Goal: Information Seeking & Learning: Learn about a topic

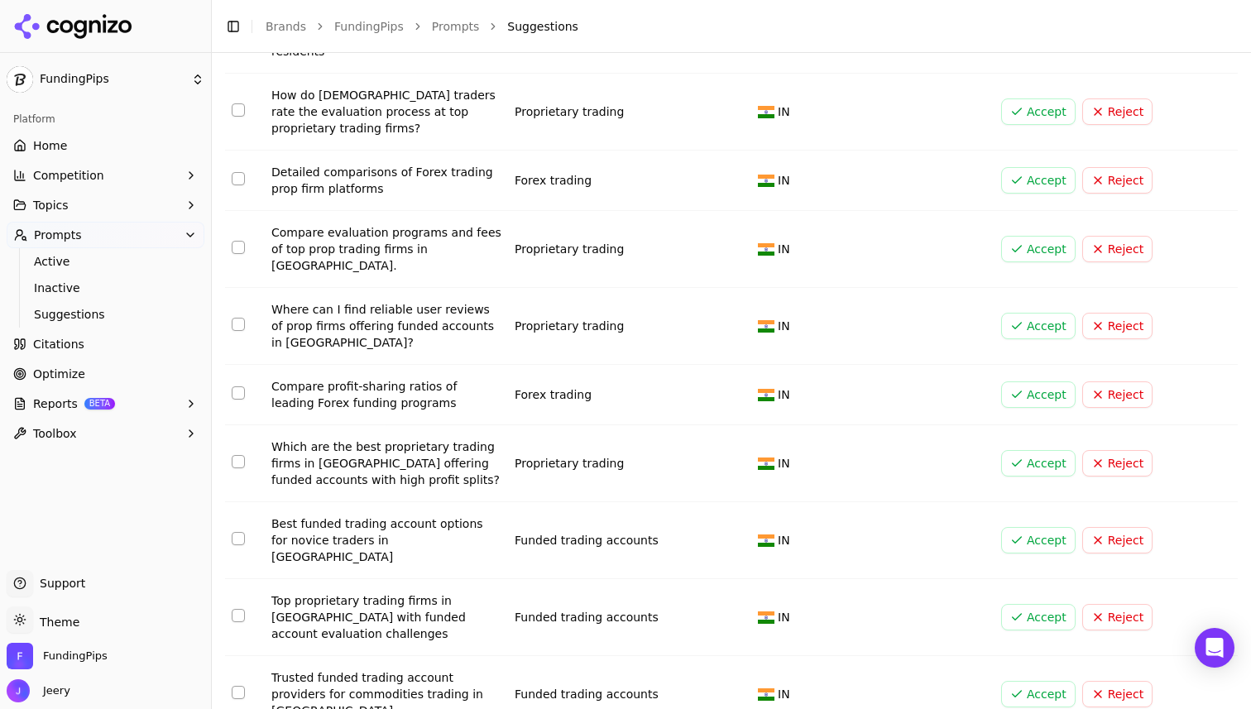
scroll to position [1178, 0]
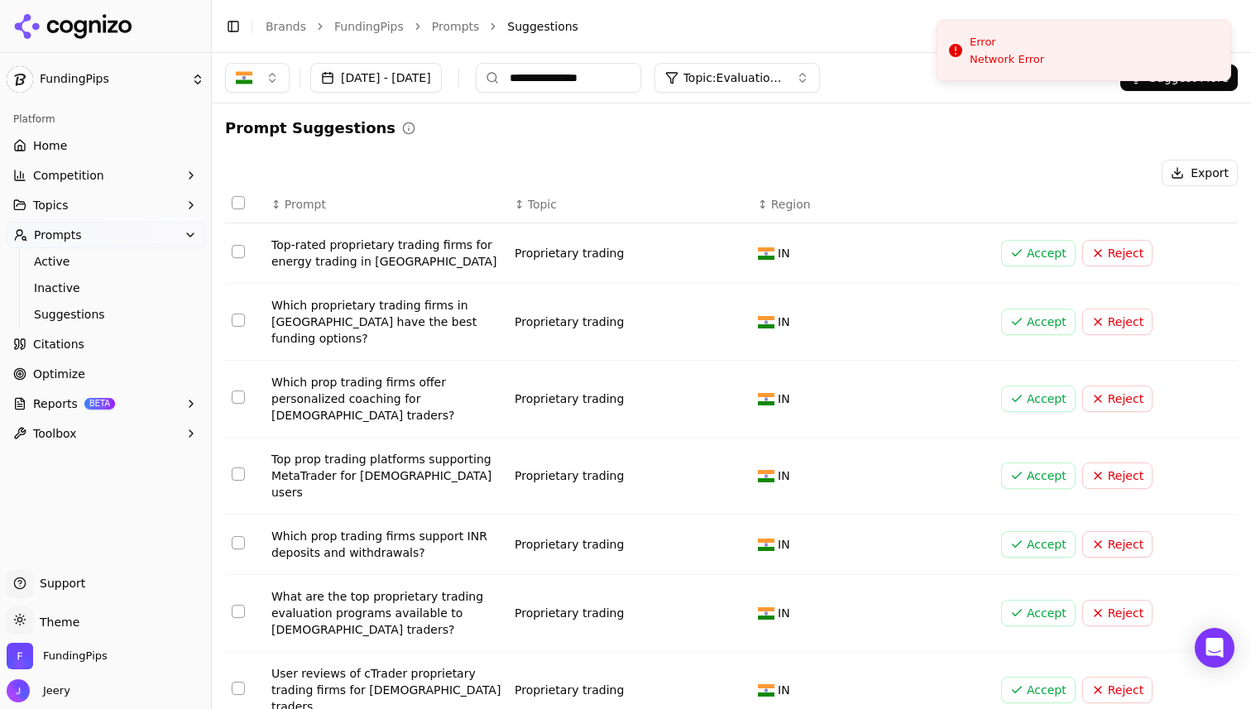
scroll to position [128, 0]
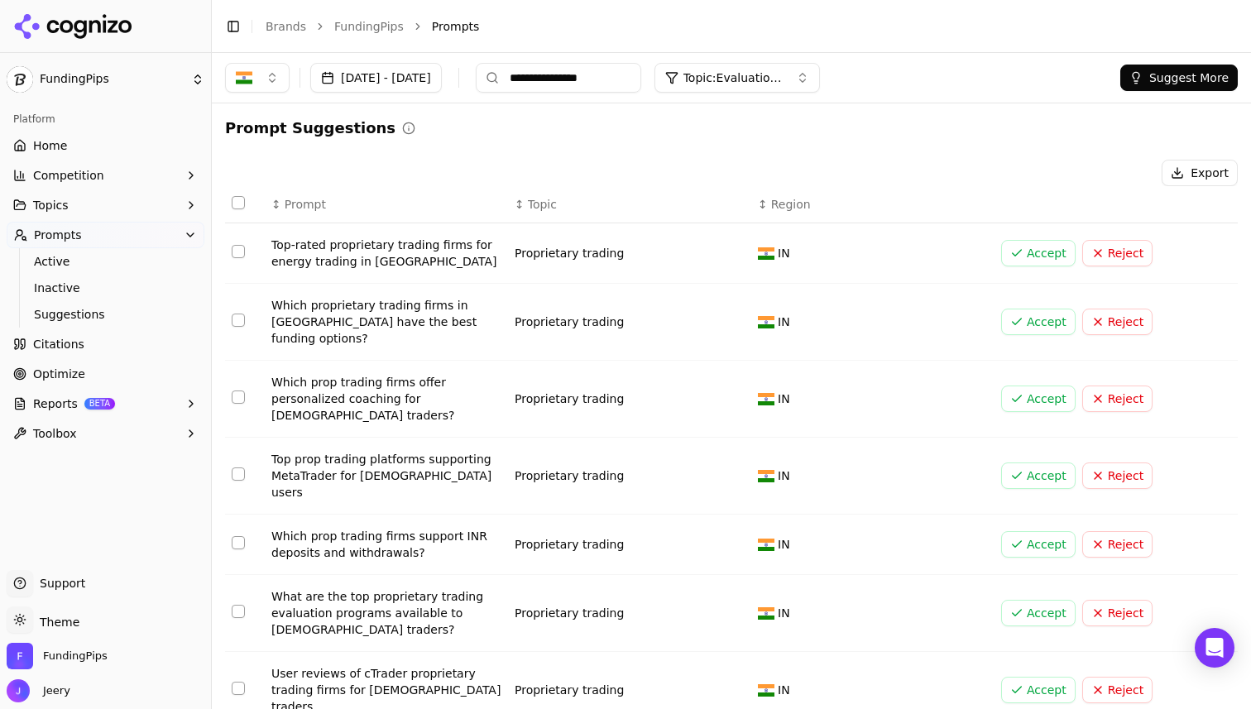
click at [62, 149] on span "Home" at bounding box center [50, 145] width 34 height 17
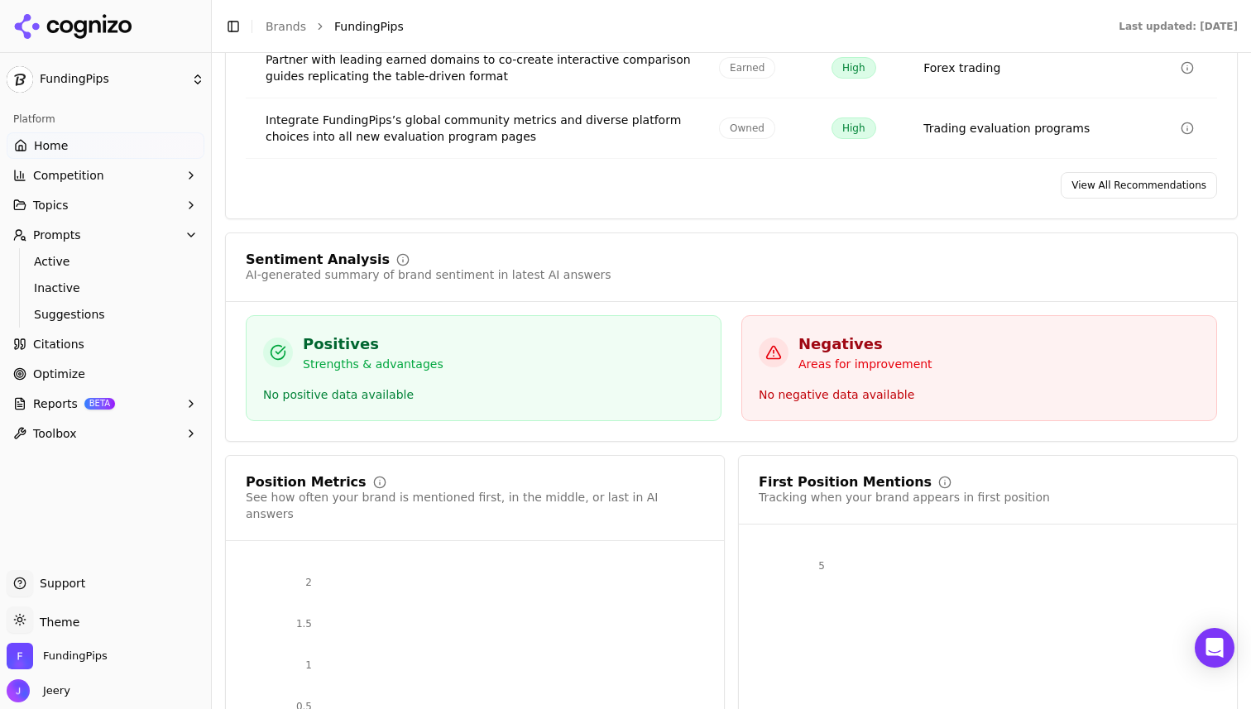
scroll to position [2596, 0]
click at [80, 140] on link "Home" at bounding box center [106, 145] width 198 height 26
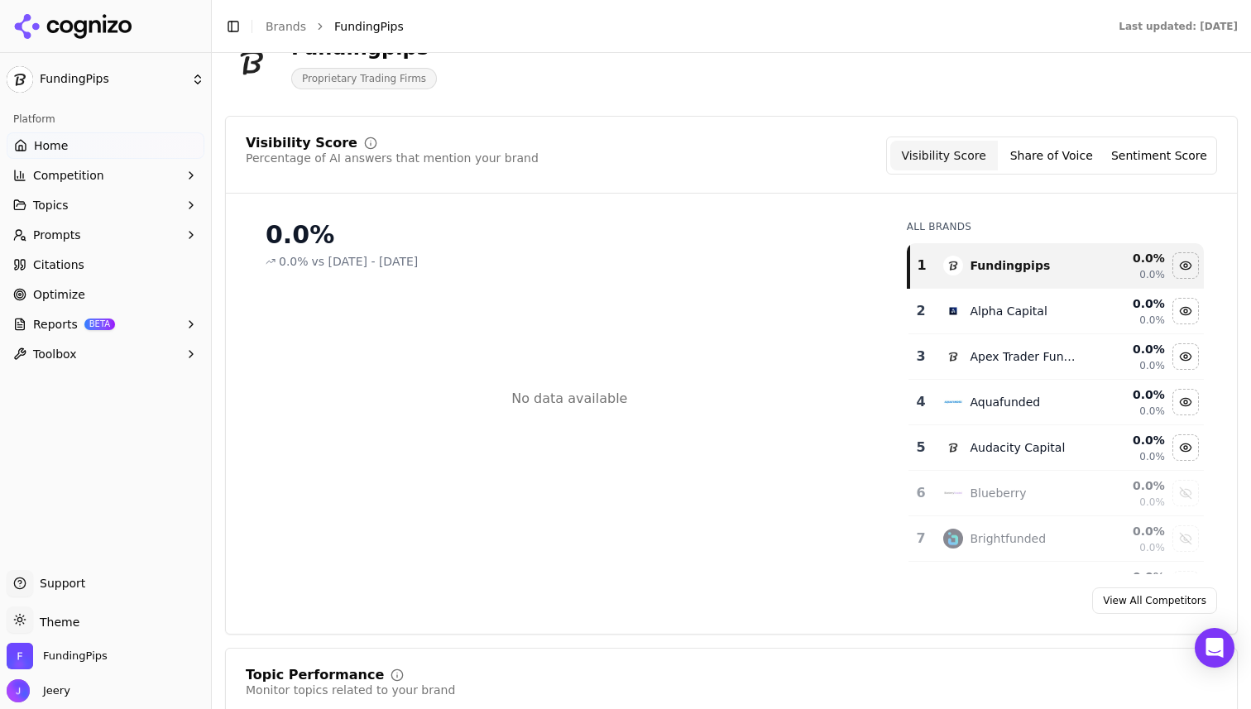
scroll to position [96, 0]
click at [74, 179] on span "Competition" at bounding box center [68, 175] width 71 height 17
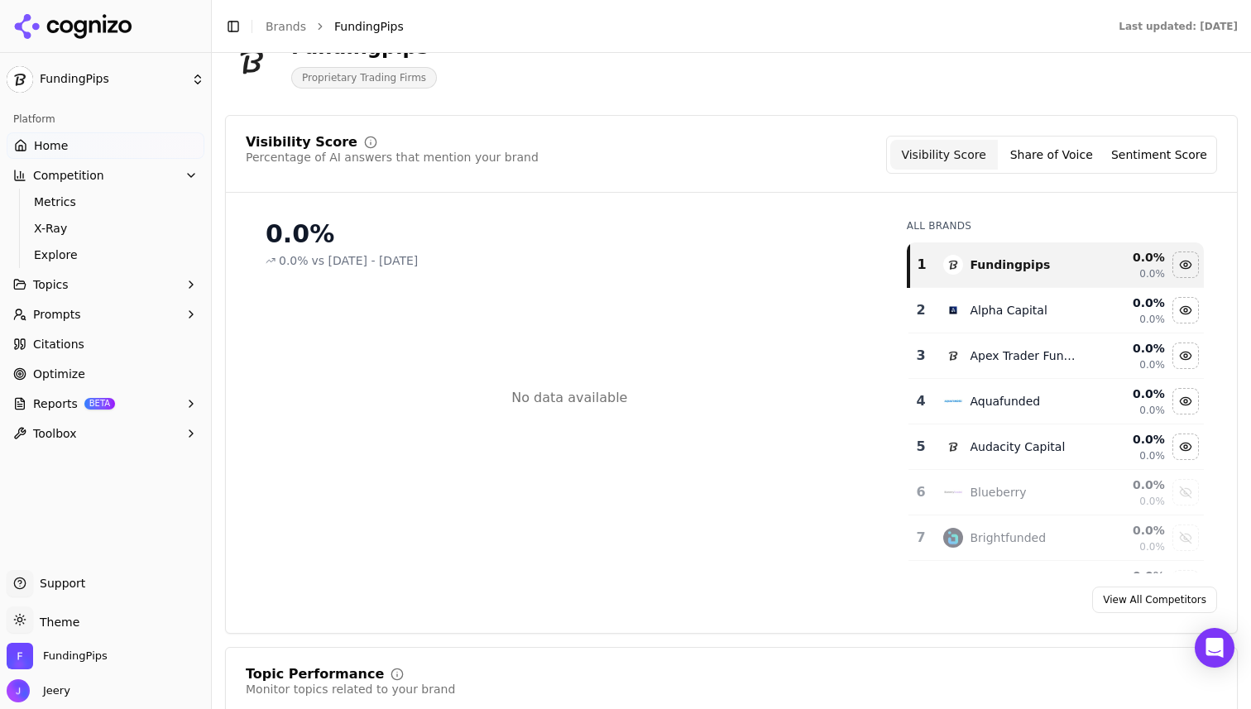
click at [61, 283] on span "Topics" at bounding box center [51, 284] width 36 height 17
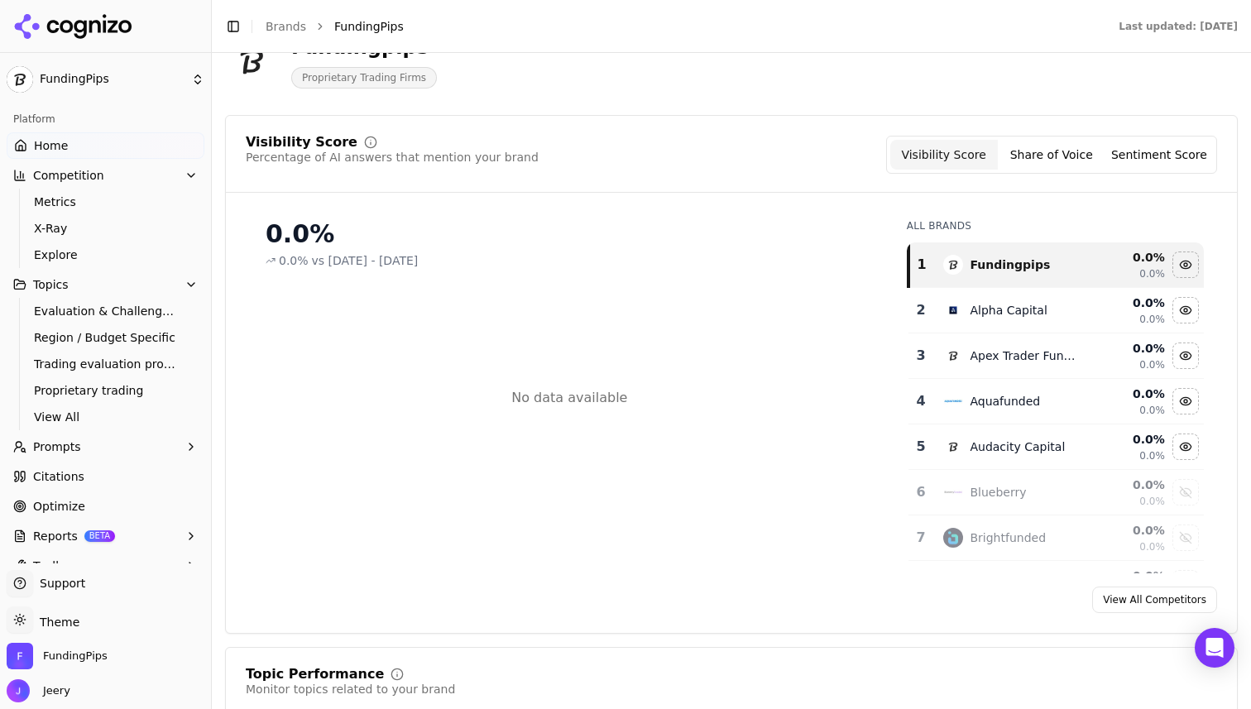
click at [74, 446] on span "Prompts" at bounding box center [57, 446] width 48 height 17
click at [72, 475] on span "Active" at bounding box center [106, 473] width 144 height 17
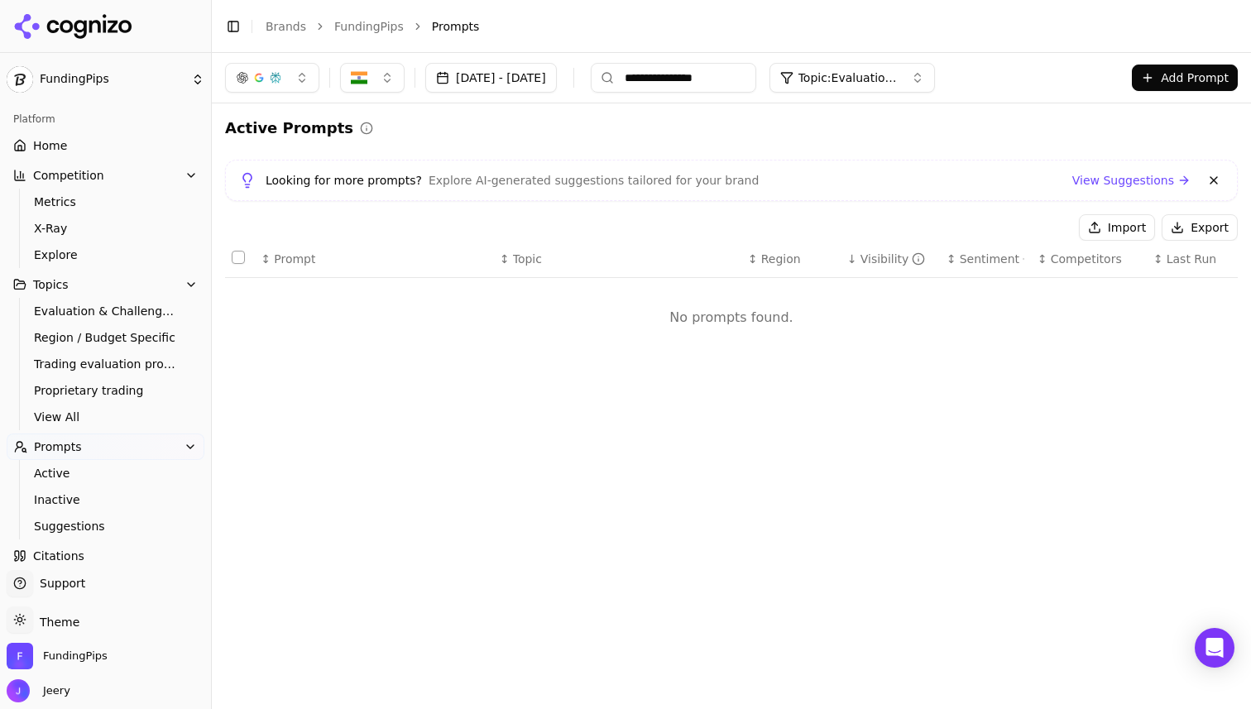
click at [305, 86] on button "button" at bounding box center [272, 78] width 94 height 30
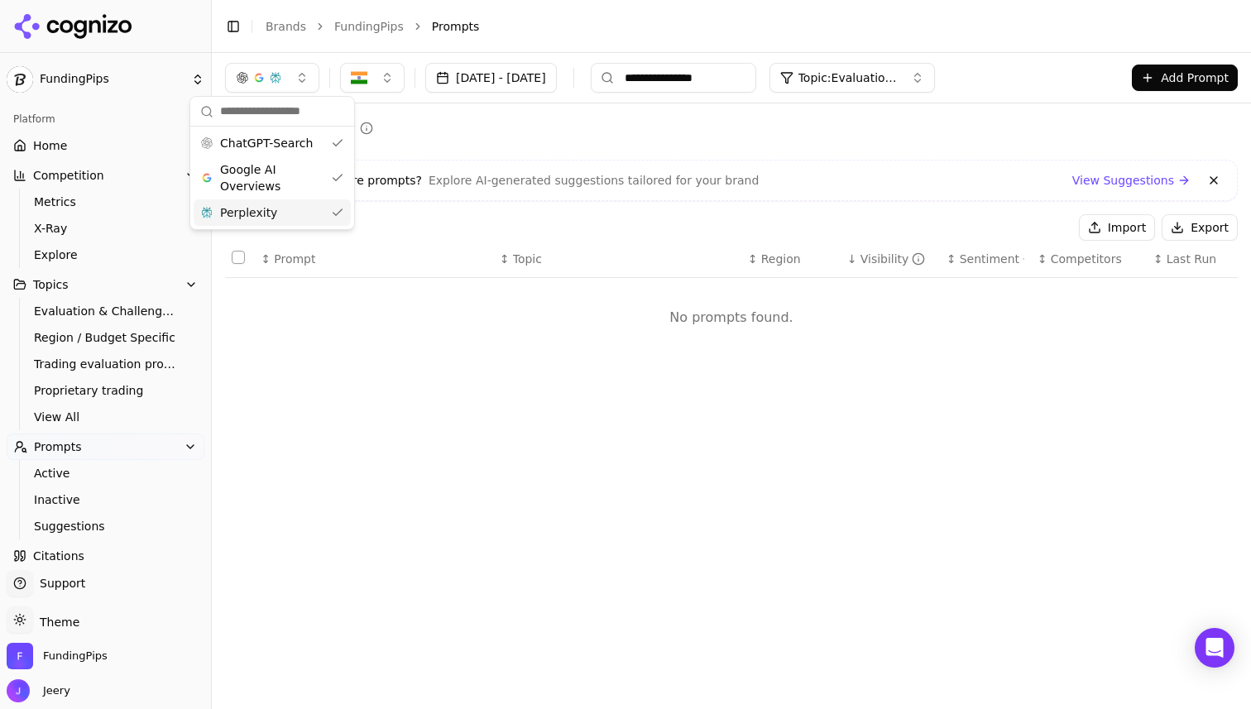
click at [376, 397] on div "**********" at bounding box center [731, 381] width 1039 height 656
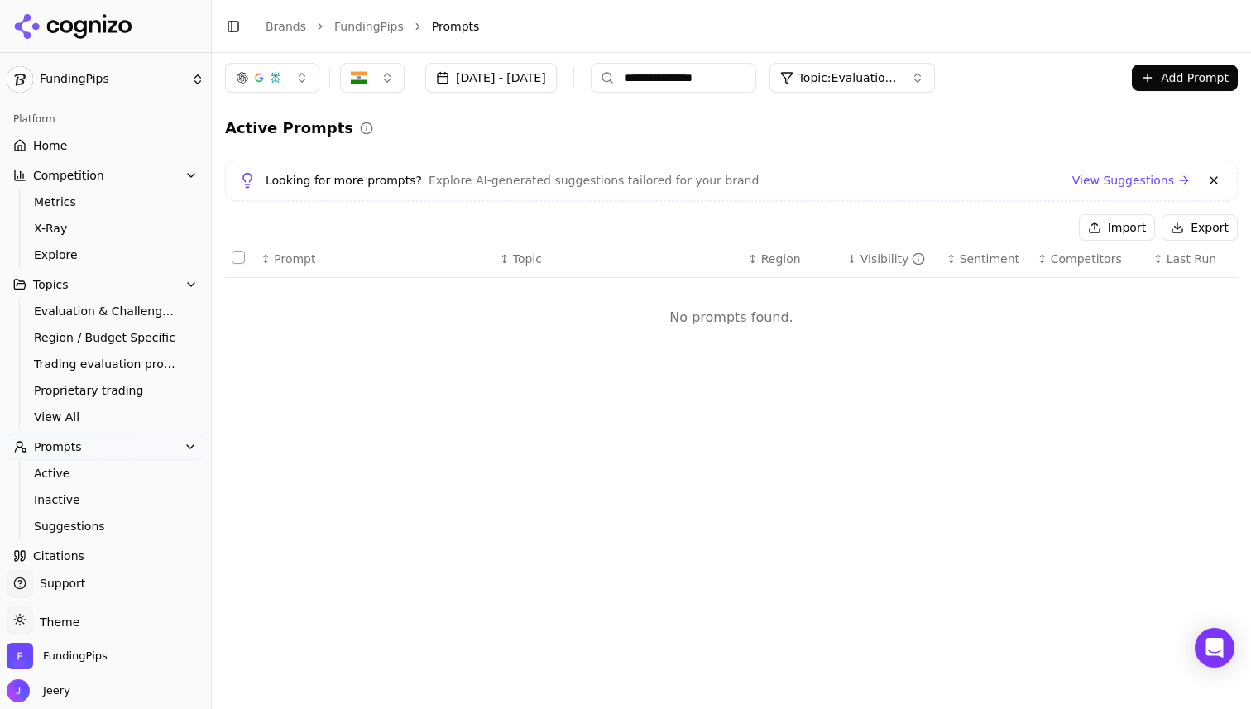
click at [385, 69] on button "button" at bounding box center [372, 78] width 65 height 30
click at [400, 353] on td "No prompts found." at bounding box center [731, 317] width 1012 height 79
click at [485, 81] on button "Sep 19, 2025 - Sep 26, 2025" at bounding box center [491, 78] width 132 height 30
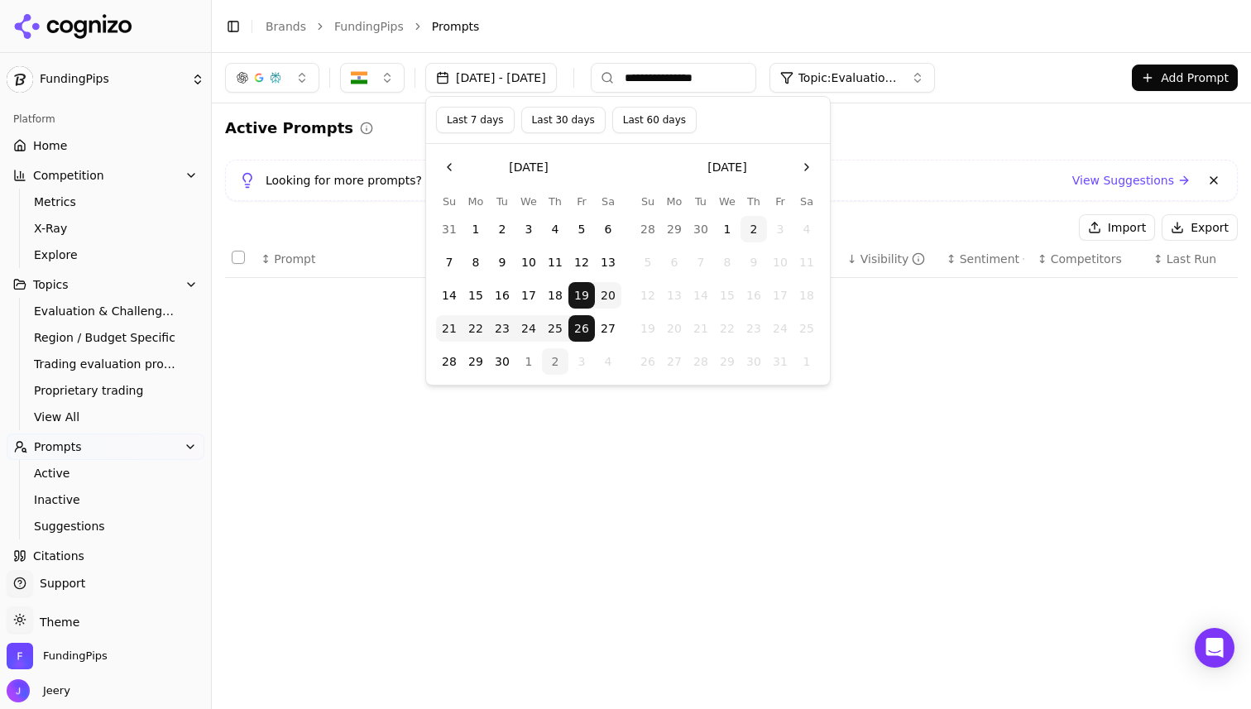
click at [492, 122] on button "Last 7 days" at bounding box center [475, 120] width 79 height 26
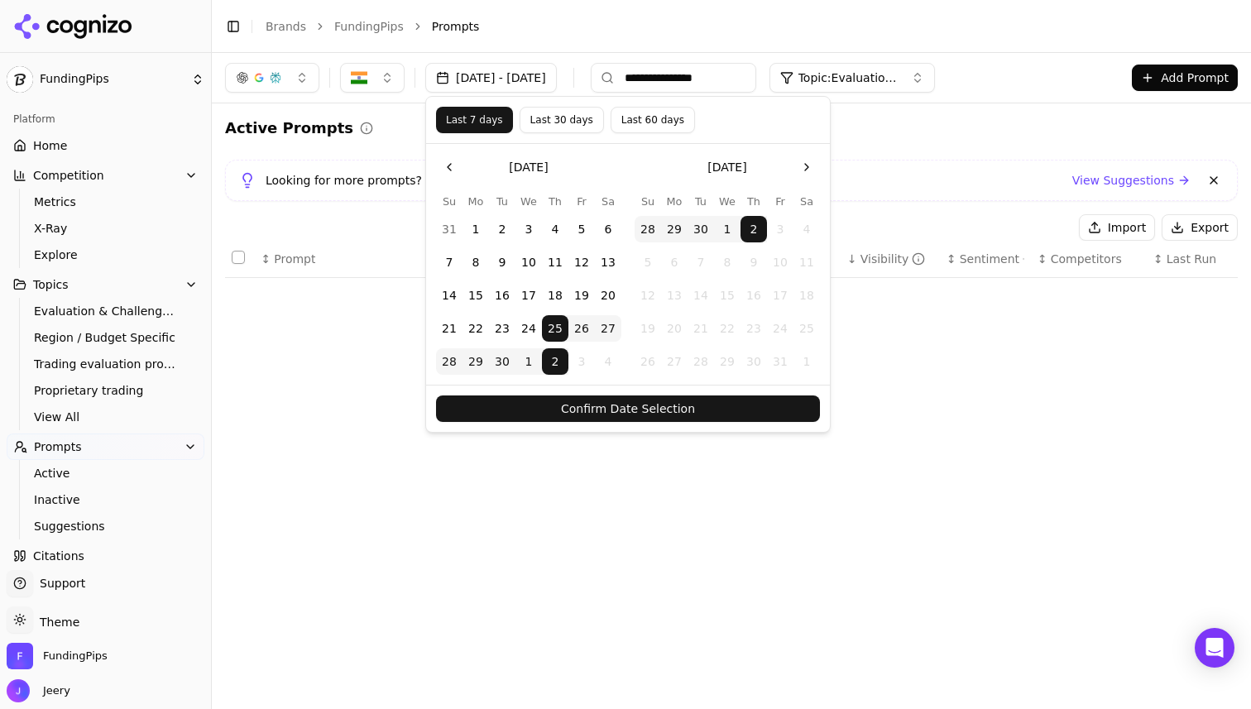
click at [668, 412] on button "Confirm Date Selection" at bounding box center [628, 408] width 384 height 26
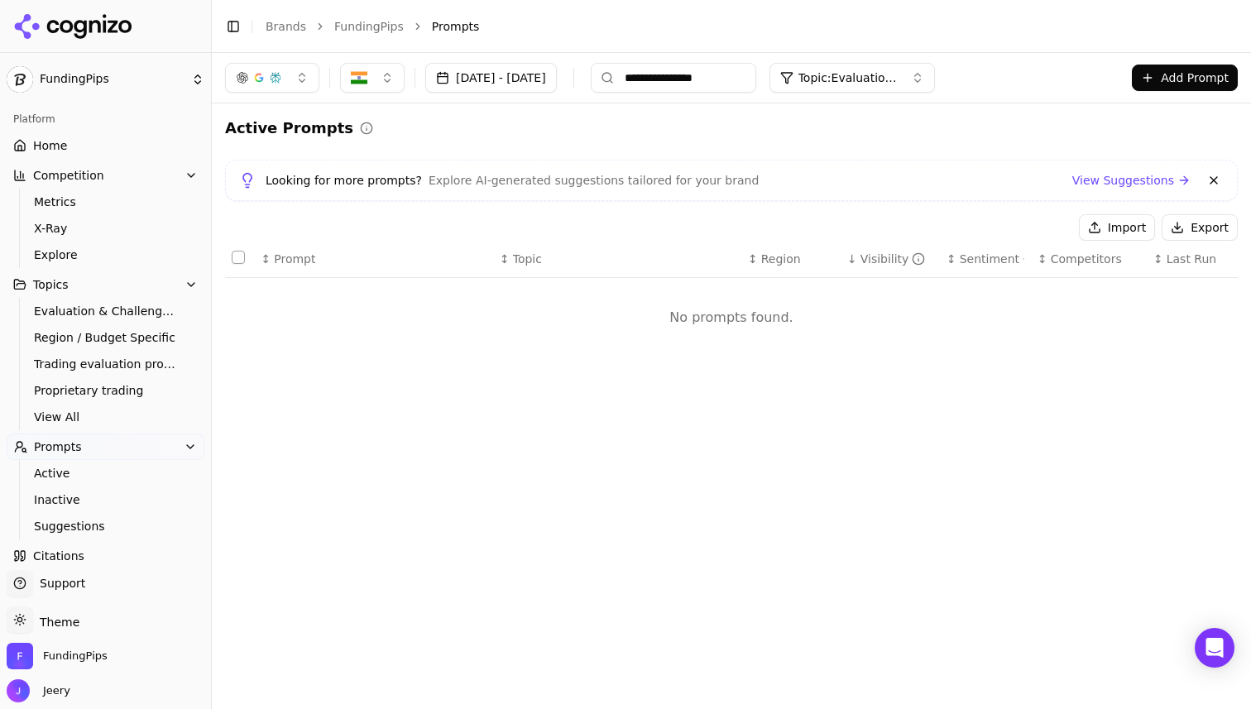
click at [93, 149] on link "Home" at bounding box center [106, 145] width 198 height 26
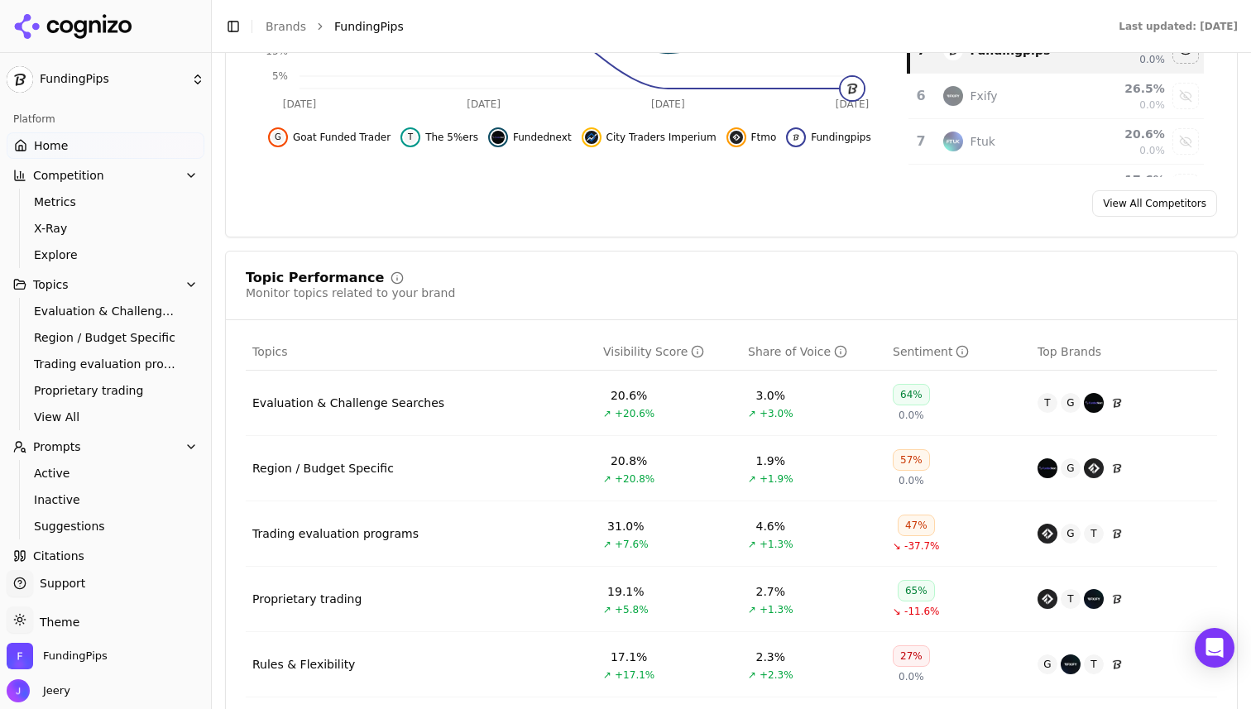
scroll to position [558, 0]
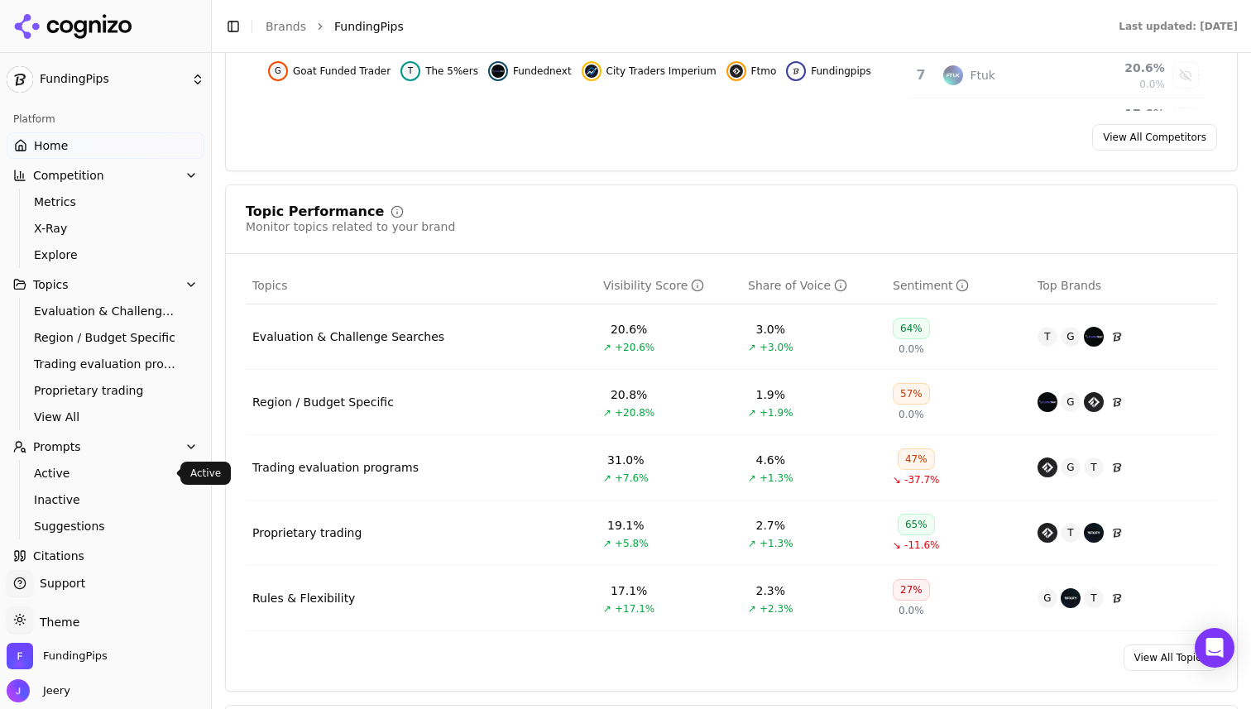
click at [65, 471] on span "Active" at bounding box center [106, 473] width 144 height 17
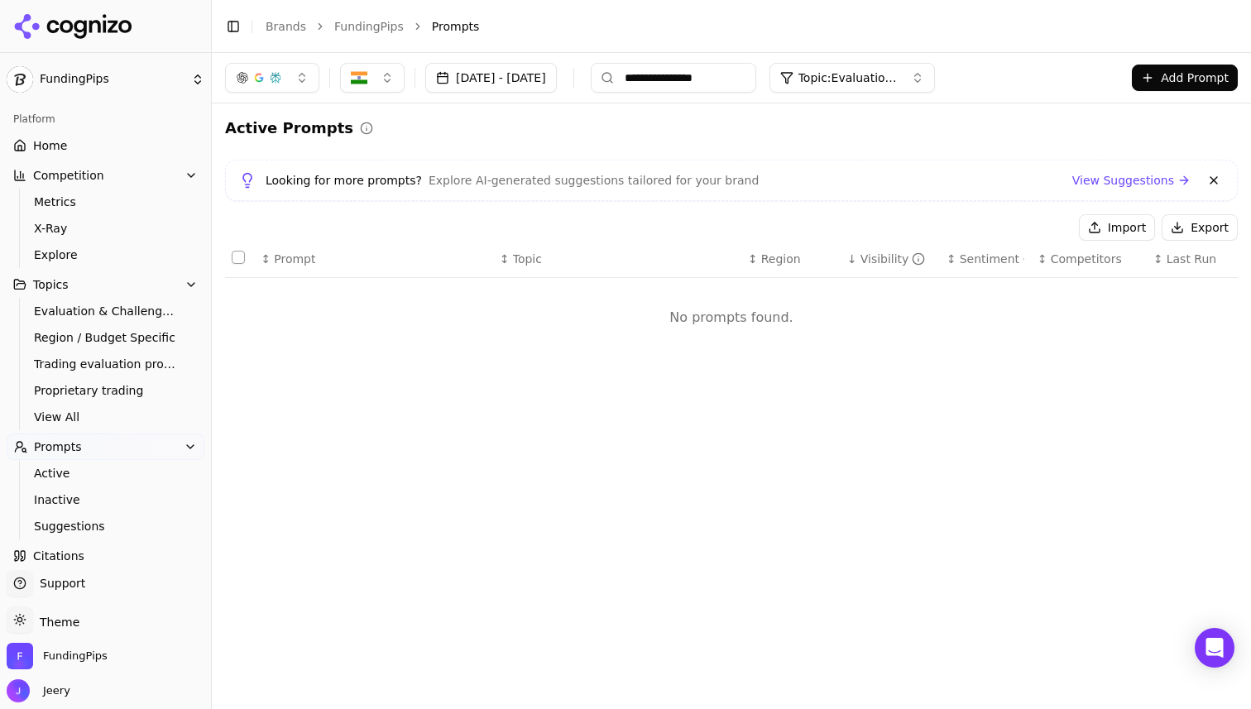
click at [466, 82] on button "[DATE] - [DATE]" at bounding box center [491, 78] width 132 height 30
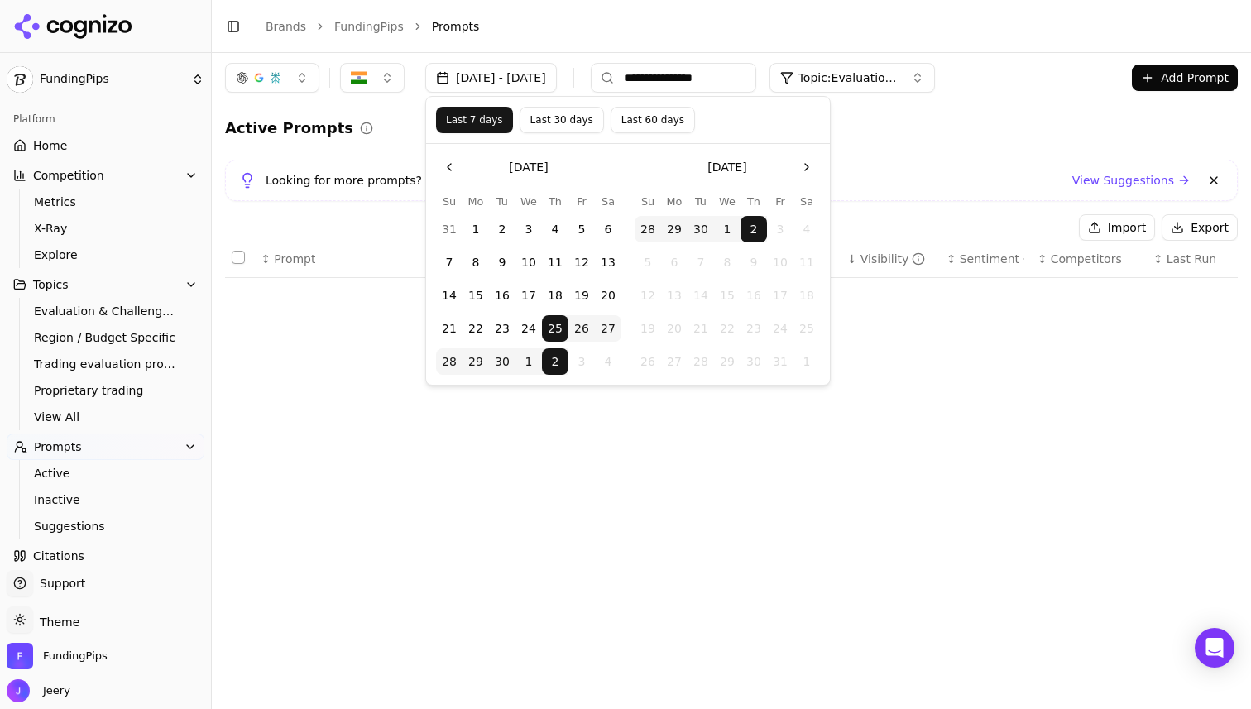
click at [467, 126] on button "Last 7 days" at bounding box center [474, 120] width 77 height 26
click at [371, 362] on div "↕ Prompt ↕ Topic ↕ Region ↓ Visibility ↕ Sentiment ↕ Competitors ↕ Last Run No …" at bounding box center [731, 306] width 1012 height 130
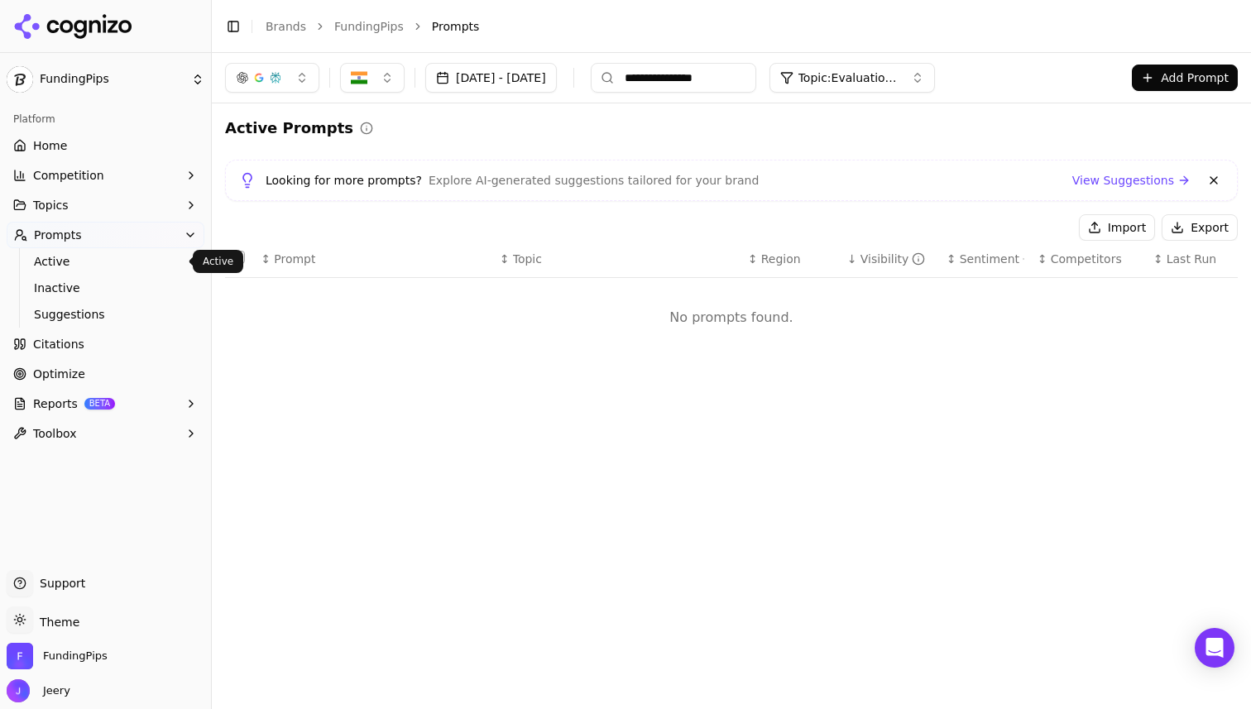
click at [76, 258] on span "Active" at bounding box center [106, 261] width 144 height 17
click at [66, 294] on span "Inactive" at bounding box center [106, 288] width 144 height 17
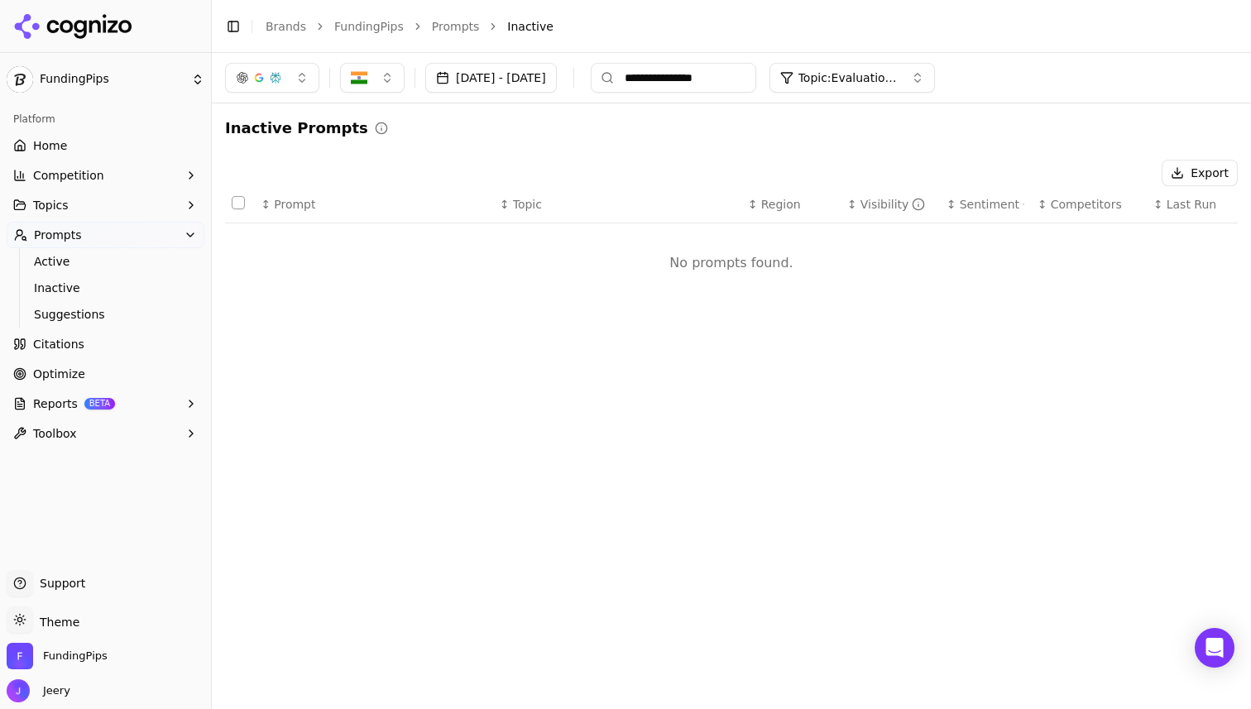
click at [756, 74] on input "**********" at bounding box center [673, 78] width 165 height 30
drag, startPoint x: 792, startPoint y: 81, endPoint x: 644, endPoint y: 81, distance: 148.1
click at [644, 81] on div "**********" at bounding box center [580, 78] width 710 height 30
click at [897, 81] on span "Topic: Evaluation & Challenge Searches" at bounding box center [847, 77] width 99 height 17
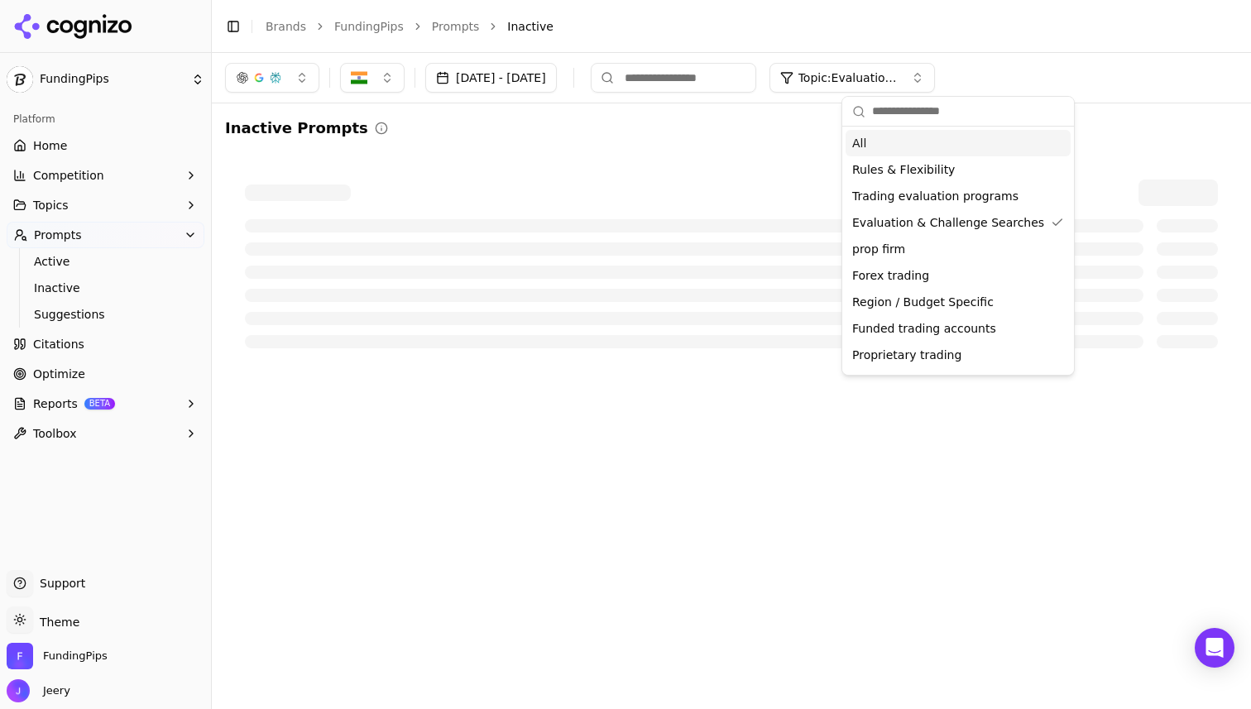
click at [885, 146] on div "All" at bounding box center [957, 143] width 225 height 26
click at [636, 160] on div at bounding box center [731, 264] width 1012 height 208
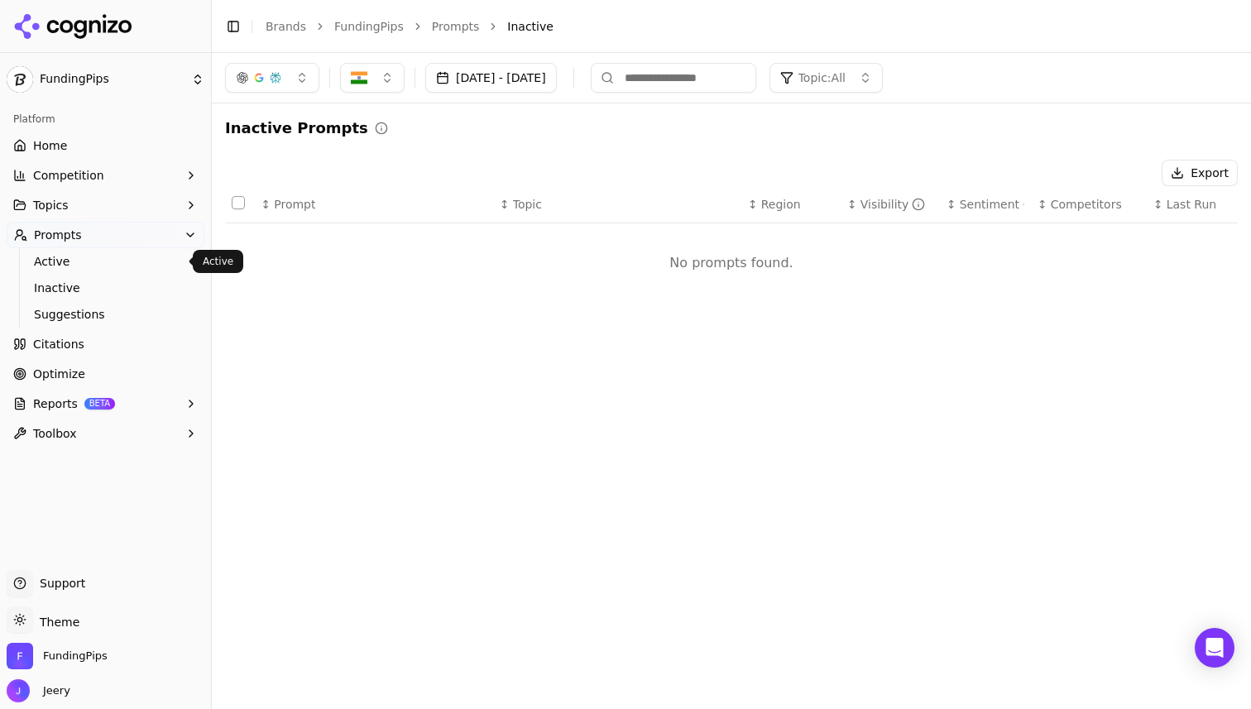
click at [58, 254] on span "Active" at bounding box center [106, 261] width 144 height 17
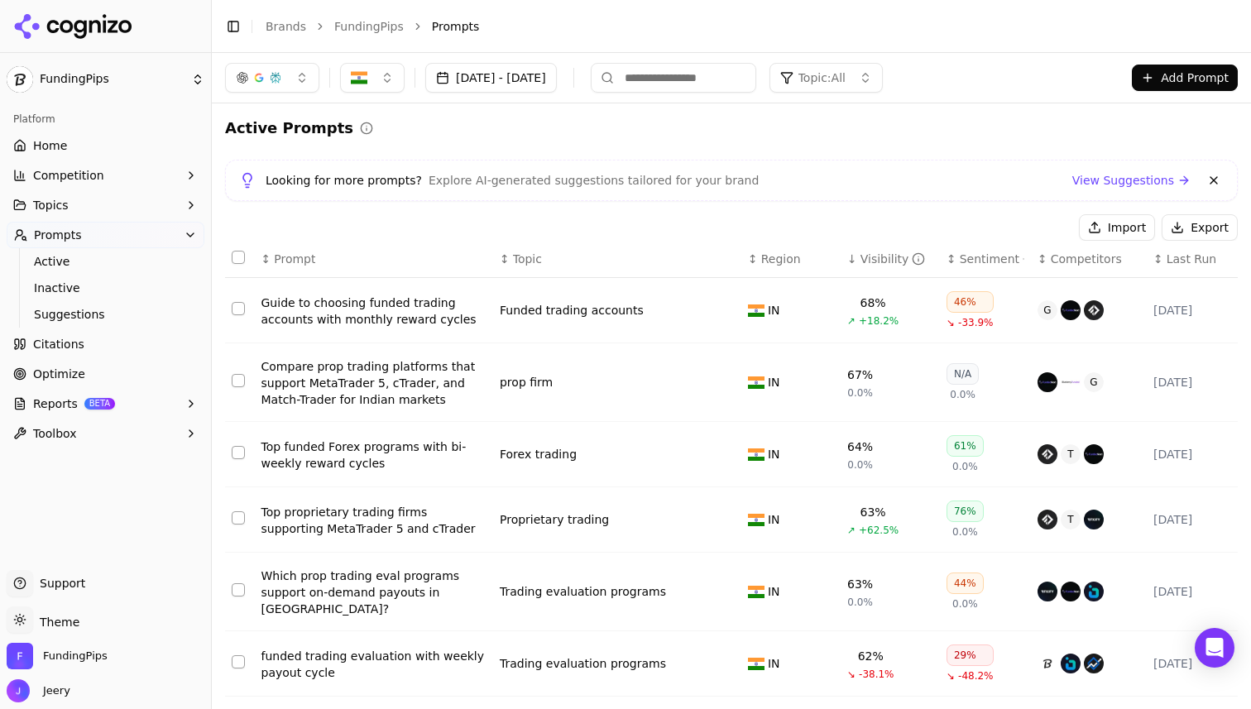
click at [845, 79] on span "Topic: All" at bounding box center [821, 77] width 47 height 17
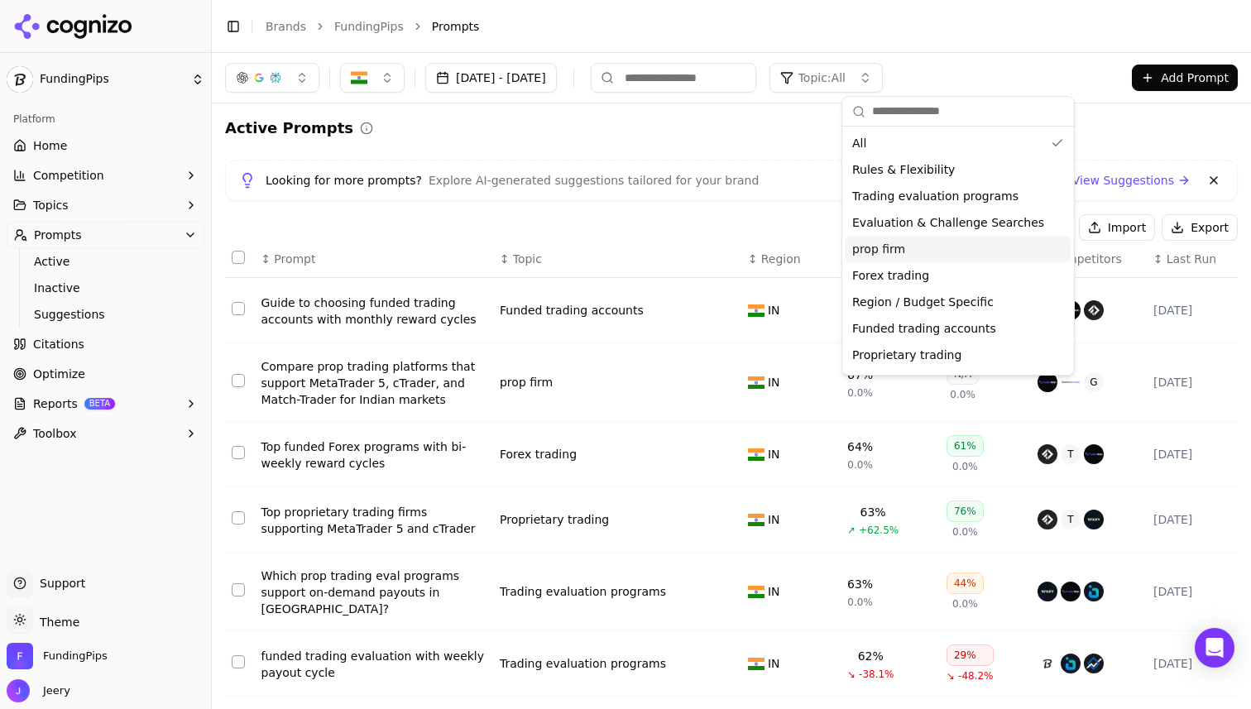
click at [855, 256] on span "prop firm" at bounding box center [878, 249] width 53 height 17
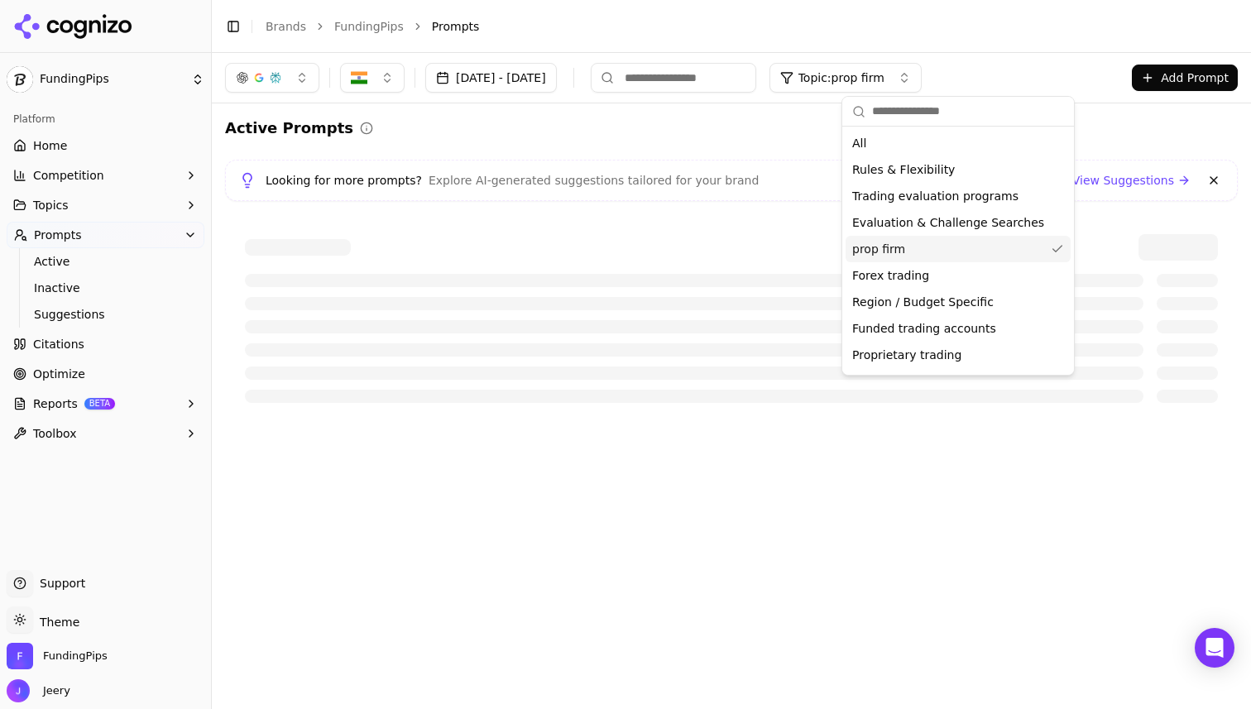
click at [735, 129] on div "Active Prompts" at bounding box center [731, 128] width 1012 height 23
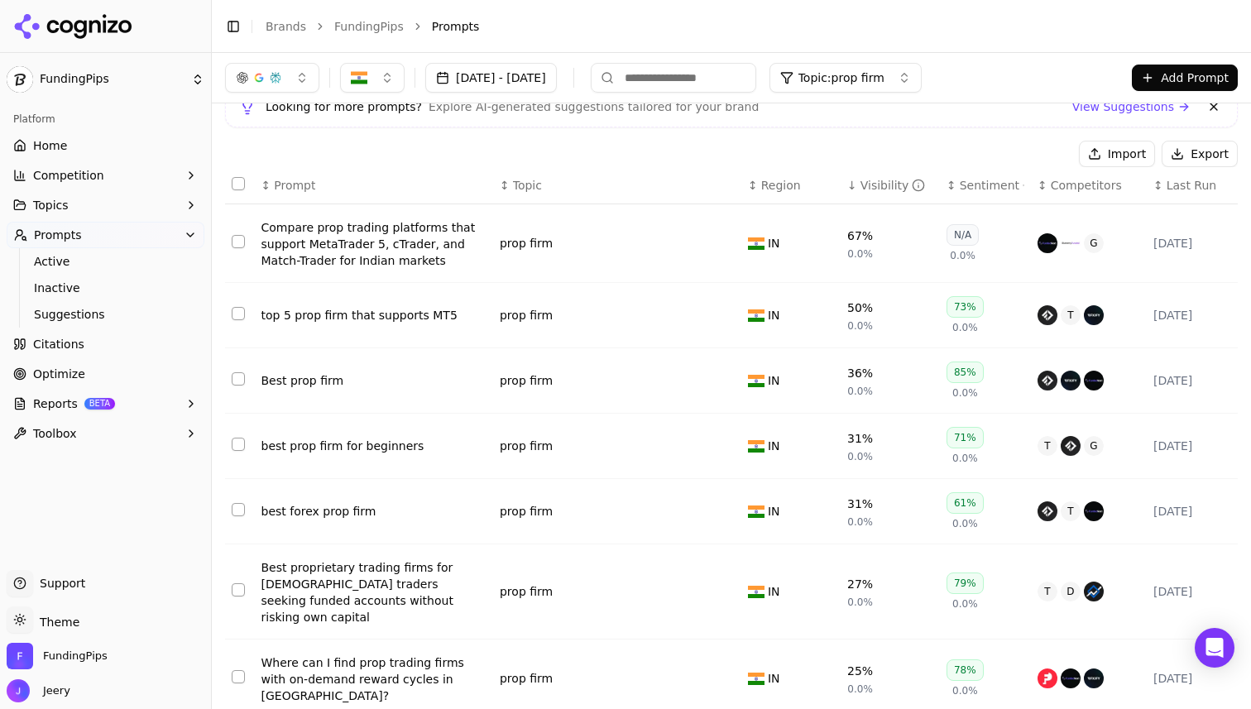
scroll to position [69, 0]
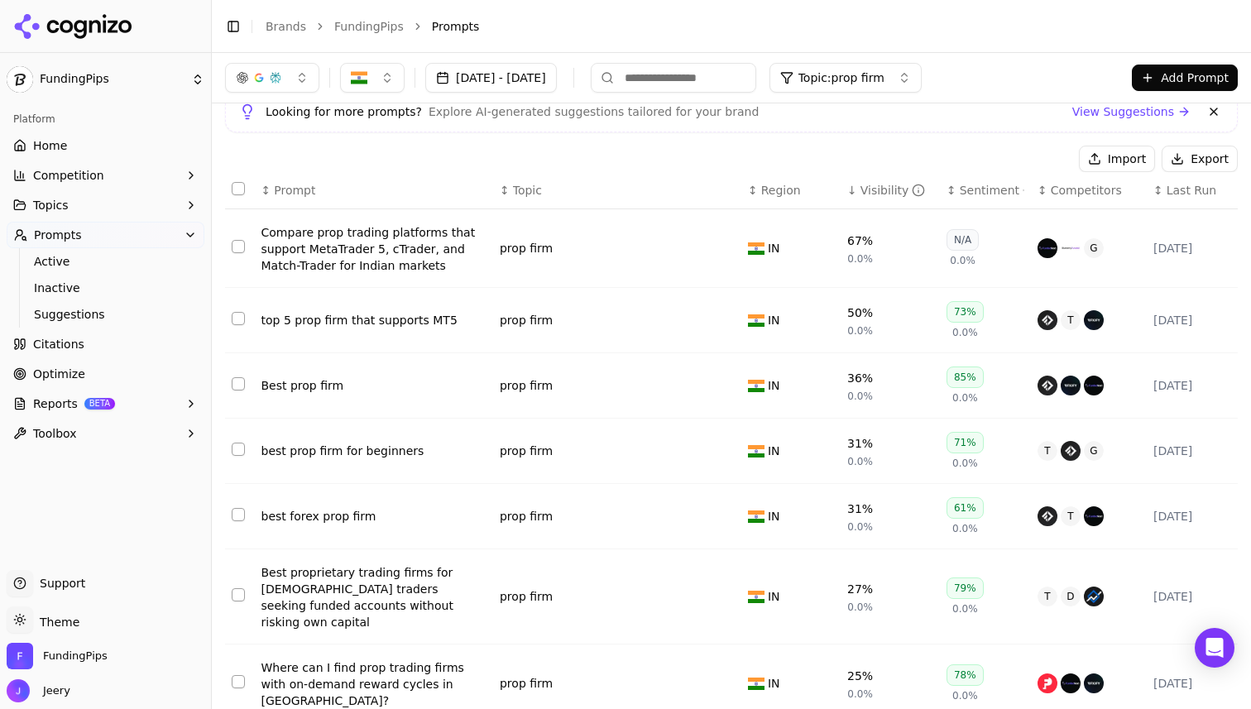
click at [84, 365] on link "Optimize" at bounding box center [106, 374] width 198 height 26
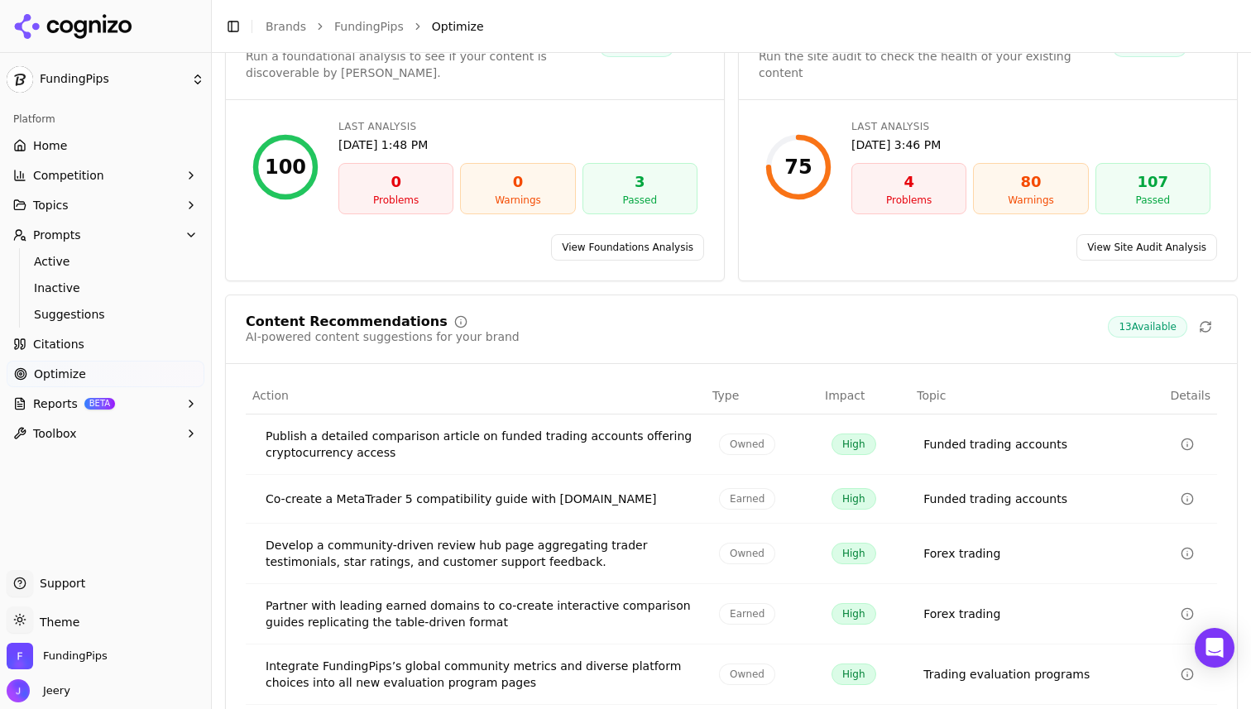
scroll to position [212, 0]
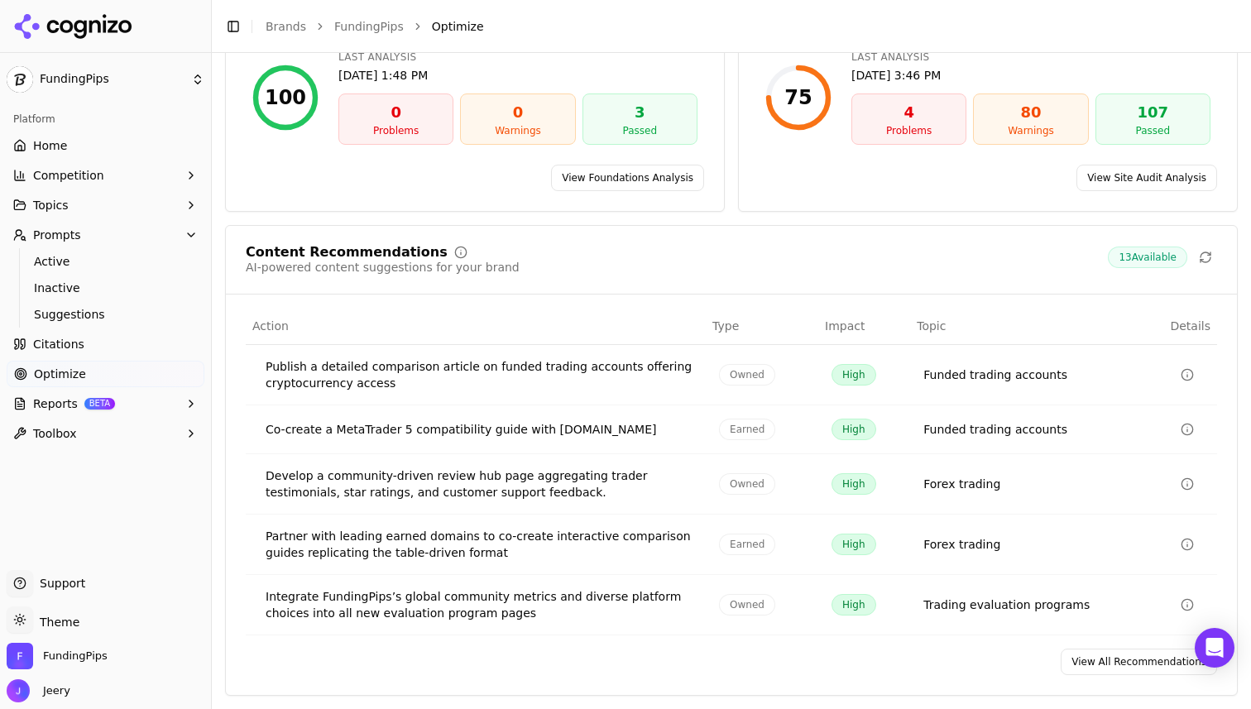
click at [1128, 667] on link "View All Recommendations" at bounding box center [1138, 662] width 156 height 26
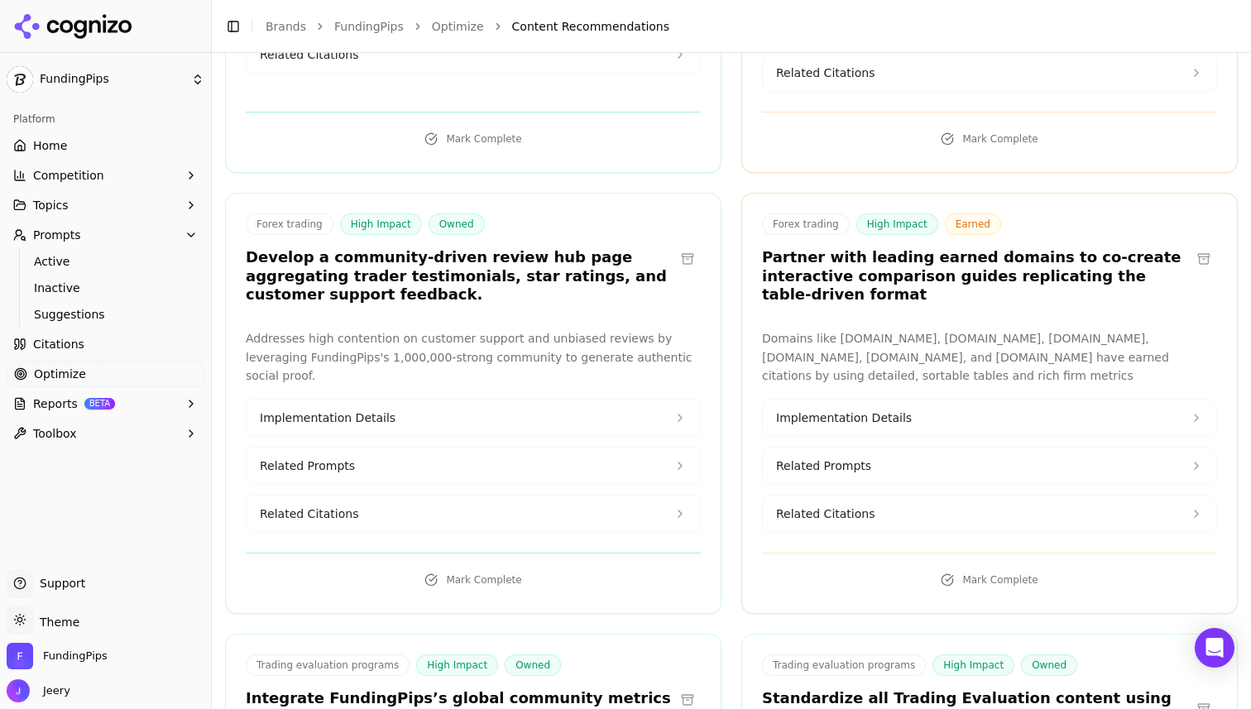
scroll to position [459, 0]
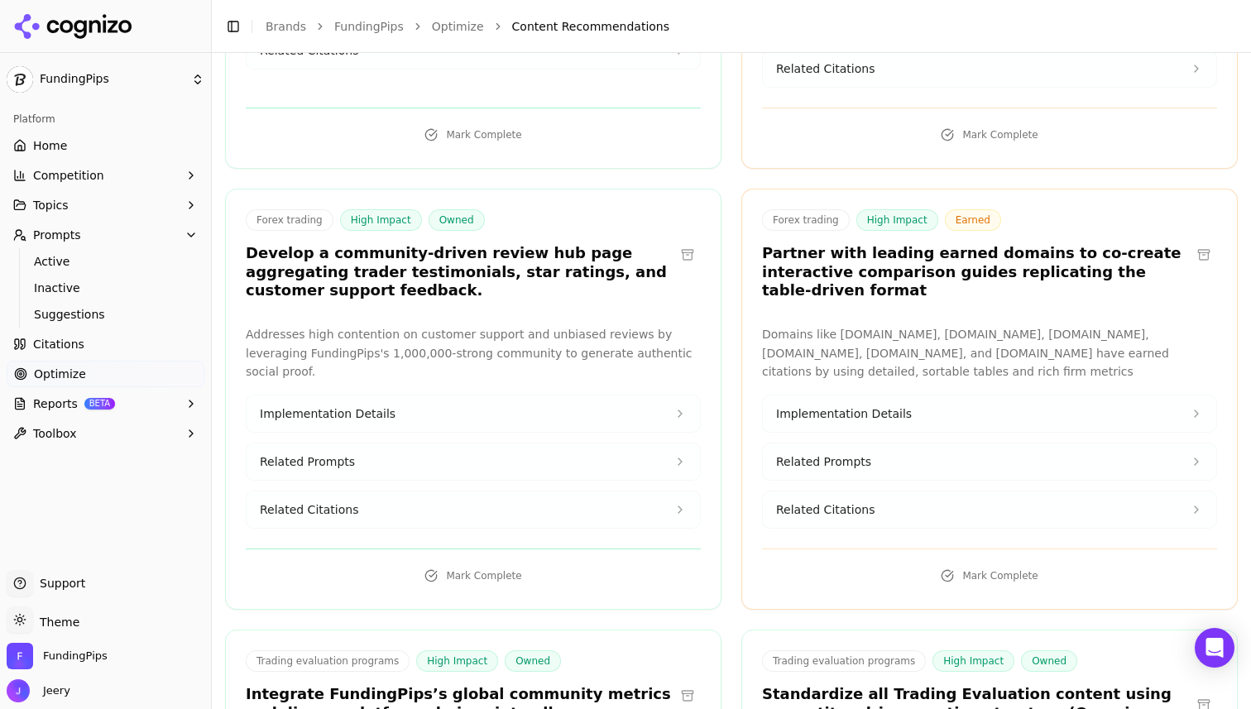
click at [854, 252] on h3 "Partner with leading earned domains to co-create interactive comparison guides …" at bounding box center [976, 272] width 428 height 56
click at [847, 405] on span "Implementation Details" at bounding box center [844, 413] width 136 height 17
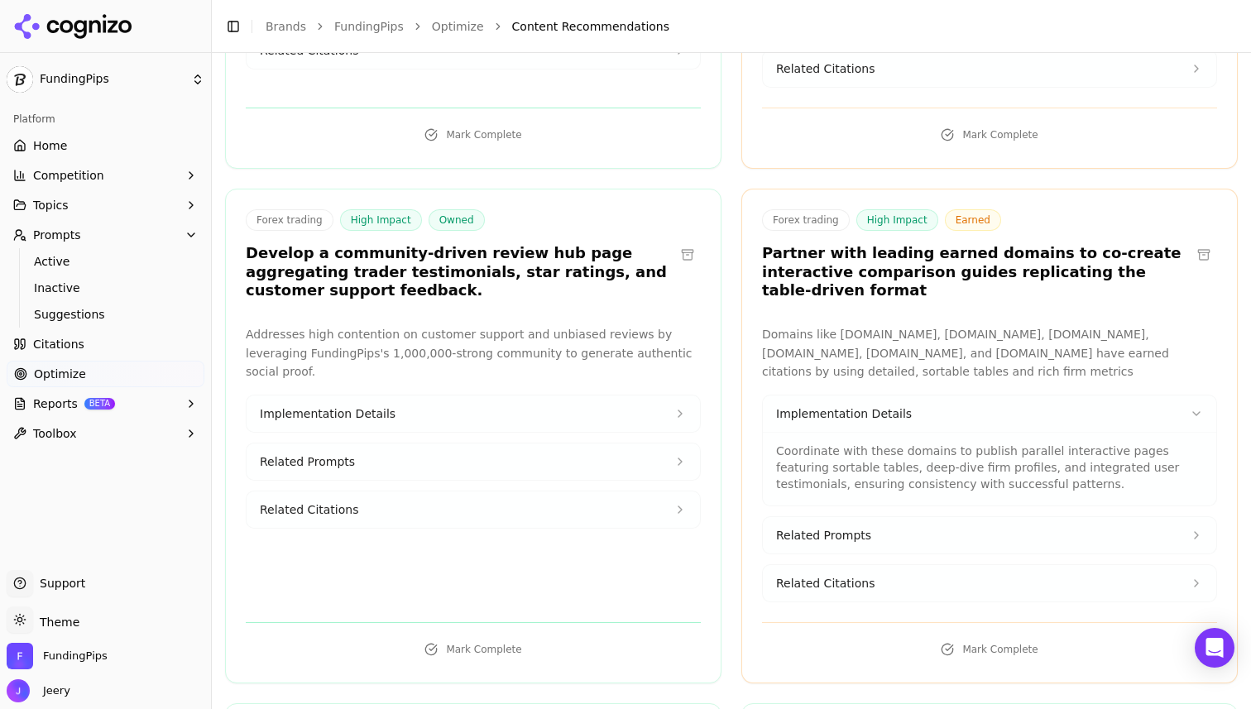
click at [847, 405] on span "Implementation Details" at bounding box center [844, 413] width 136 height 17
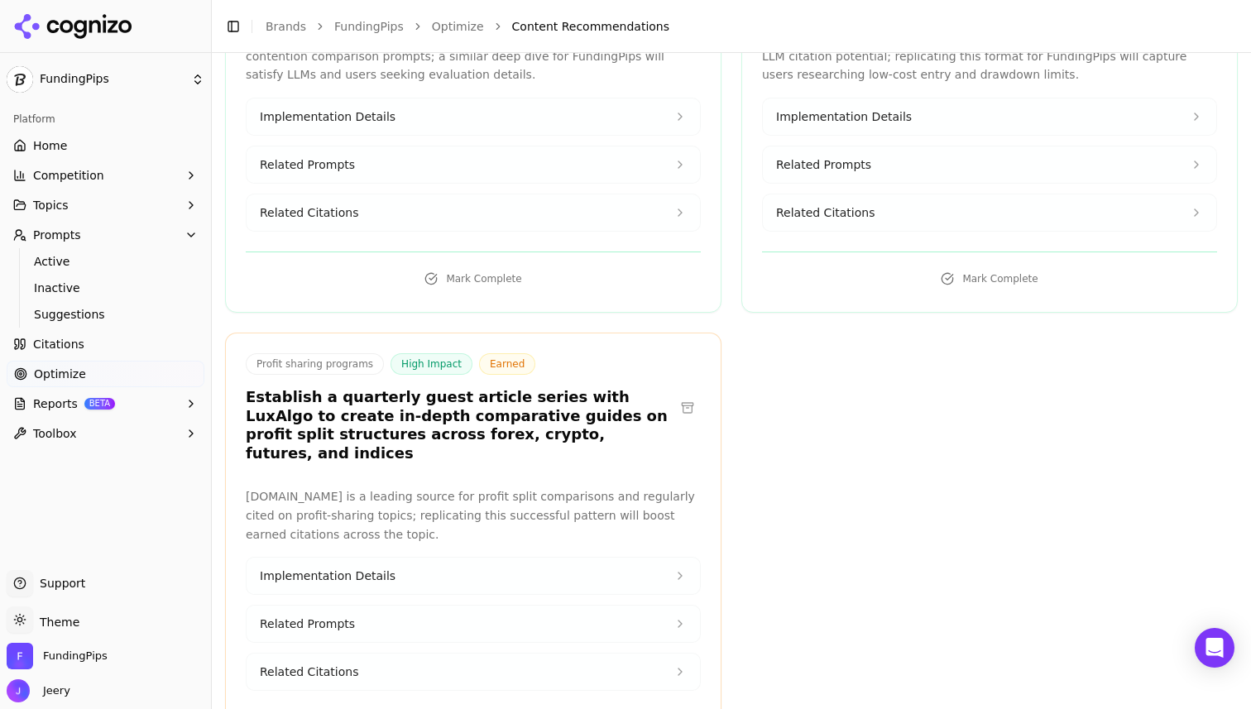
scroll to position [2464, 0]
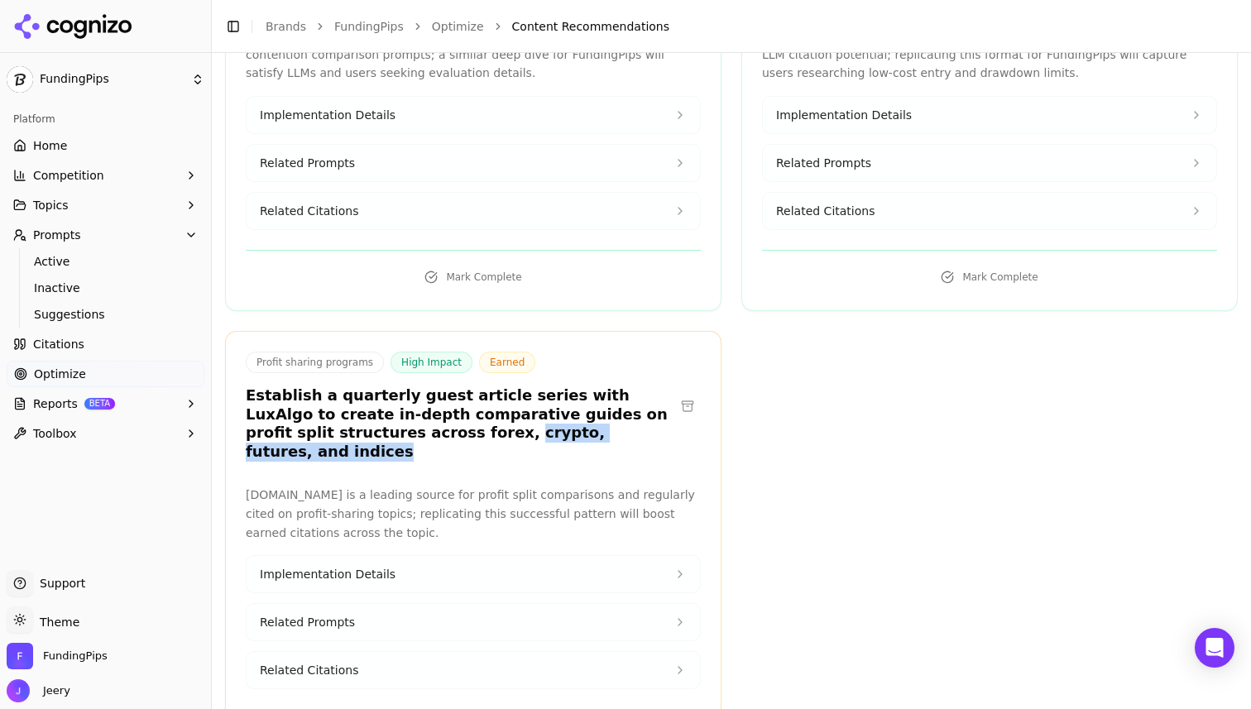
drag, startPoint x: 338, startPoint y: 381, endPoint x: 487, endPoint y: 389, distance: 149.1
click at [487, 389] on div "Profit sharing programs High Impact Earned Establish a quarterly guest article …" at bounding box center [473, 409] width 495 height 114
click at [72, 177] on span "Competition" at bounding box center [68, 175] width 71 height 17
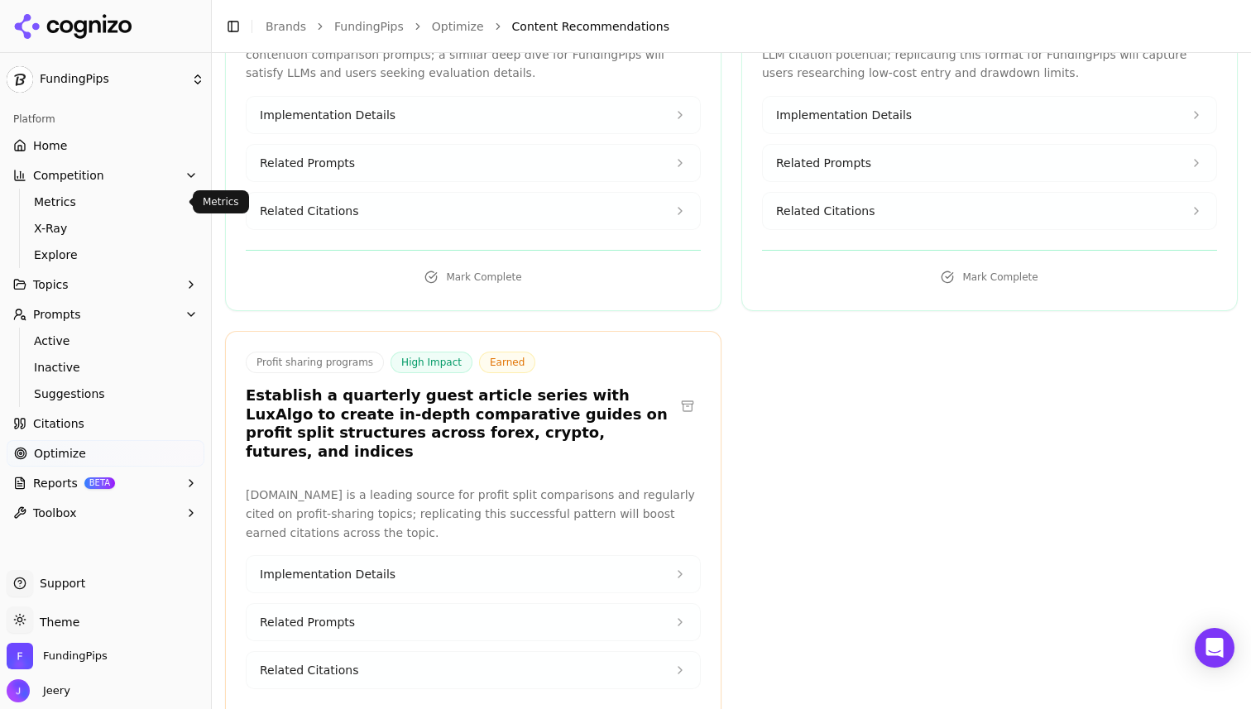
click at [87, 201] on span "Metrics" at bounding box center [106, 202] width 144 height 17
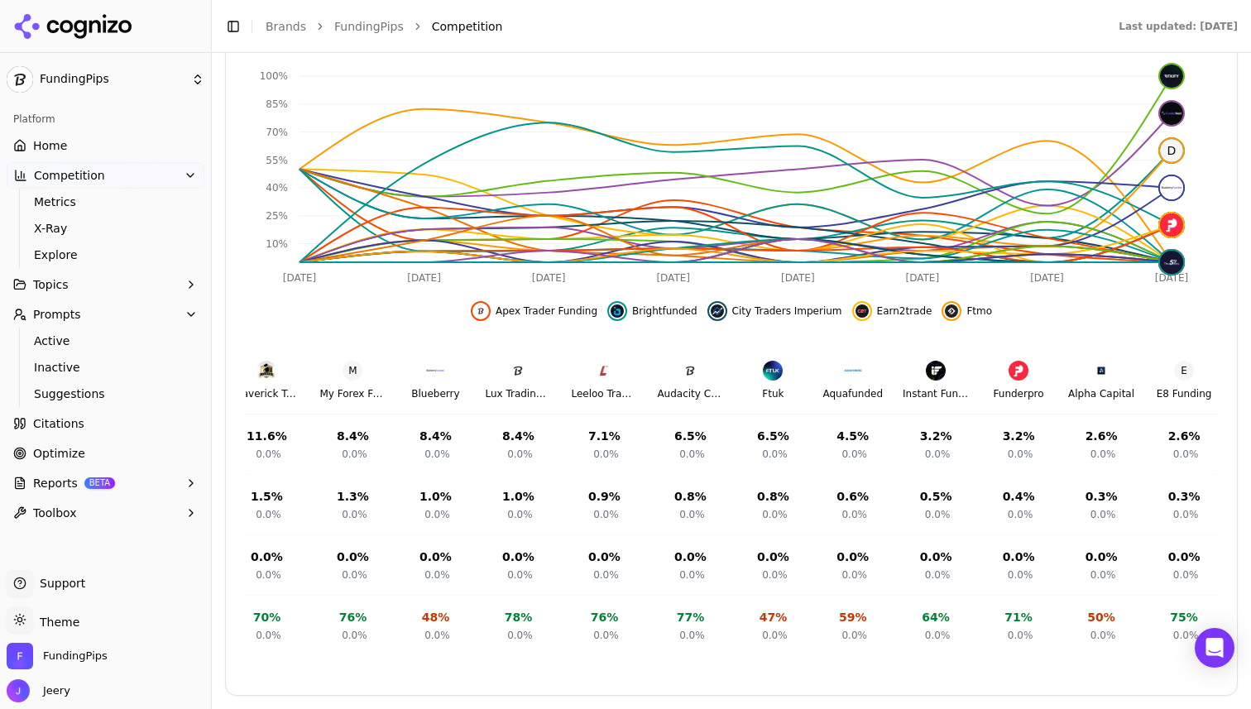
scroll to position [0, 531]
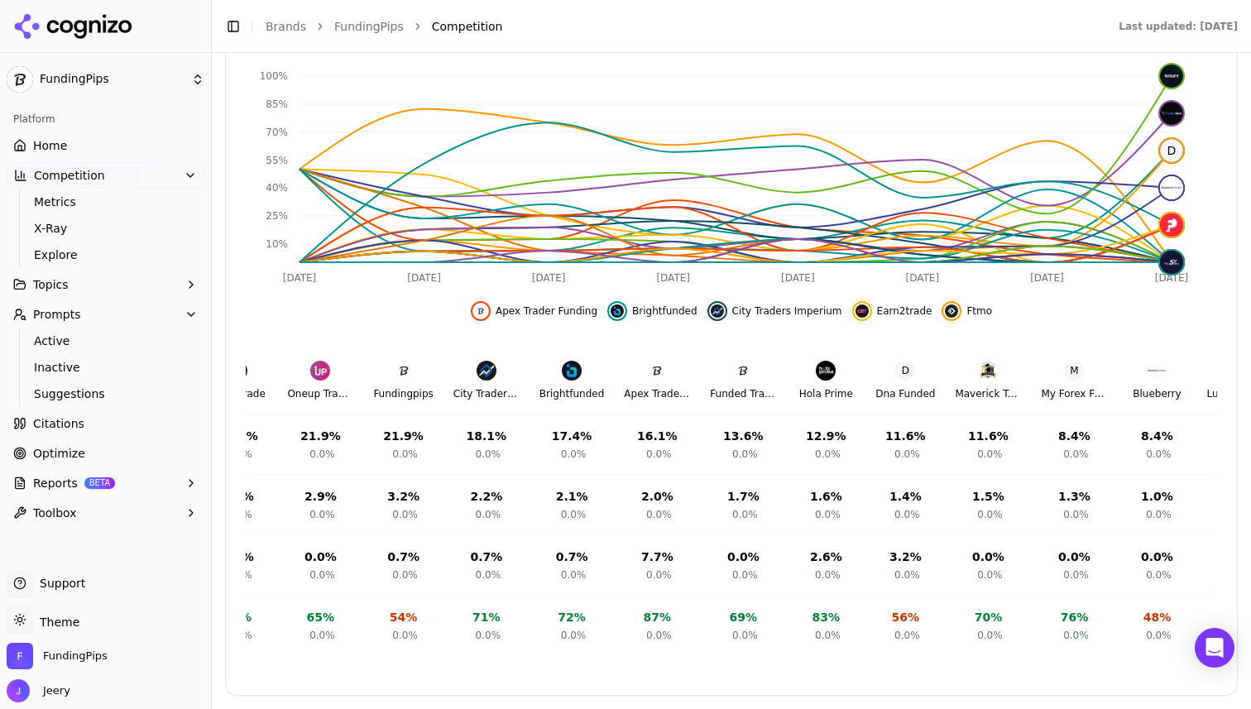
click at [75, 428] on span "Citations" at bounding box center [58, 423] width 51 height 17
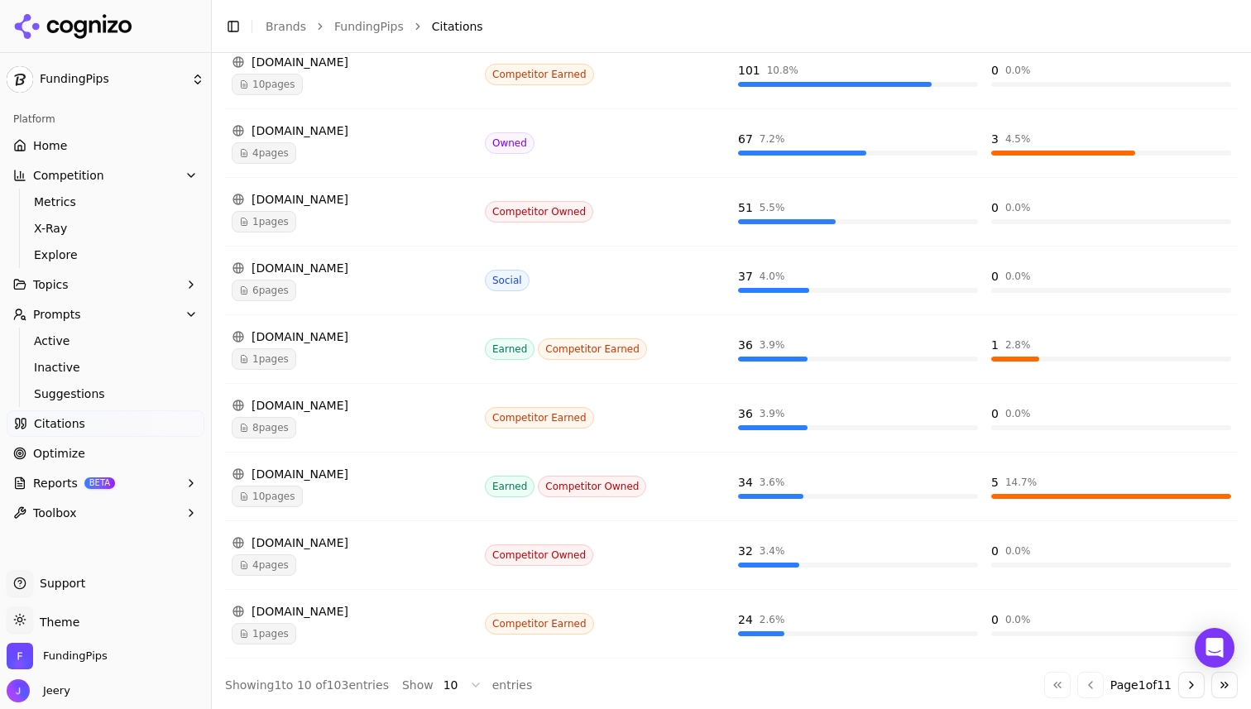
scroll to position [400, 0]
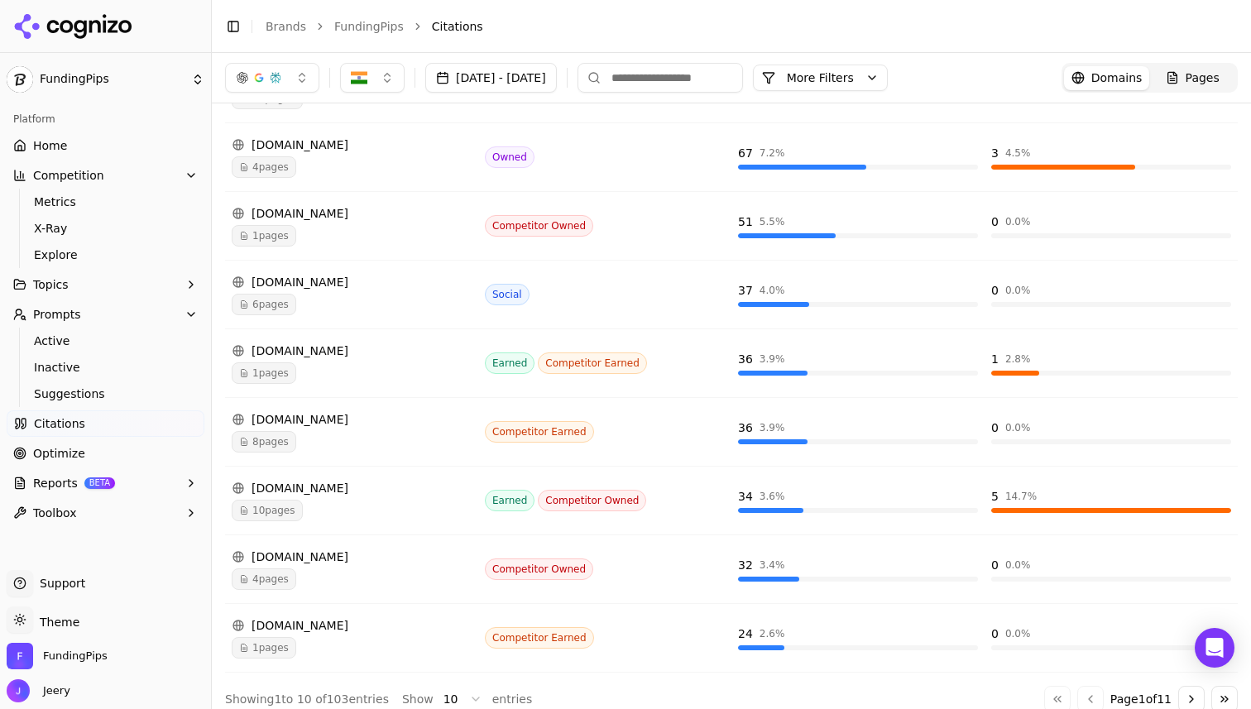
scroll to position [379, 0]
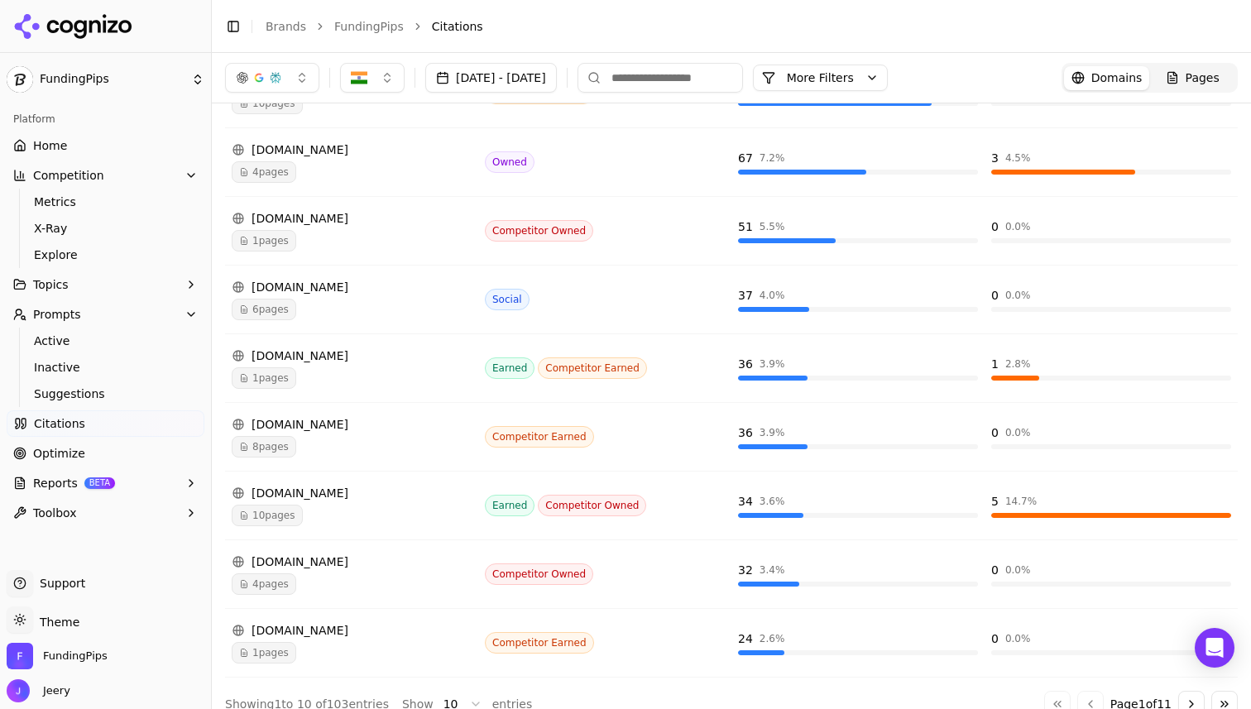
click at [280, 516] on span "10 pages" at bounding box center [267, 516] width 71 height 22
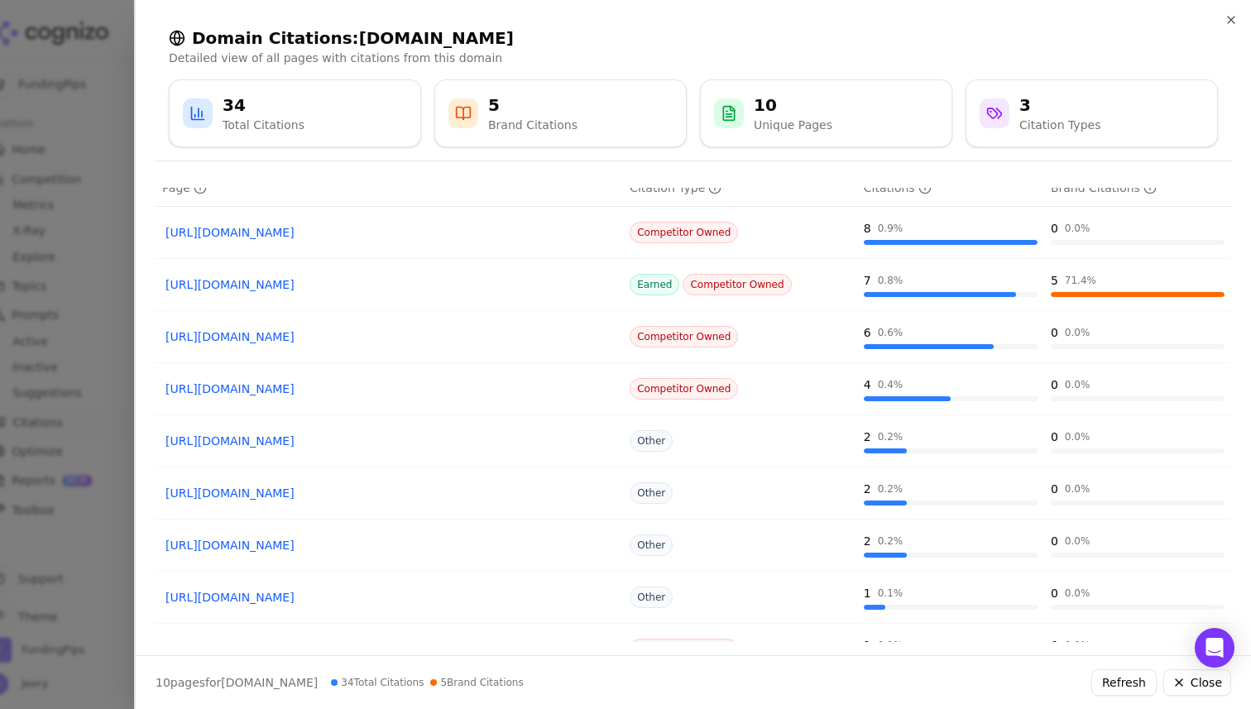
scroll to position [51, 0]
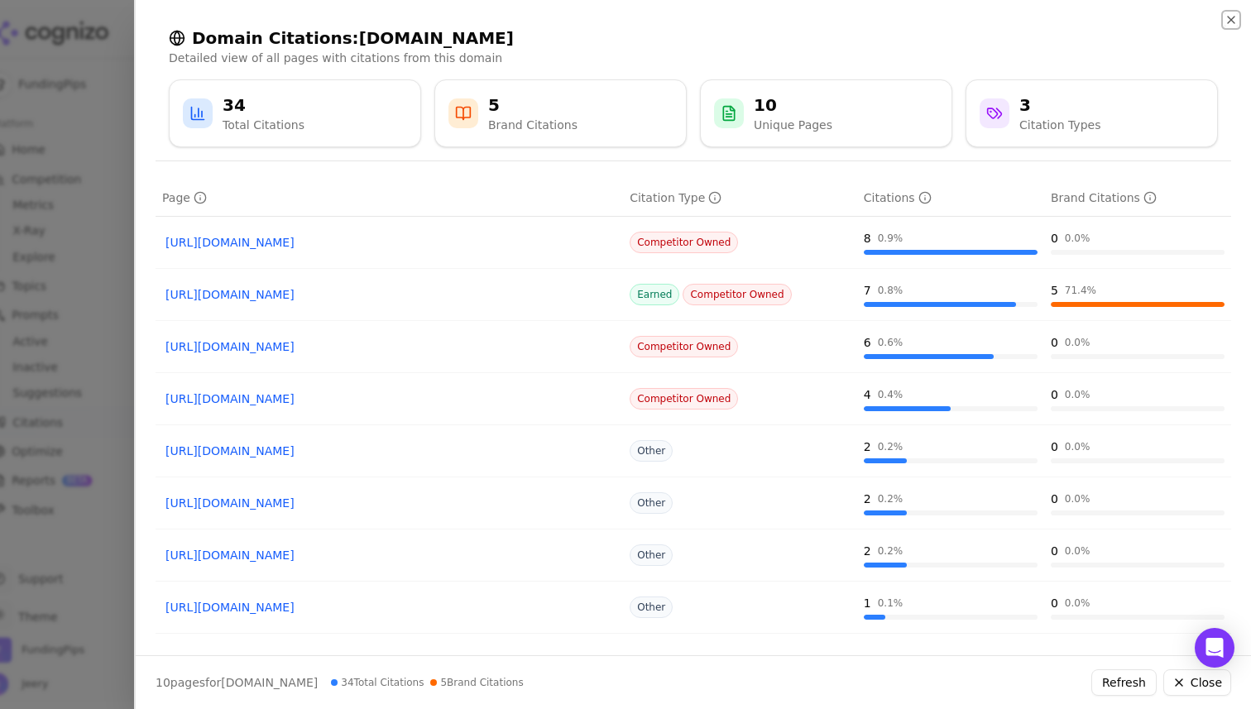
click at [1226, 22] on icon "button" at bounding box center [1230, 19] width 13 height 13
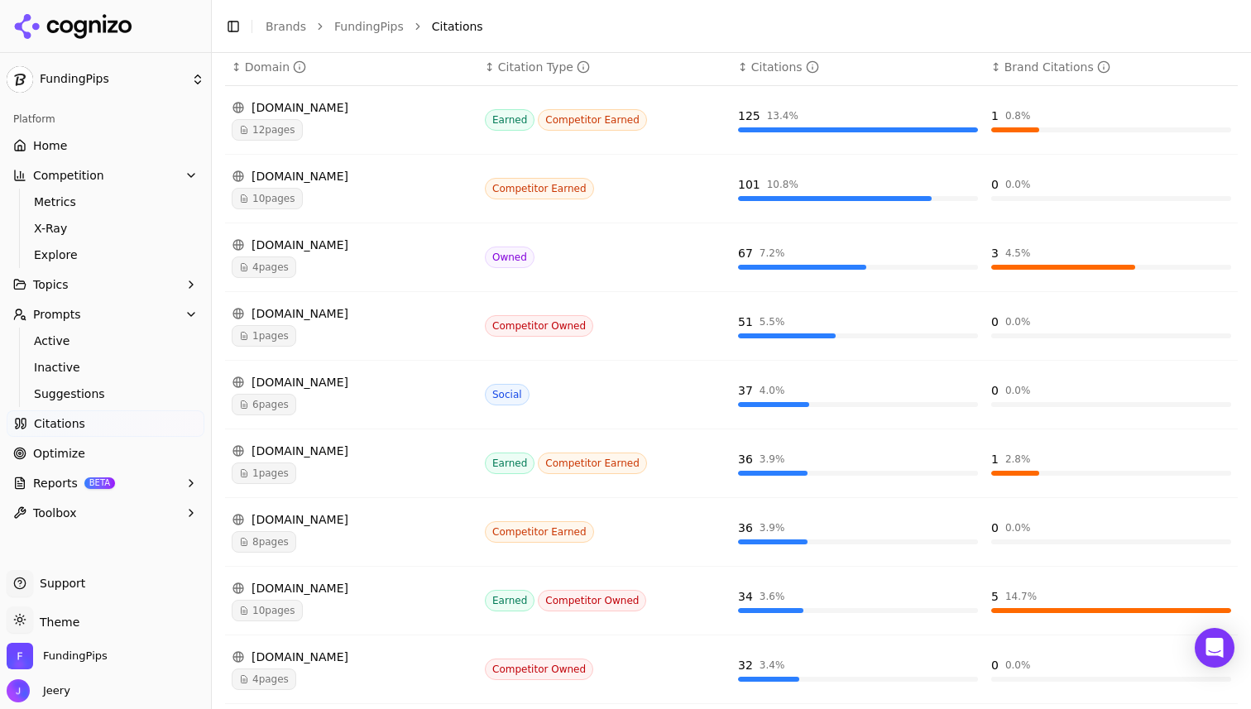
scroll to position [313, 0]
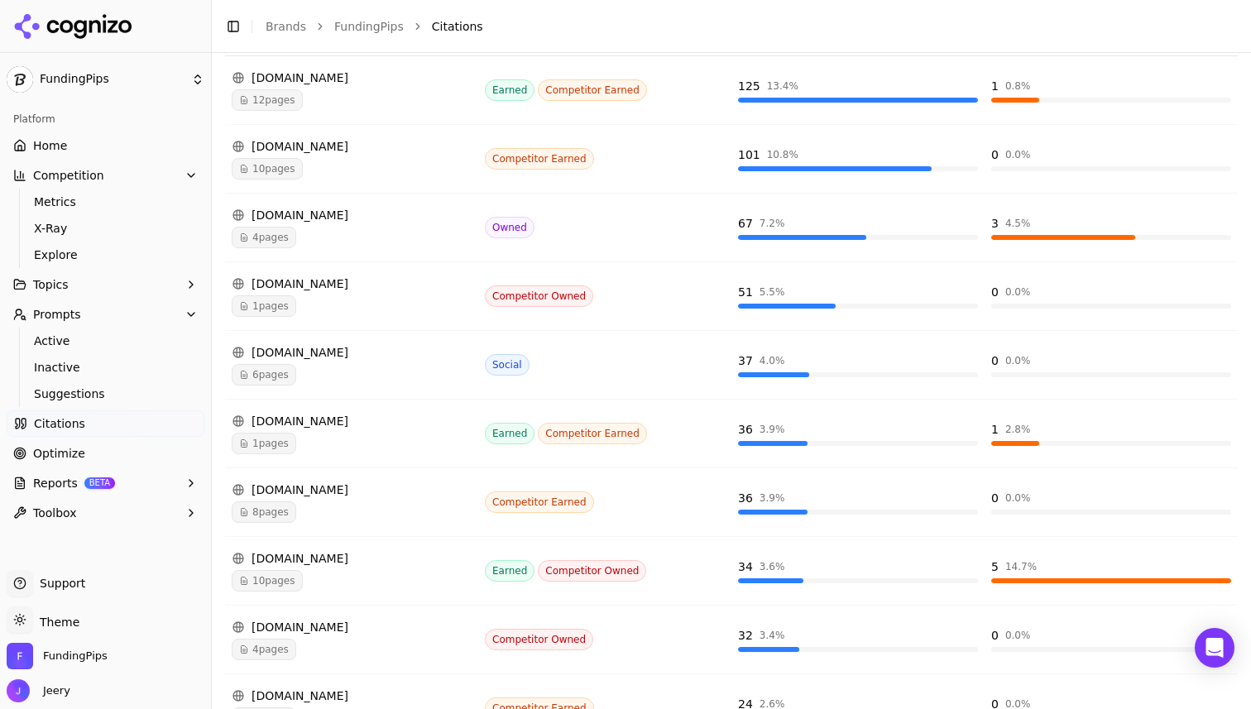
click at [258, 581] on span "10 pages" at bounding box center [267, 581] width 71 height 22
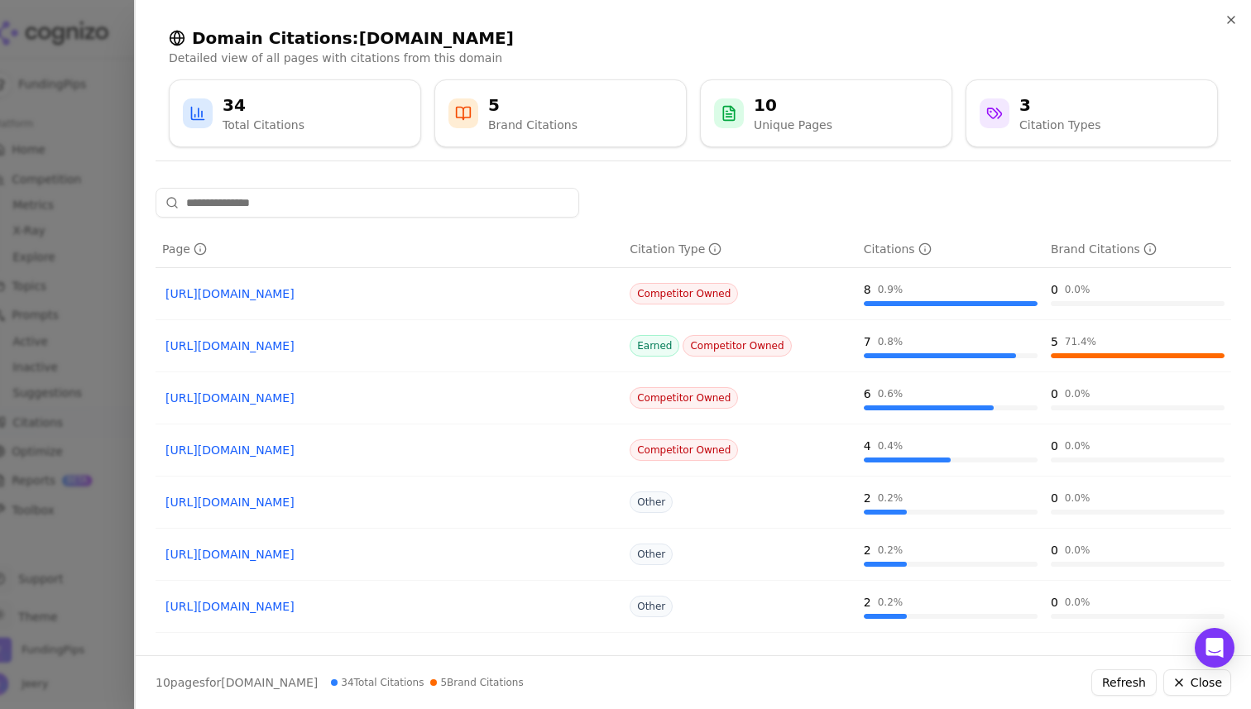
click at [373, 292] on link "https://goatfundedtrader.com/blog/no-challenge-prop-firm" at bounding box center [388, 293] width 447 height 17
click at [98, 43] on div at bounding box center [625, 354] width 1251 height 709
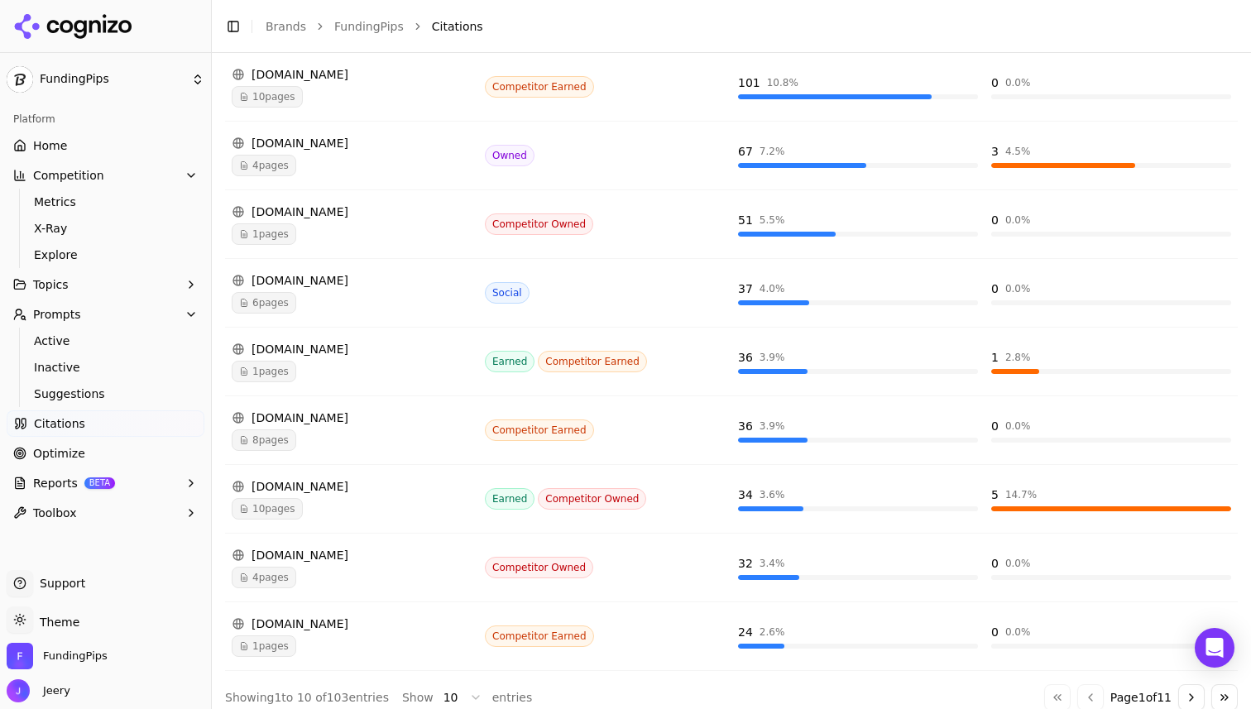
scroll to position [400, 0]
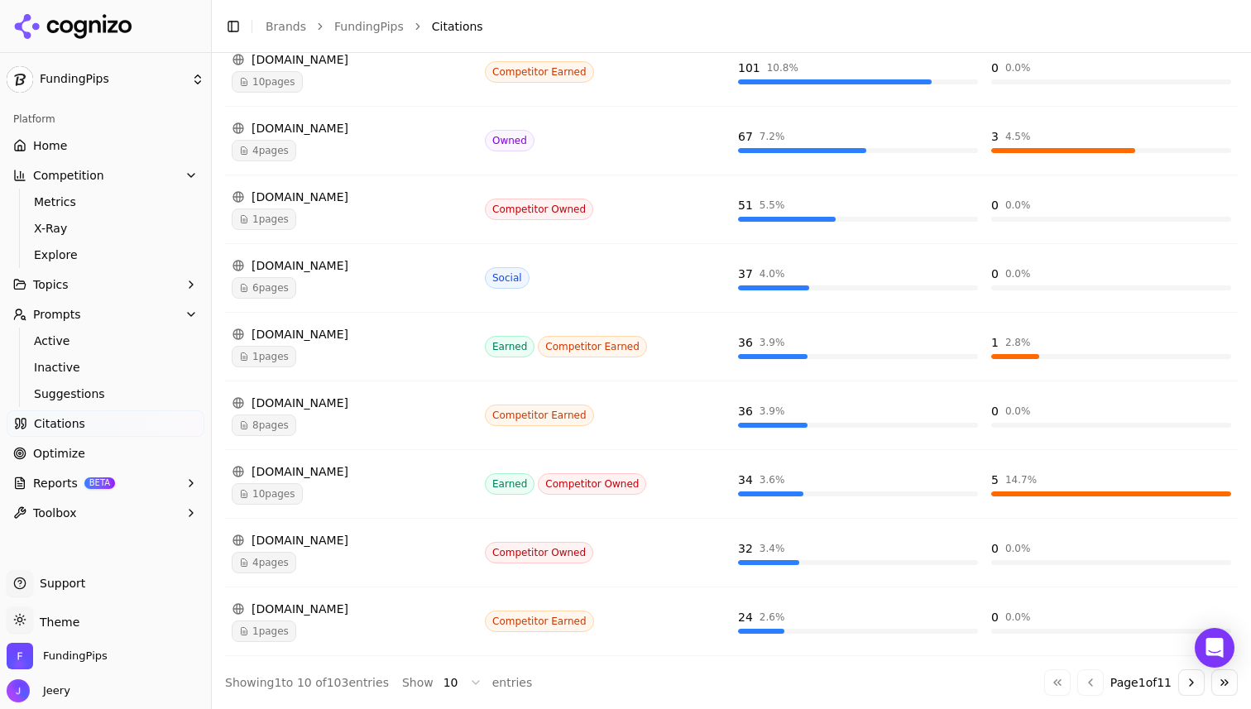
click at [286, 495] on span "10 pages" at bounding box center [267, 494] width 71 height 22
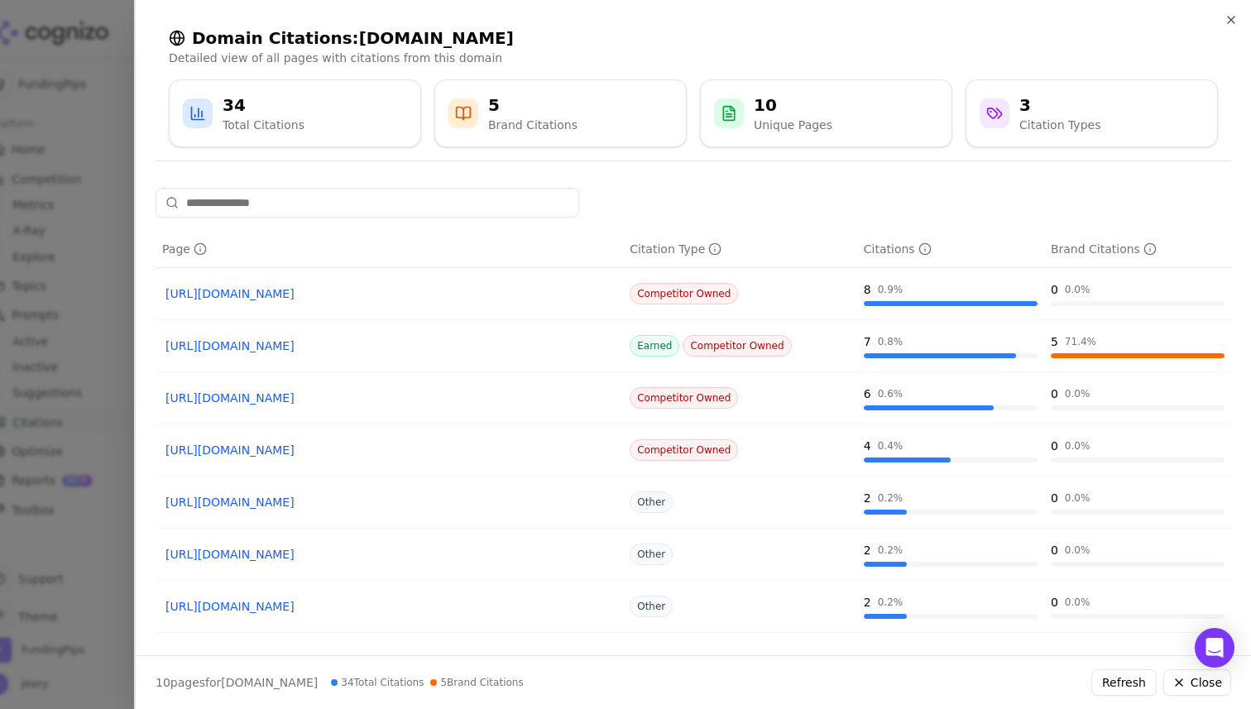
click at [418, 343] on link "https://goatfundedtrader.com/blog/best-remote-prop-trading-firms" at bounding box center [388, 345] width 447 height 17
click at [345, 290] on link "[URL][DOMAIN_NAME]" at bounding box center [388, 293] width 447 height 17
click at [311, 292] on link "[URL][DOMAIN_NAME]" at bounding box center [388, 293] width 447 height 17
click at [1228, 20] on icon "button" at bounding box center [1230, 19] width 13 height 13
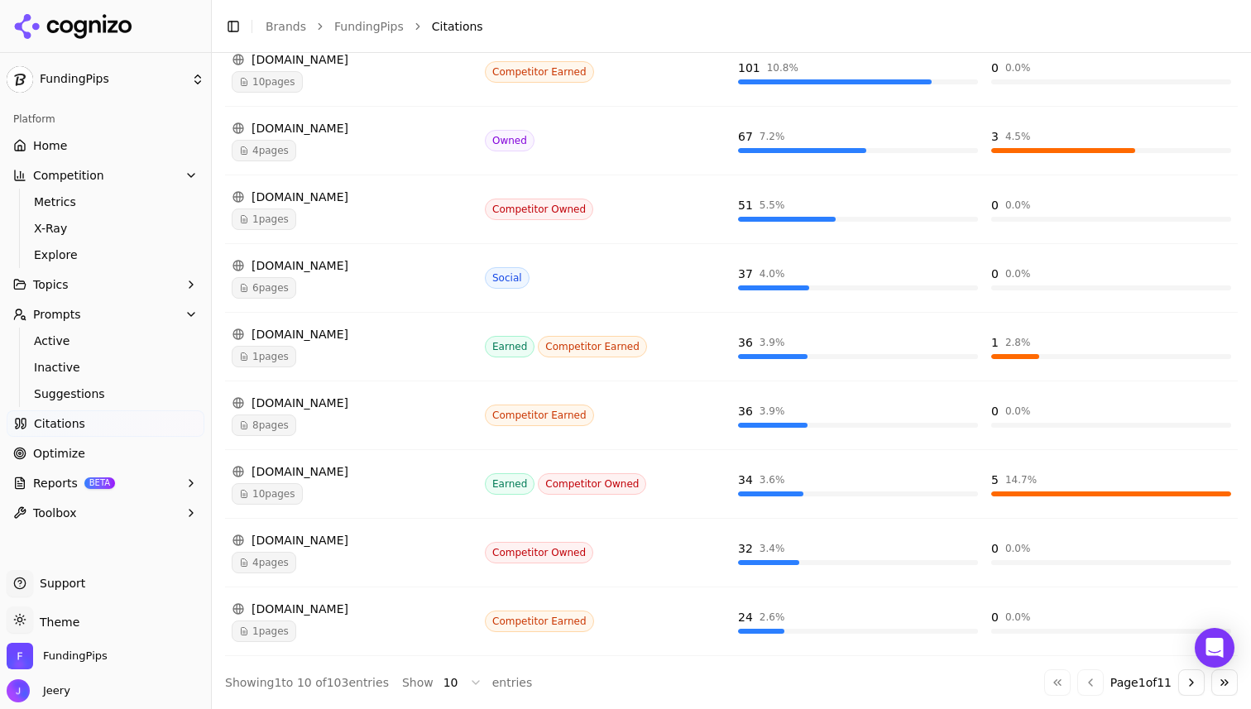
click at [261, 567] on span "4 pages" at bounding box center [264, 563] width 65 height 22
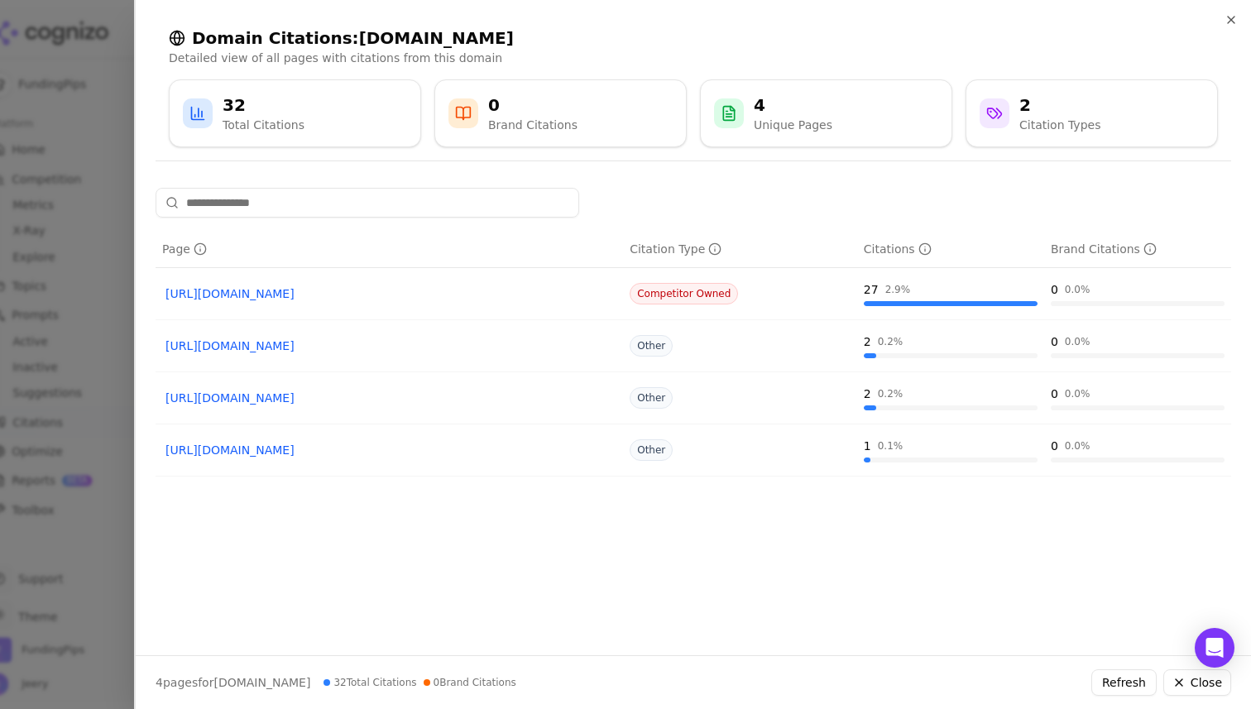
click at [252, 292] on link "https://fundednext.com" at bounding box center [388, 293] width 447 height 17
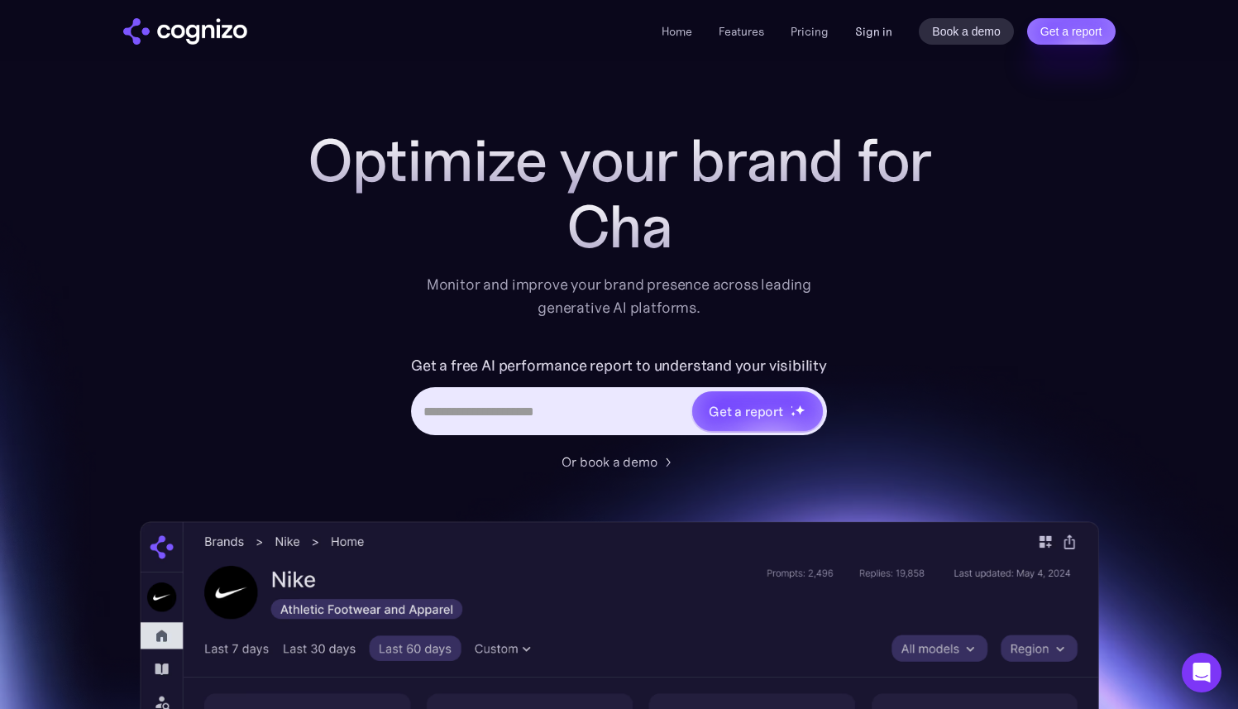
click at [878, 31] on link "Sign in" at bounding box center [873, 32] width 37 height 20
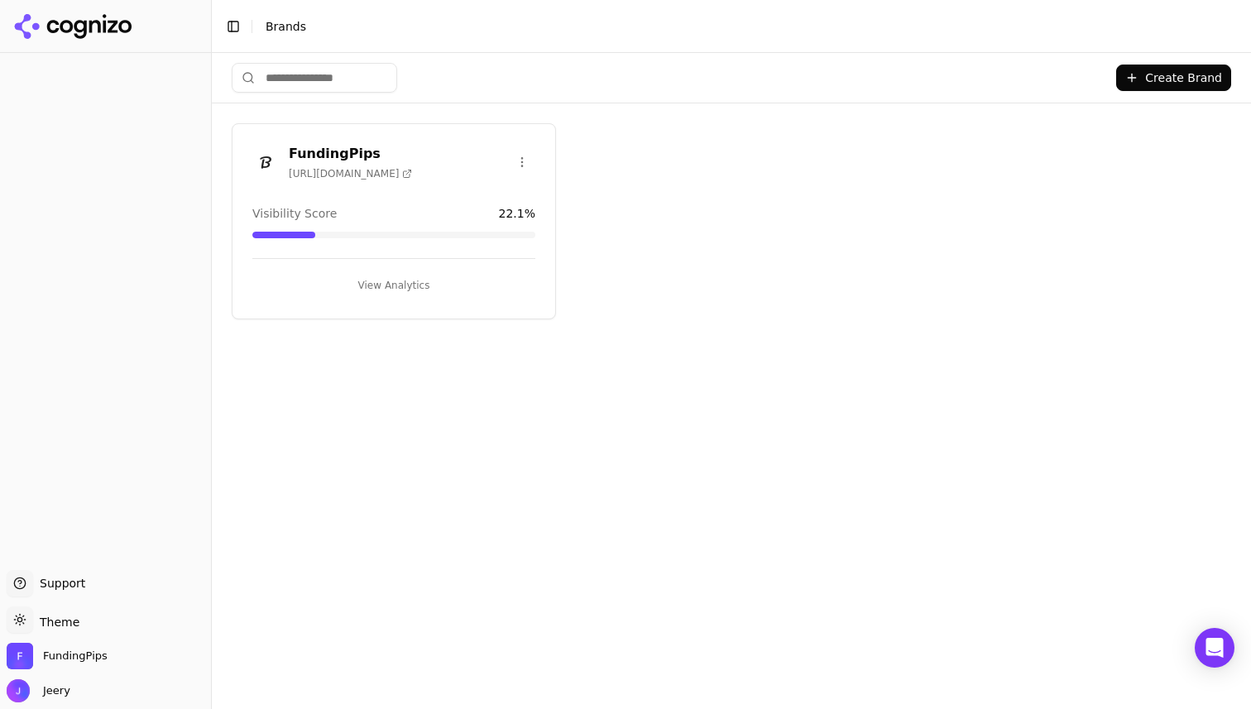
click at [350, 159] on h3 "FundingPips" at bounding box center [350, 154] width 123 height 20
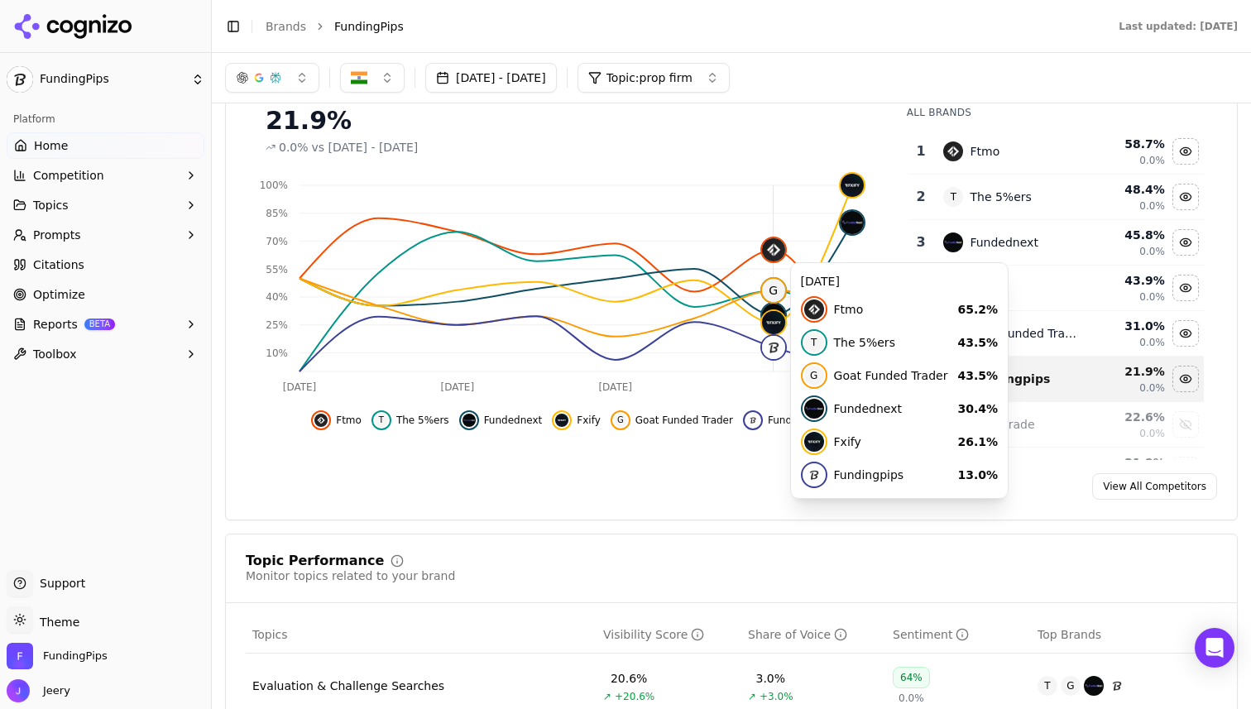
scroll to position [205, 0]
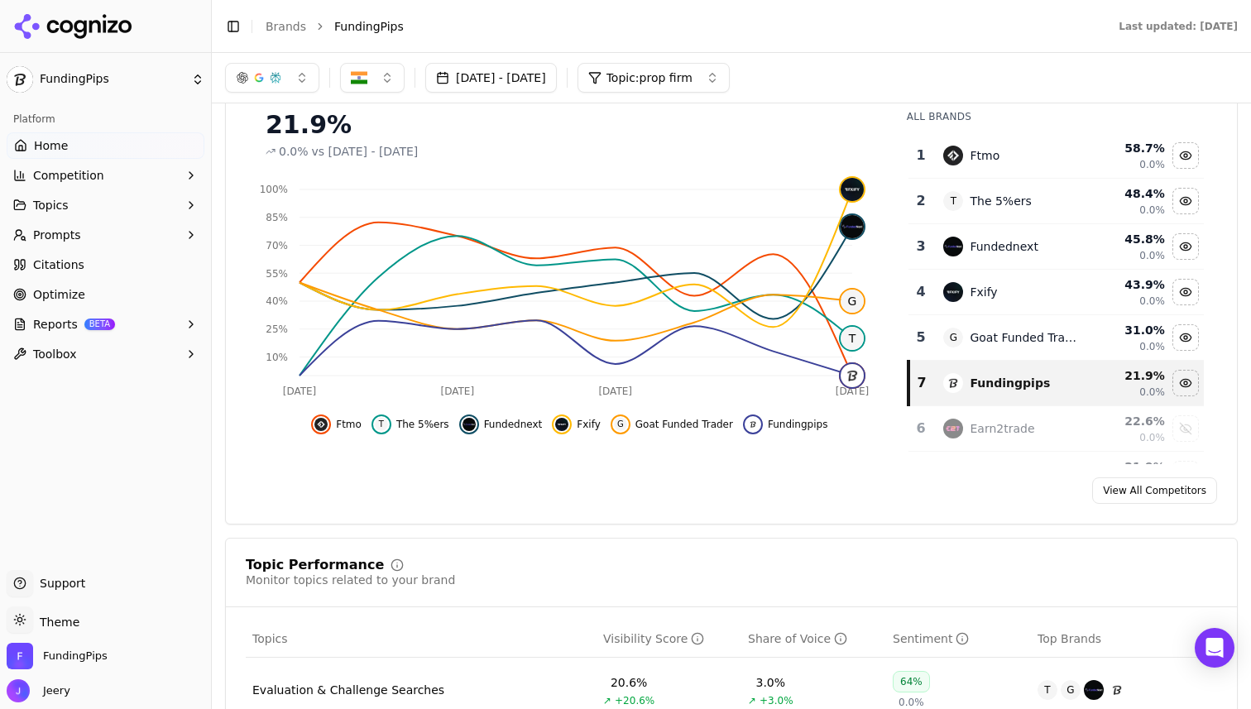
click at [122, 179] on button "Competition" at bounding box center [106, 175] width 198 height 26
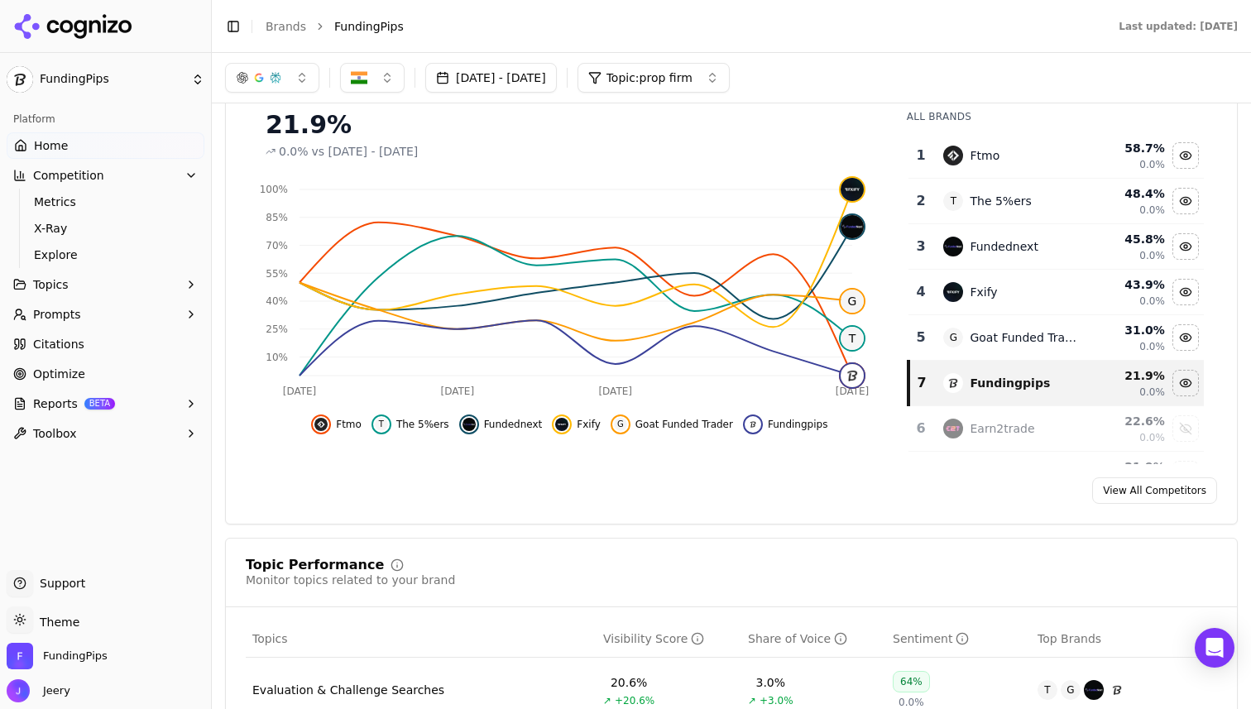
click at [68, 343] on span "Citations" at bounding box center [58, 344] width 51 height 17
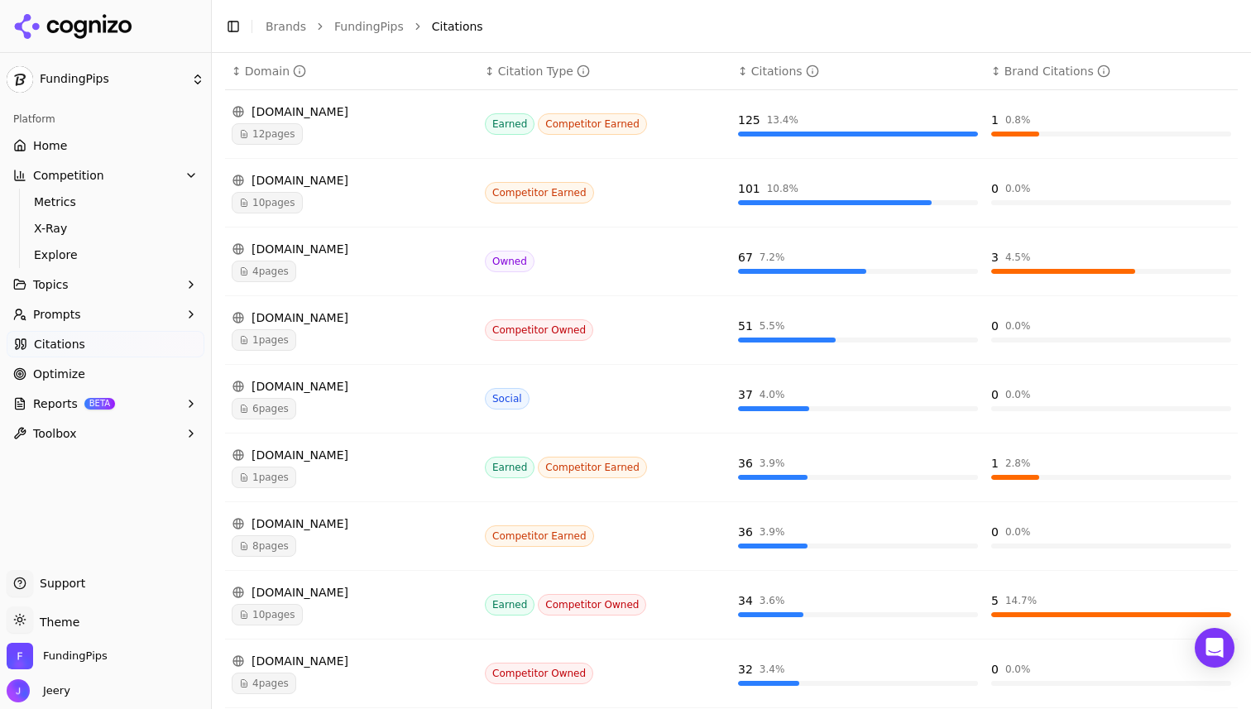
scroll to position [304, 0]
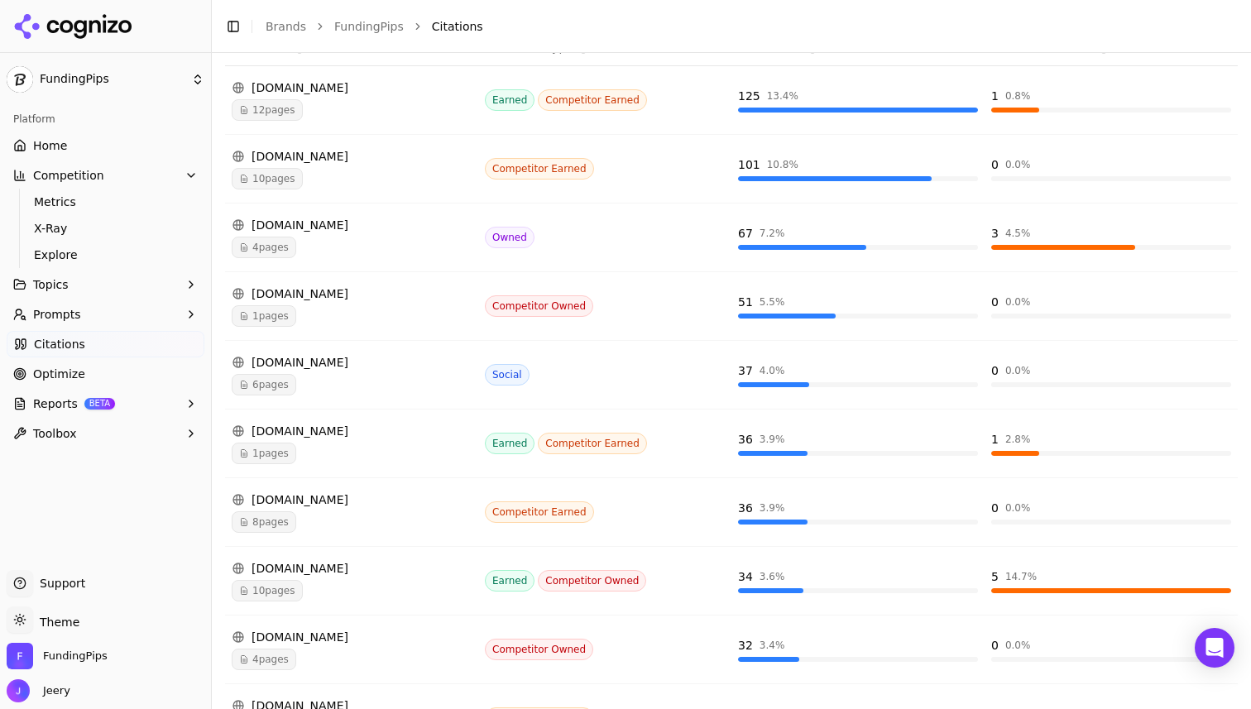
click at [281, 591] on span "10 pages" at bounding box center [267, 591] width 71 height 22
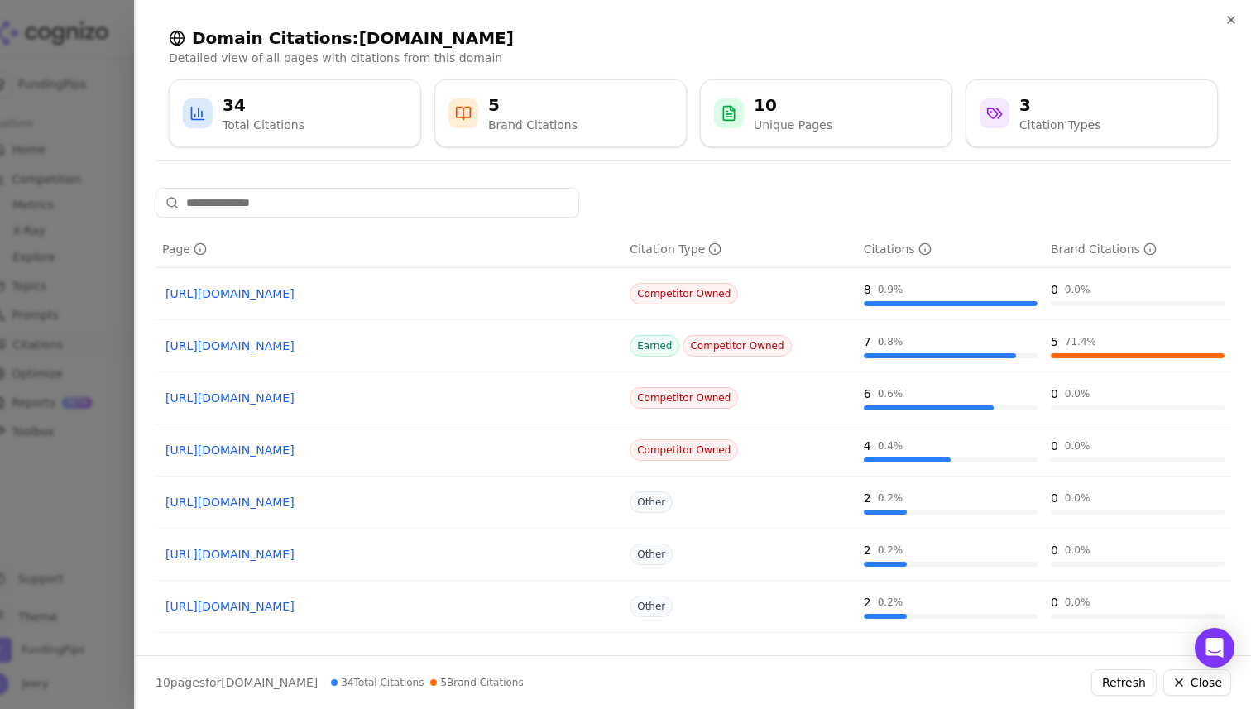
click at [1000, 110] on icon at bounding box center [994, 113] width 17 height 17
drag, startPoint x: 1020, startPoint y: 125, endPoint x: 1134, endPoint y: 125, distance: 114.1
click at [1134, 125] on div "3 Citation Types" at bounding box center [1091, 113] width 224 height 40
click at [1127, 125] on div "3 Citation Types" at bounding box center [1091, 113] width 224 height 40
drag, startPoint x: 757, startPoint y: 123, endPoint x: 845, endPoint y: 123, distance: 87.7
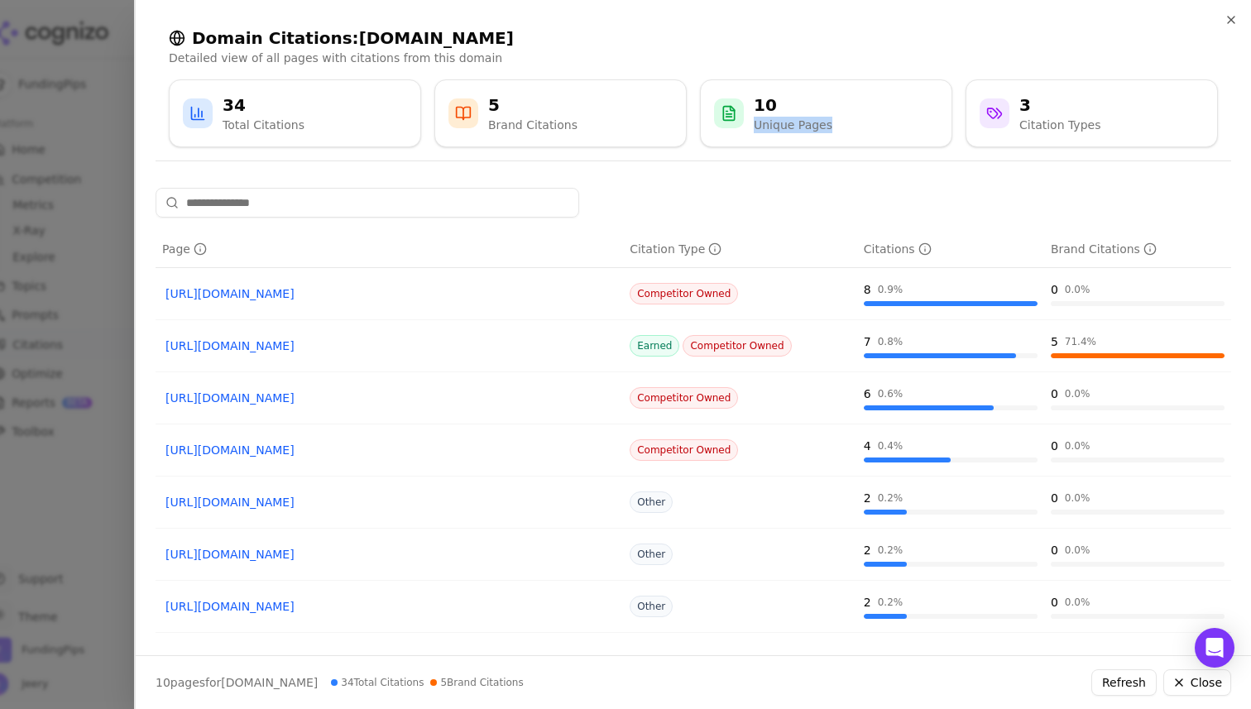
click at [845, 123] on div "10 Unique Pages" at bounding box center [826, 113] width 224 height 40
drag, startPoint x: 488, startPoint y: 117, endPoint x: 598, endPoint y: 126, distance: 110.3
click at [598, 126] on div "5 Brand Citations" at bounding box center [560, 113] width 224 height 40
drag, startPoint x: 223, startPoint y: 125, endPoint x: 330, endPoint y: 125, distance: 106.7
click at [330, 125] on div "34 Total Citations" at bounding box center [295, 113] width 224 height 40
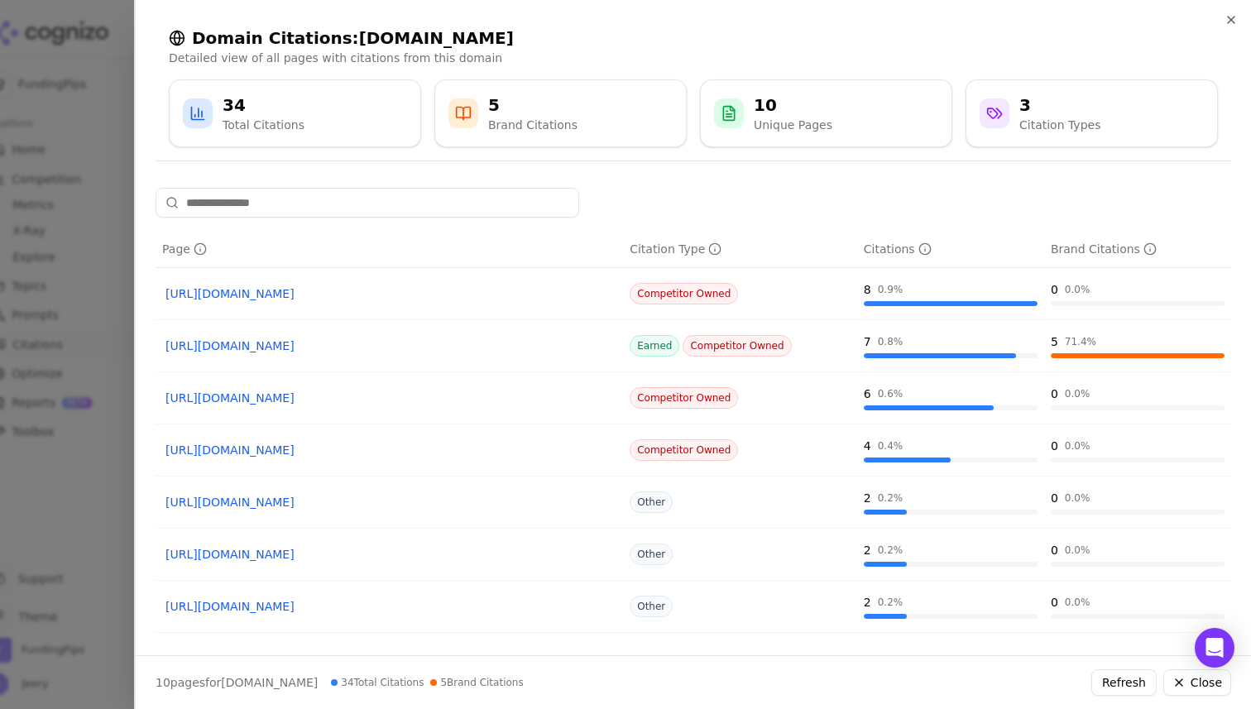
click at [354, 207] on input at bounding box center [368, 203] width 424 height 30
click at [337, 242] on div "Page" at bounding box center [389, 249] width 454 height 17
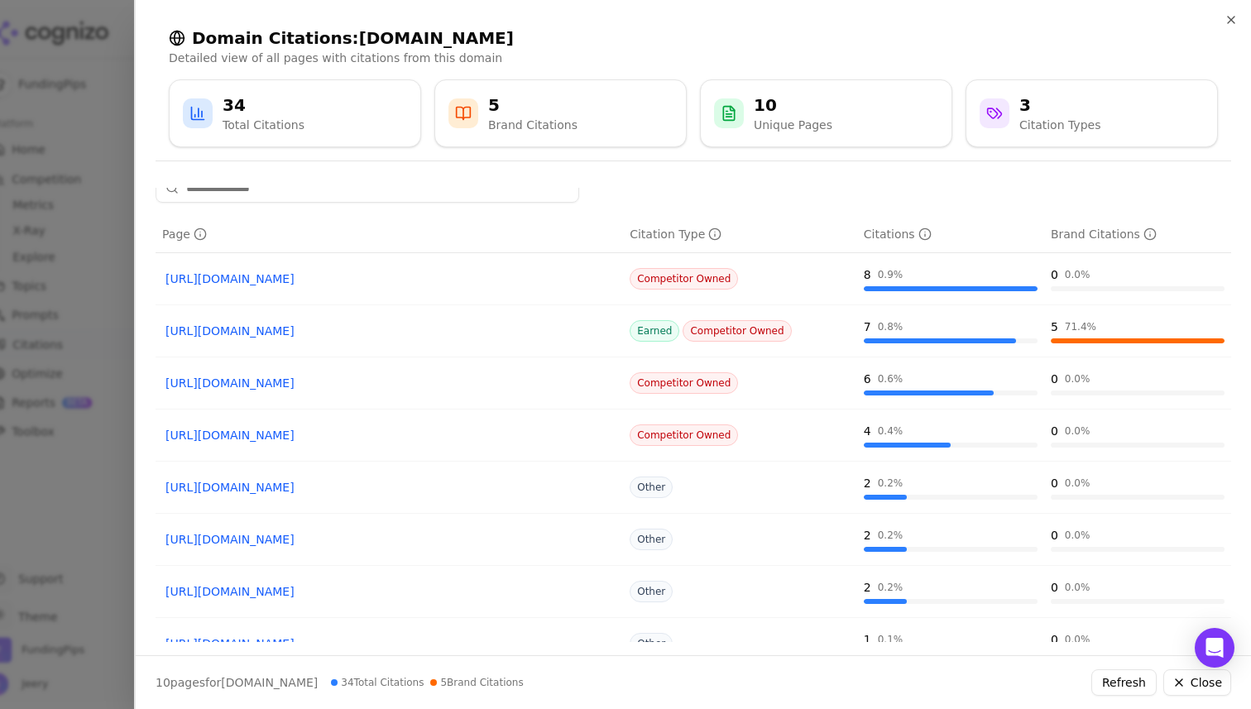
scroll to position [0, 0]
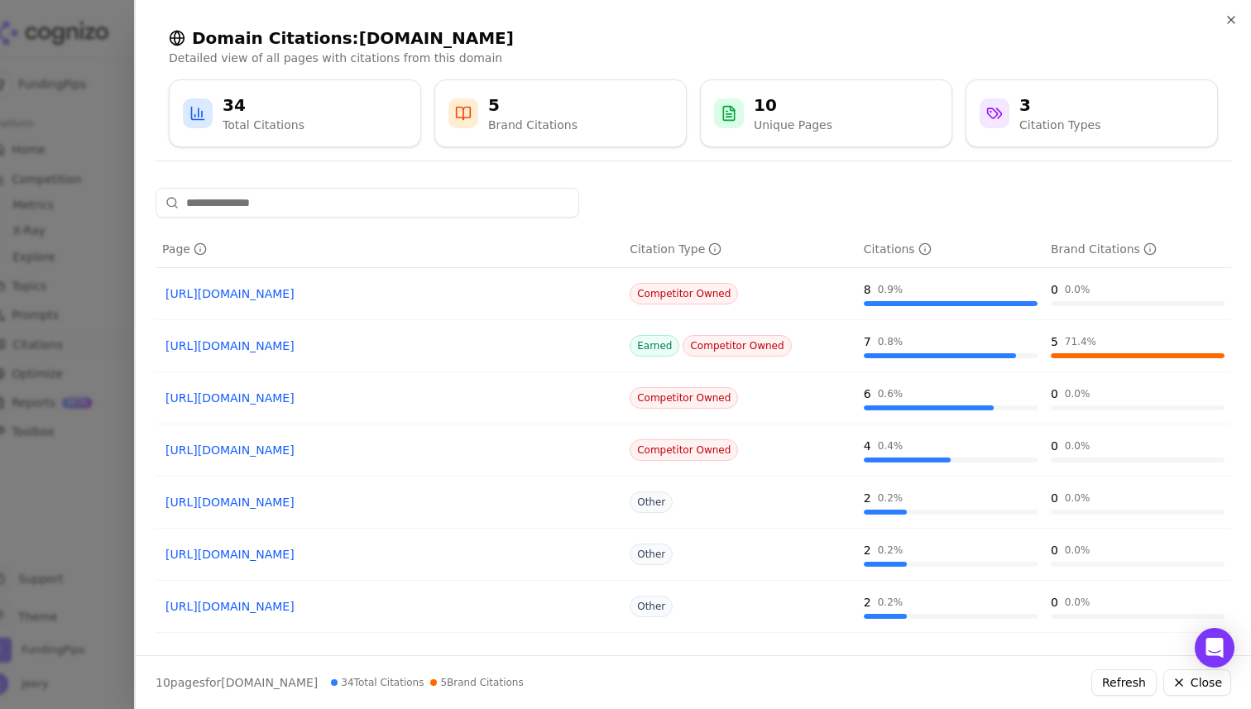
click at [322, 291] on link "[URL][DOMAIN_NAME]" at bounding box center [388, 293] width 447 height 17
click at [1232, 17] on icon "button" at bounding box center [1231, 20] width 7 height 7
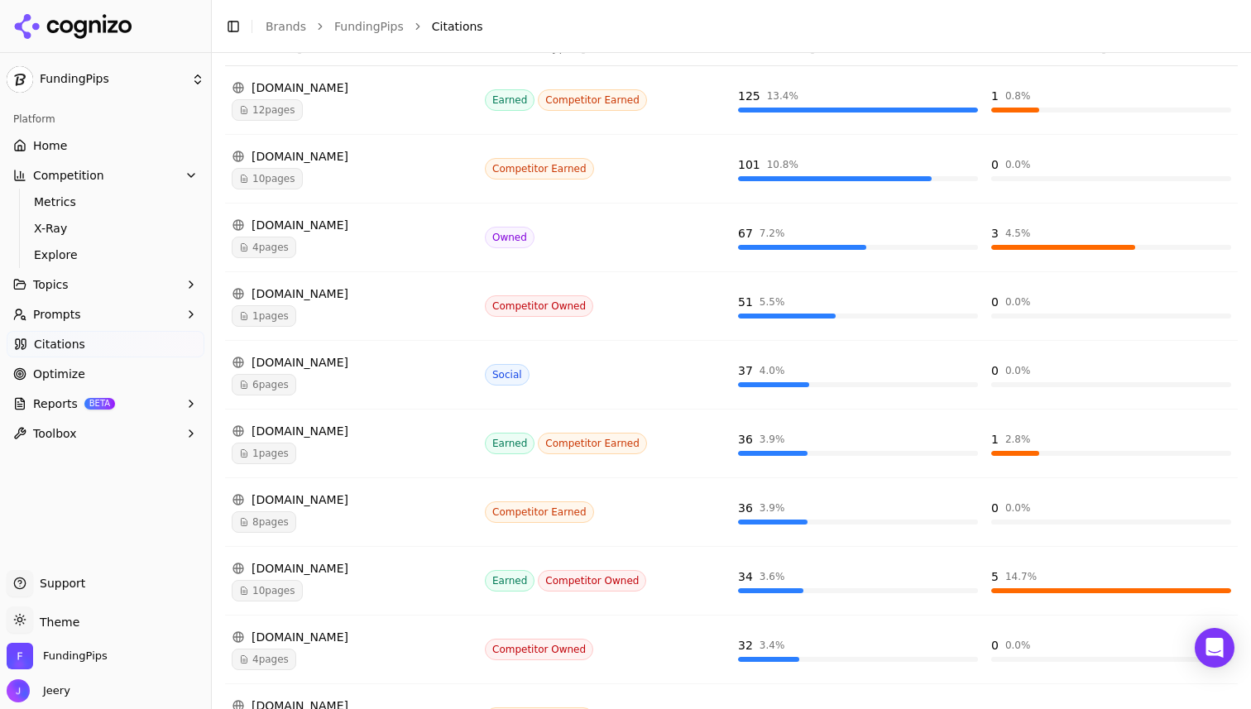
scroll to position [400, 0]
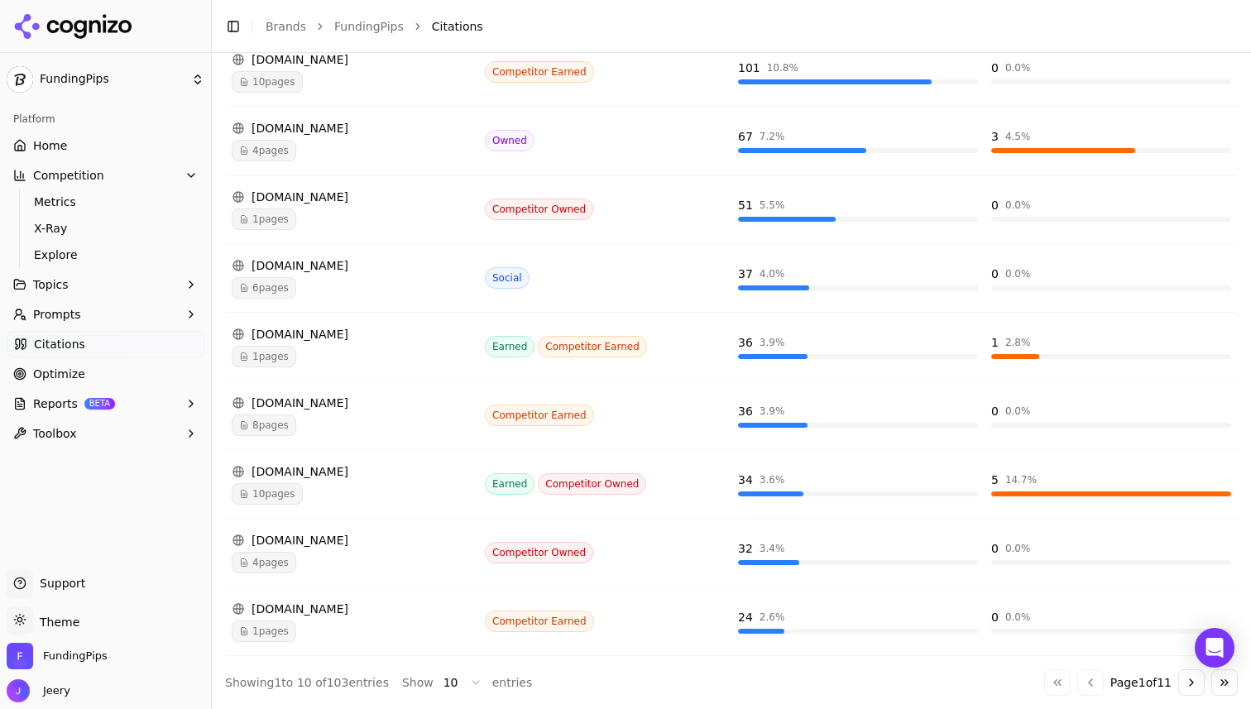
click at [283, 612] on div "[DOMAIN_NAME]" at bounding box center [352, 609] width 240 height 17
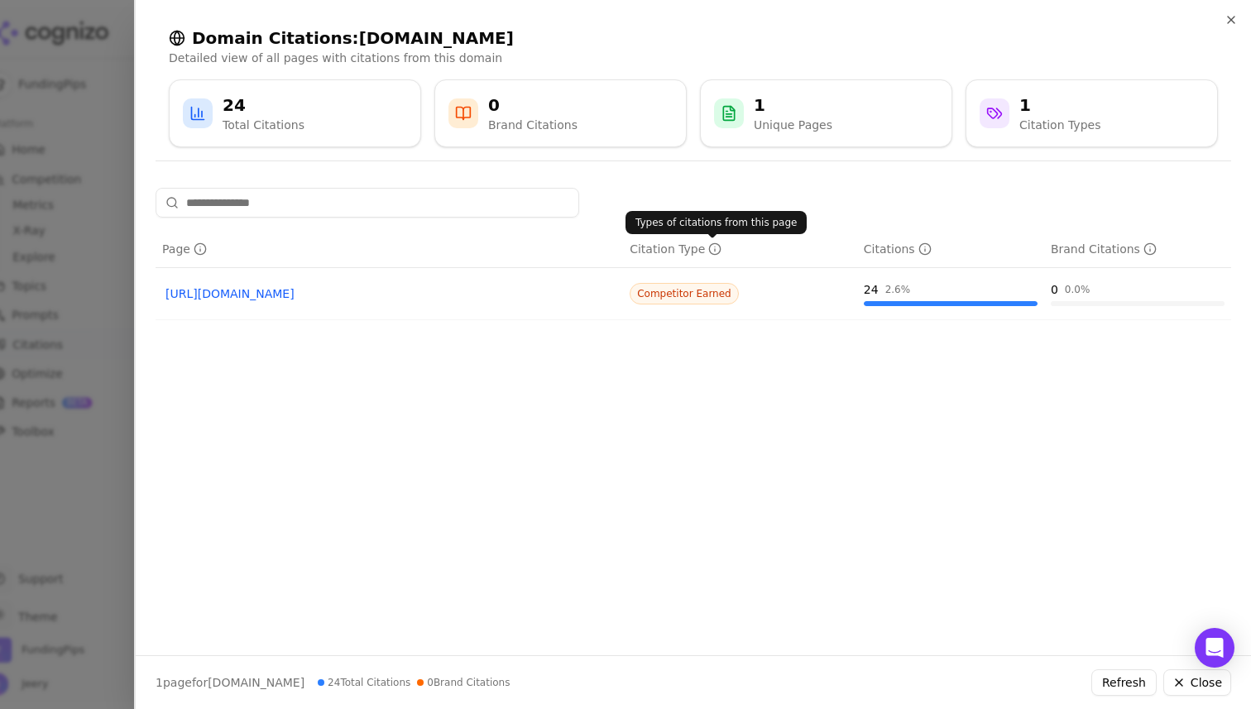
click at [715, 250] on icon "Data table" at bounding box center [714, 248] width 13 height 13
click at [1228, 23] on icon "button" at bounding box center [1230, 19] width 13 height 13
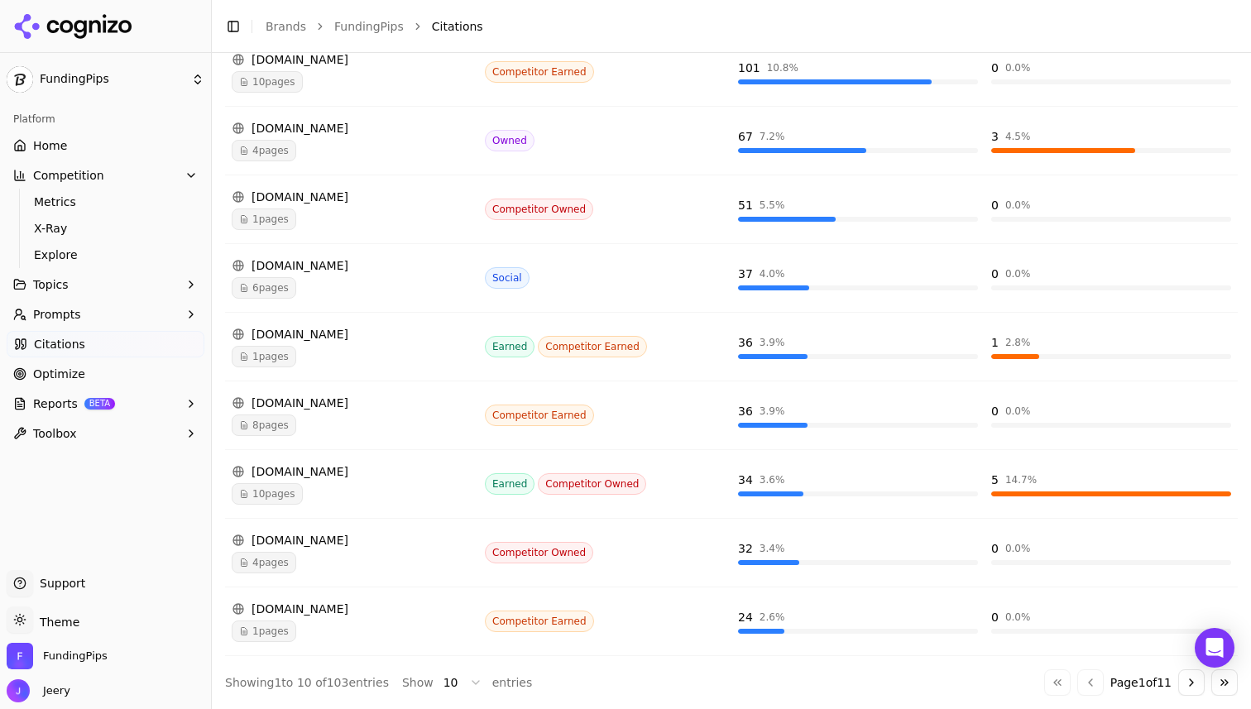
click at [464, 683] on html "FundingPips Platform Home Competition Metrics X-Ray Explore Topics Prompts Cita…" at bounding box center [625, 354] width 1251 height 709
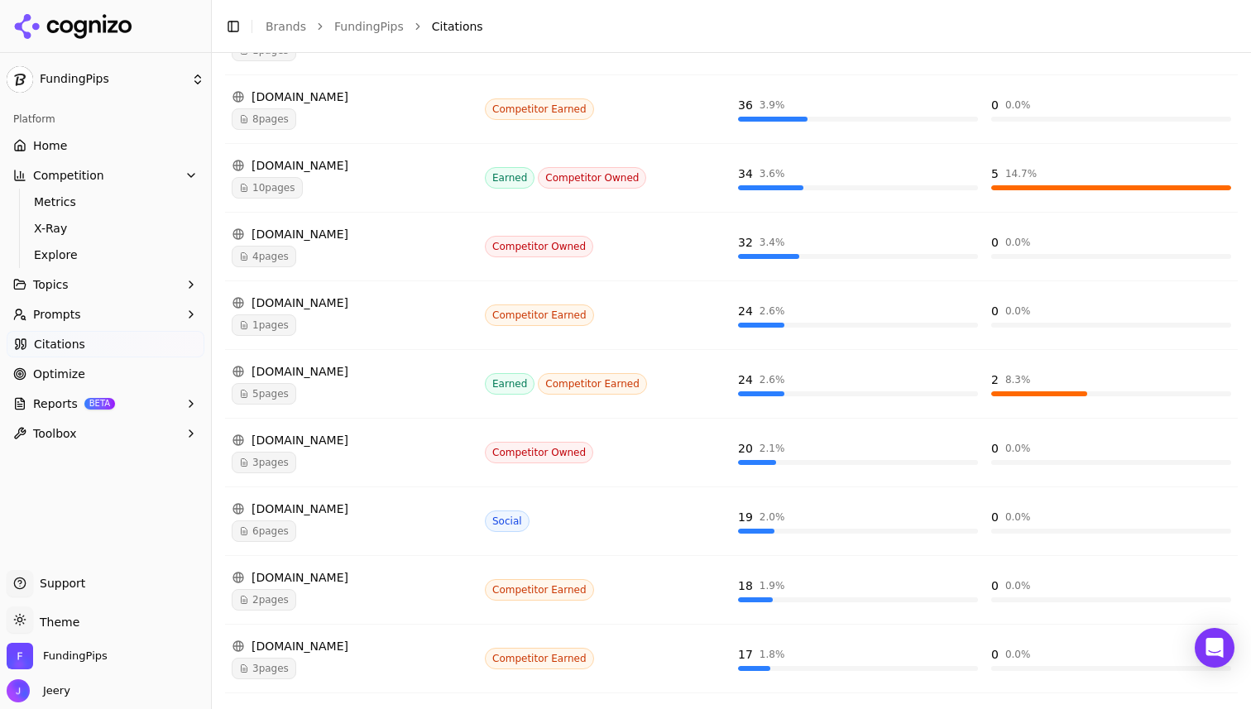
scroll to position [720, 0]
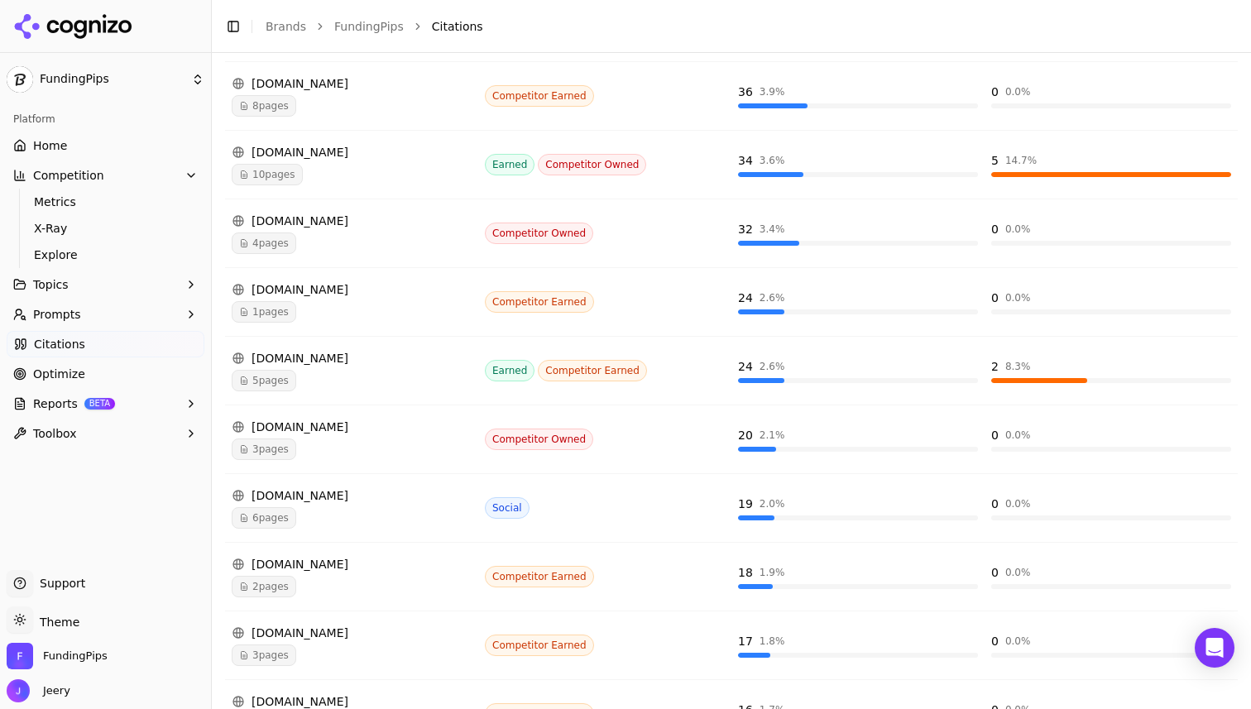
click at [282, 376] on span "5 pages" at bounding box center [264, 381] width 65 height 22
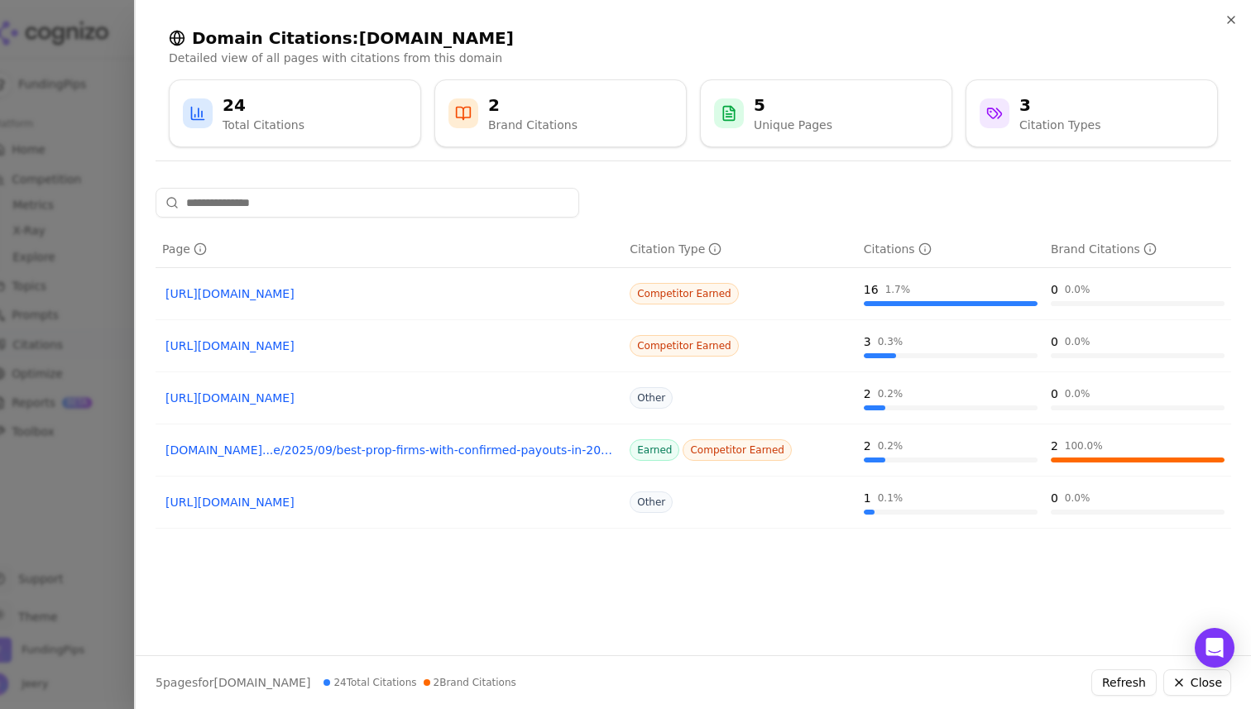
click at [390, 446] on link "[DOMAIN_NAME]...e/2025/09/best-prop-firms-with-confirmed-payouts-in-2025/234760" at bounding box center [388, 450] width 447 height 17
click at [1225, 21] on icon "button" at bounding box center [1230, 19] width 13 height 13
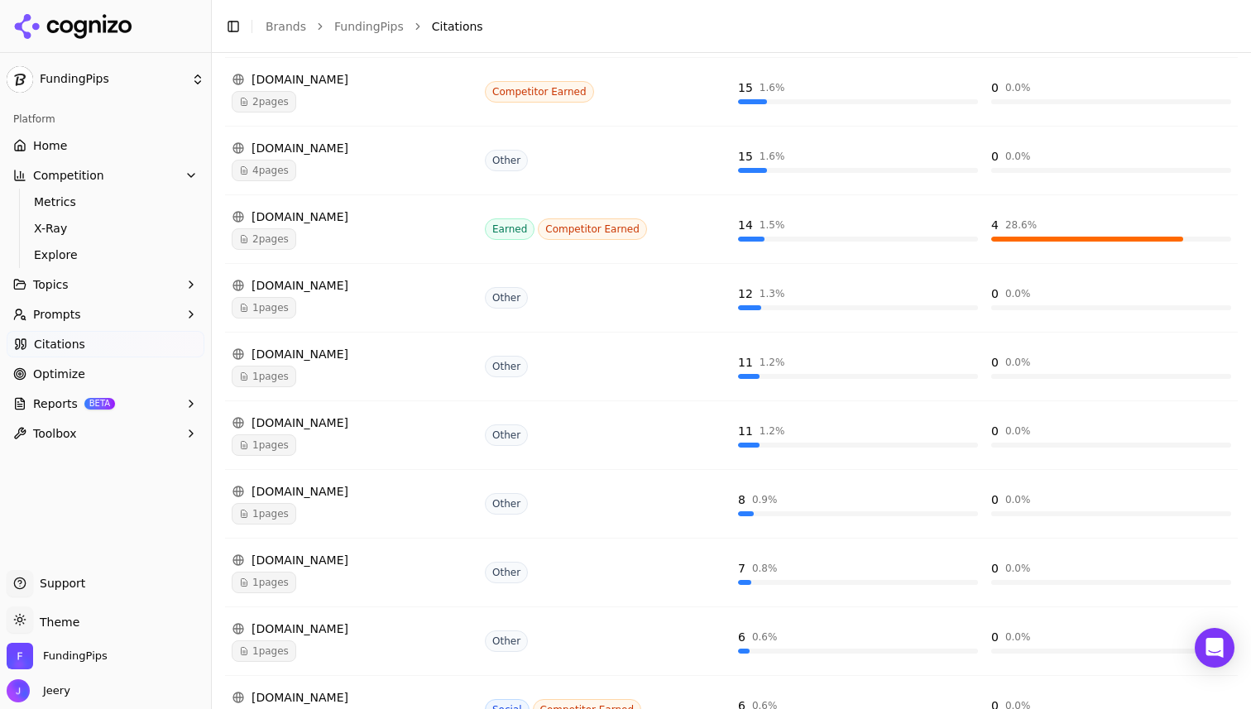
scroll to position [1773, 0]
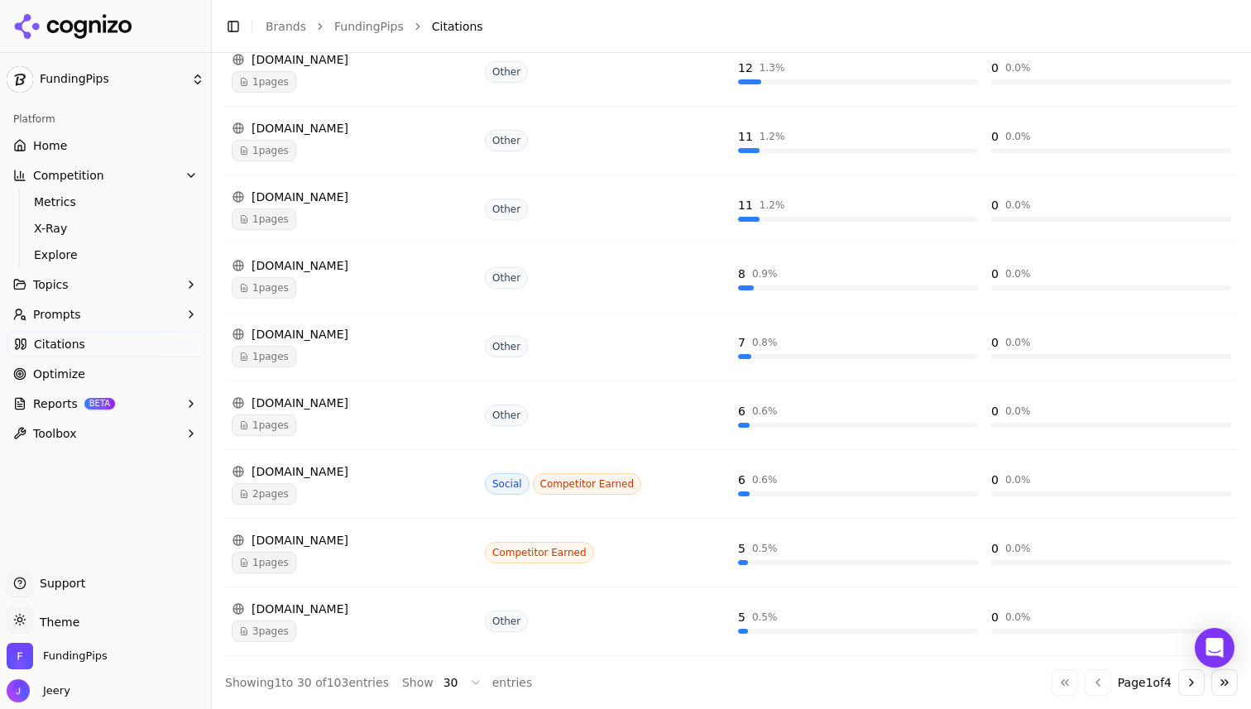
click at [279, 425] on span "1 pages" at bounding box center [264, 425] width 65 height 22
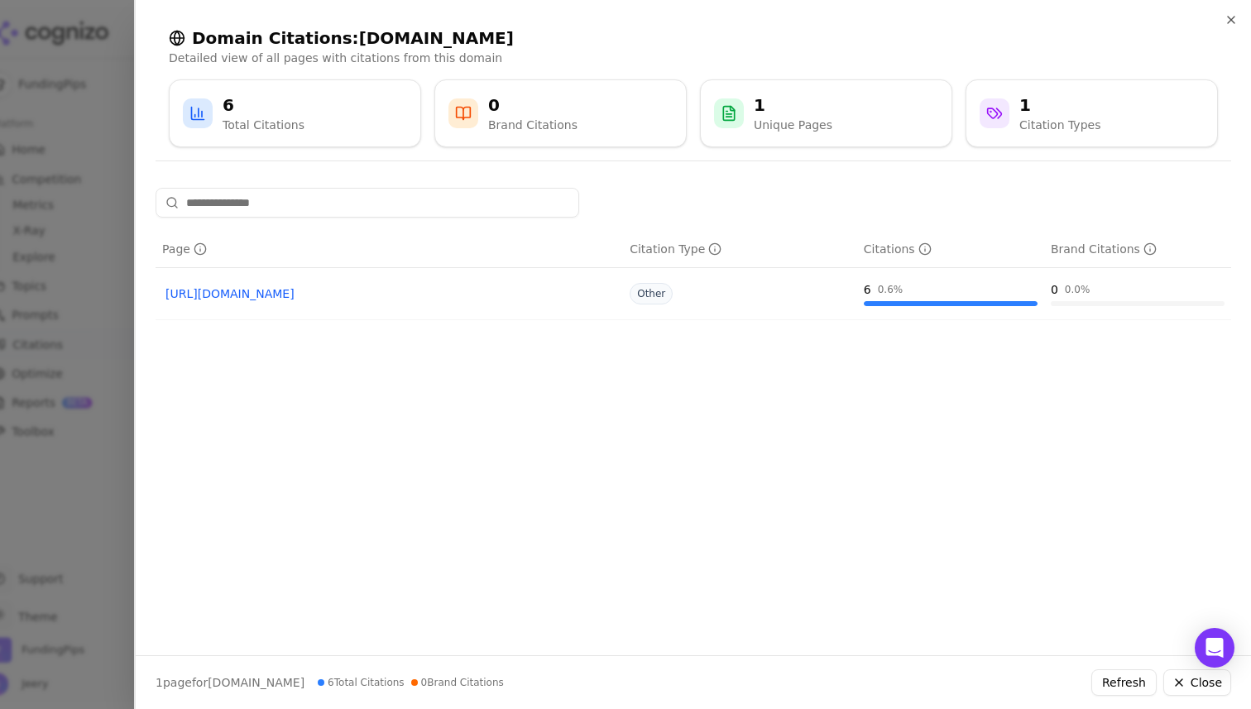
click at [318, 293] on link "[URL][DOMAIN_NAME]" at bounding box center [388, 293] width 447 height 17
click at [90, 182] on div at bounding box center [625, 354] width 1251 height 709
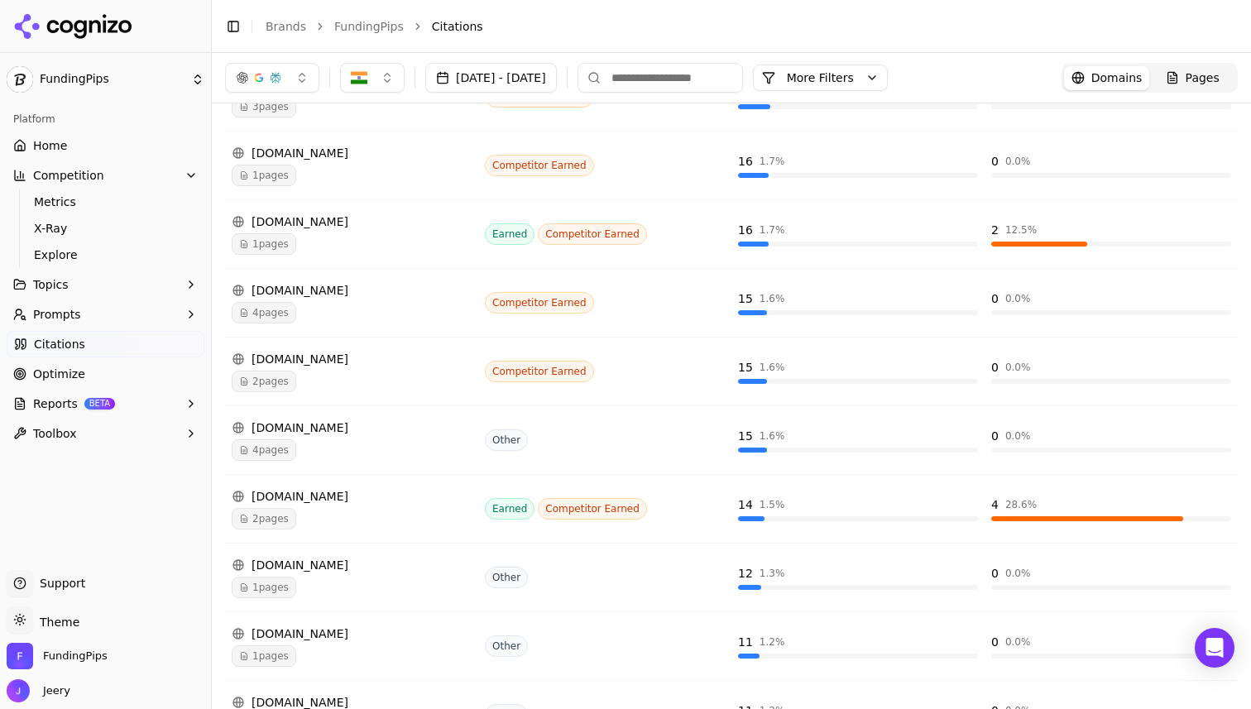
scroll to position [1266, 0]
click at [300, 361] on div "[DOMAIN_NAME]" at bounding box center [352, 360] width 240 height 17
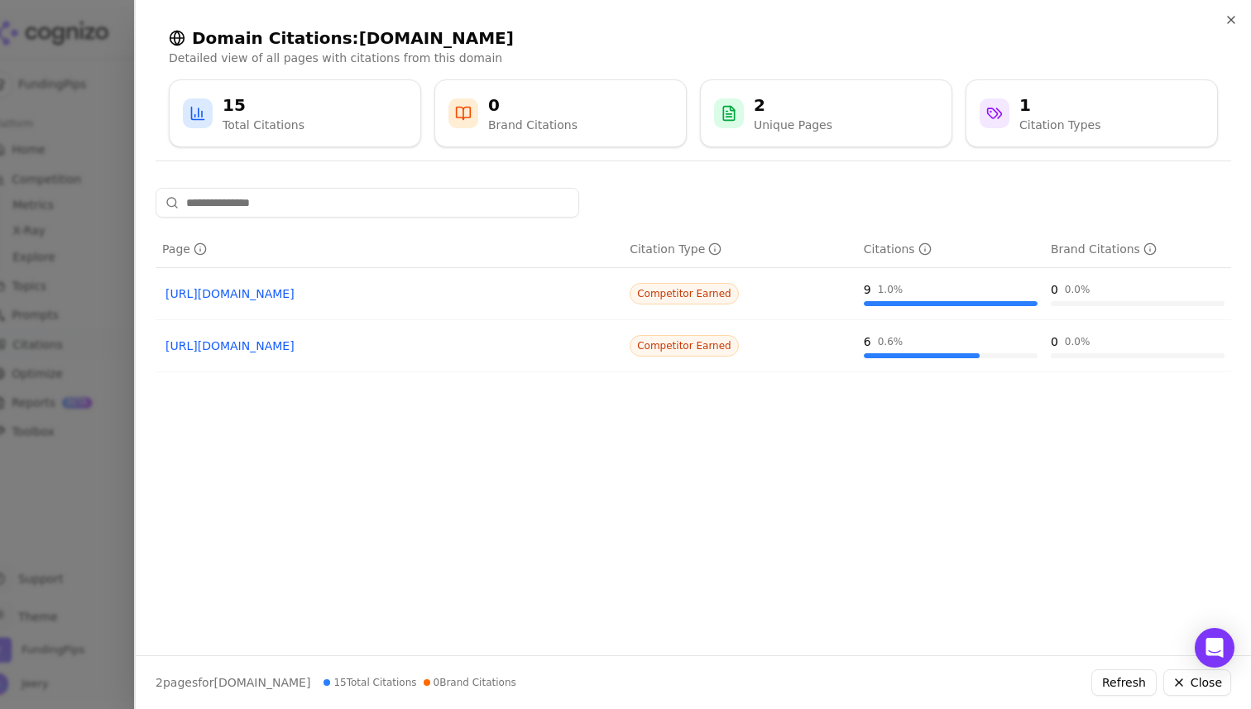
click at [325, 294] on link "[URL][DOMAIN_NAME]" at bounding box center [388, 293] width 447 height 17
click at [313, 347] on link "[URL][DOMAIN_NAME]" at bounding box center [388, 345] width 447 height 17
click at [100, 112] on div at bounding box center [625, 354] width 1251 height 709
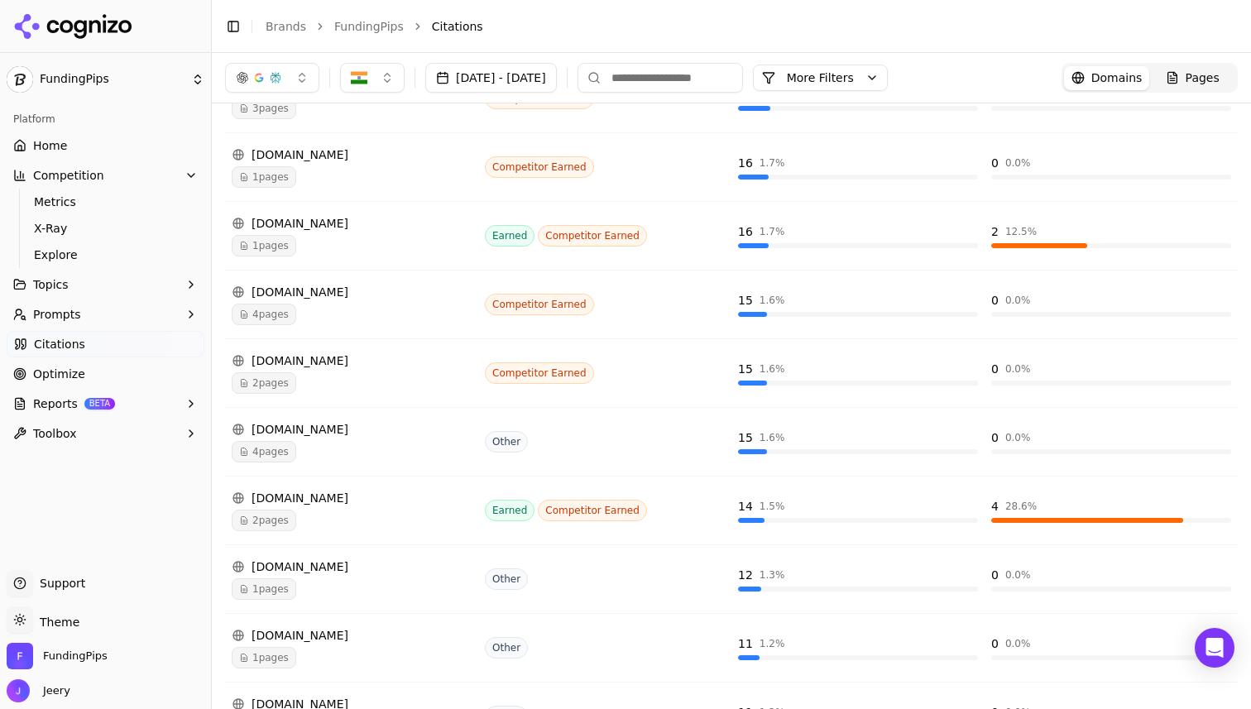
click at [260, 522] on span "2 pages" at bounding box center [264, 521] width 65 height 22
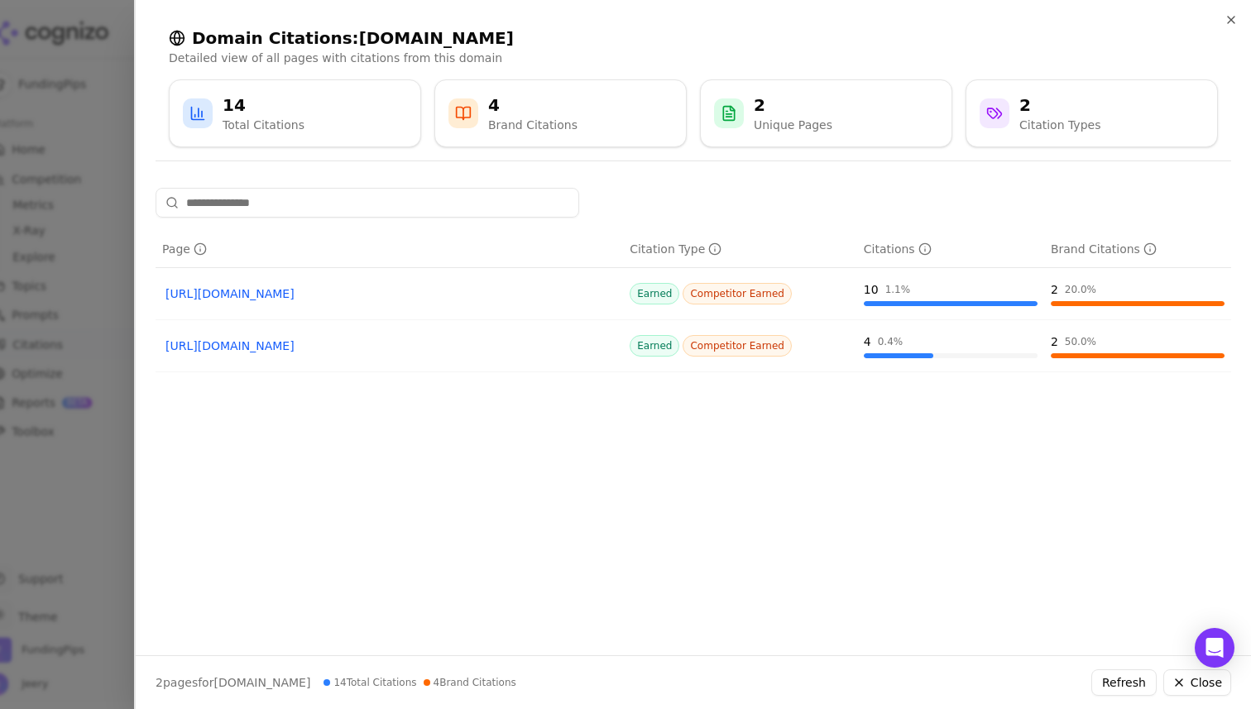
click at [296, 299] on link "[URL][DOMAIN_NAME]" at bounding box center [388, 293] width 447 height 17
click at [355, 343] on link "[URL][DOMAIN_NAME]" at bounding box center [388, 345] width 447 height 17
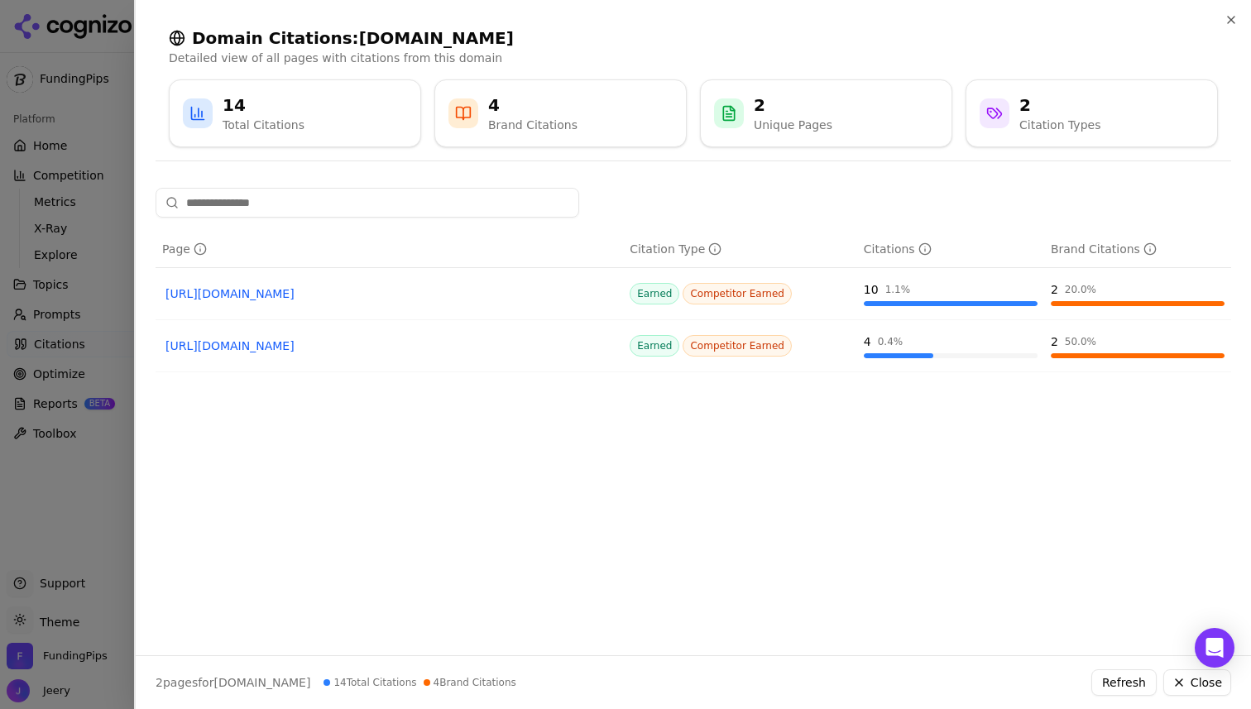
click at [117, 97] on div at bounding box center [625, 354] width 1251 height 709
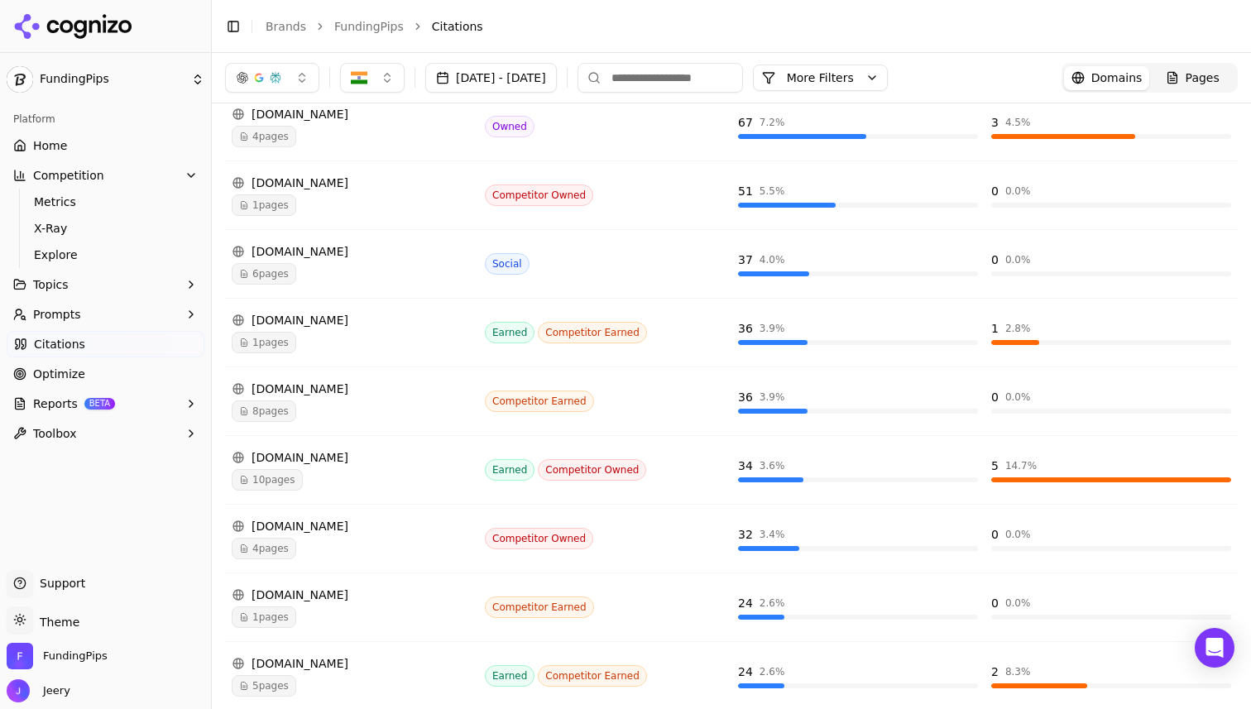
scroll to position [411, 0]
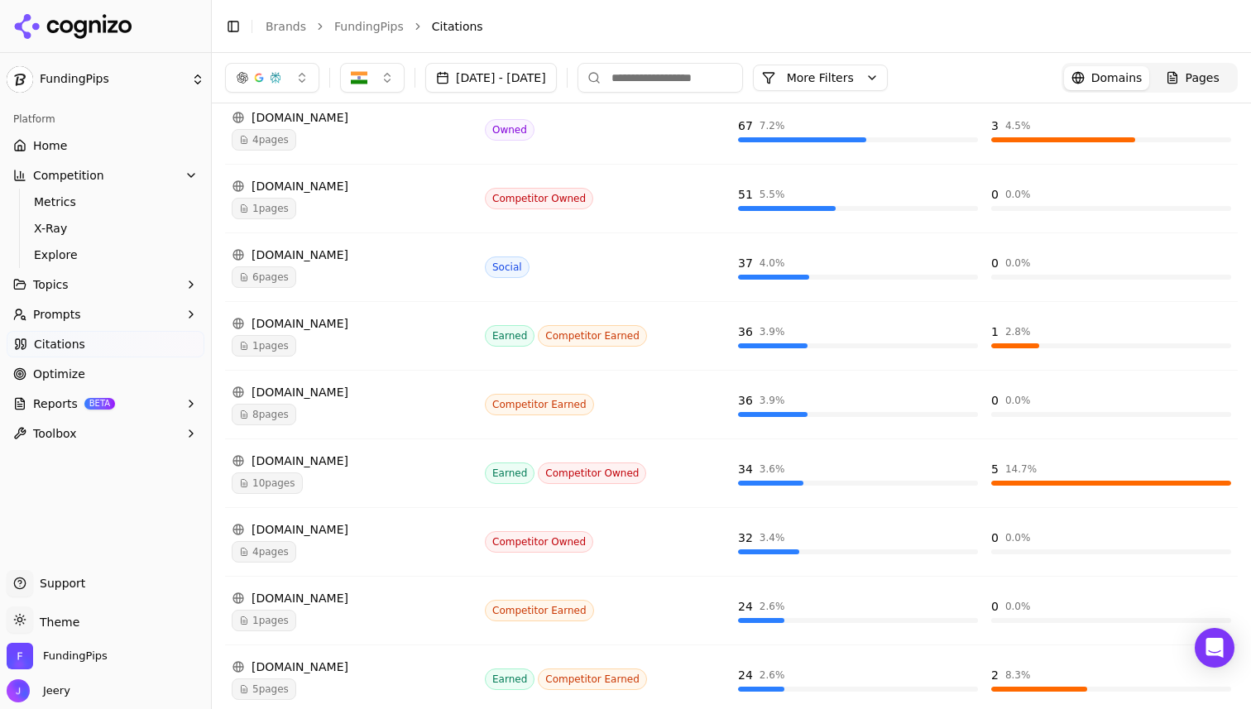
click at [267, 412] on span "8 pages" at bounding box center [264, 415] width 65 height 22
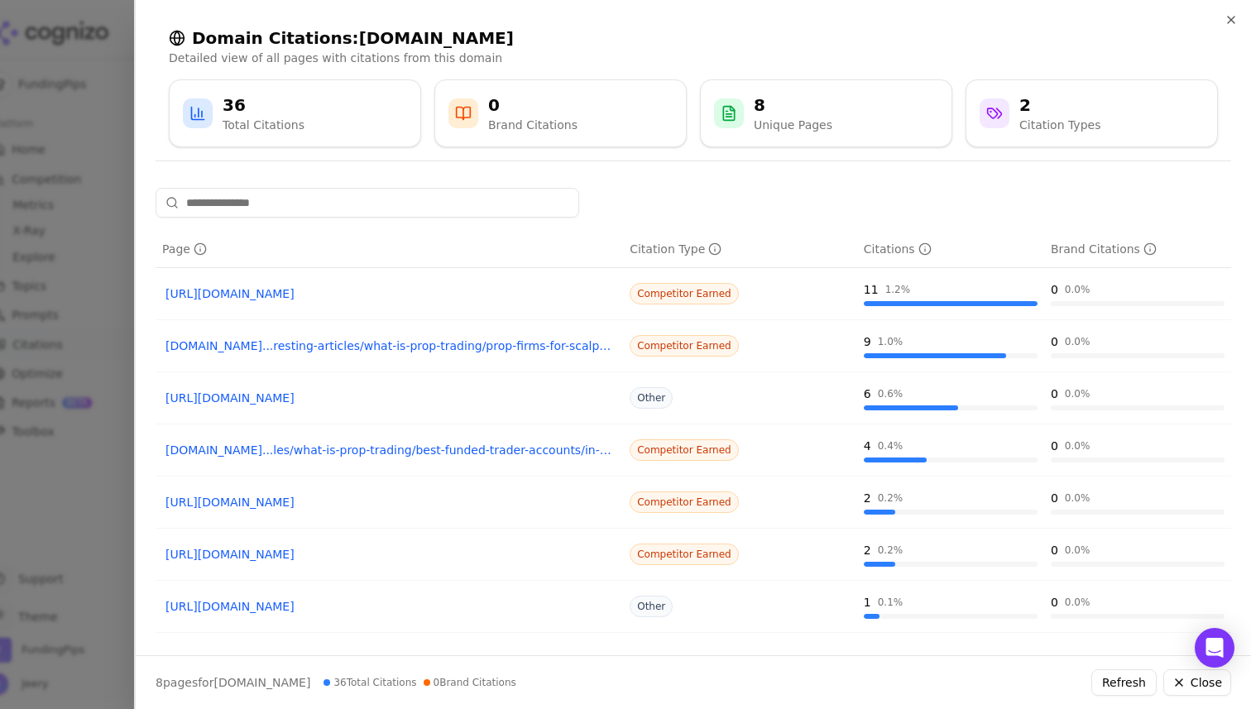
click at [111, 218] on div at bounding box center [625, 354] width 1251 height 709
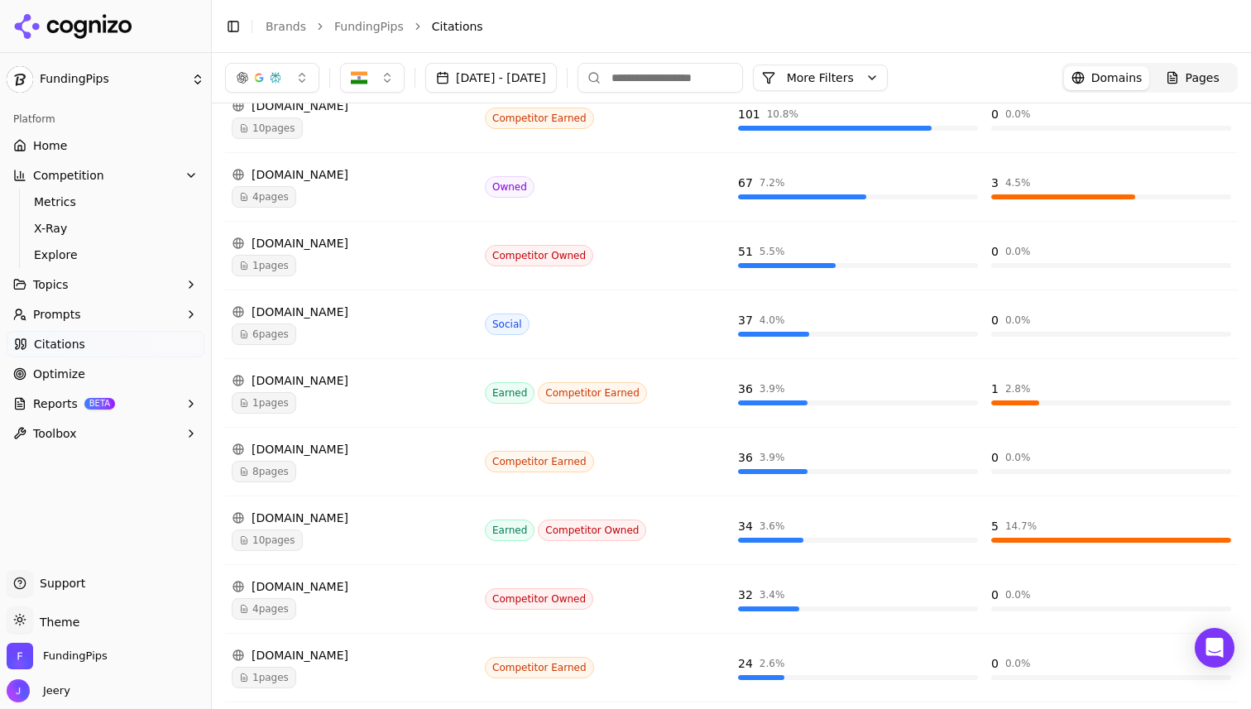
scroll to position [352, 0]
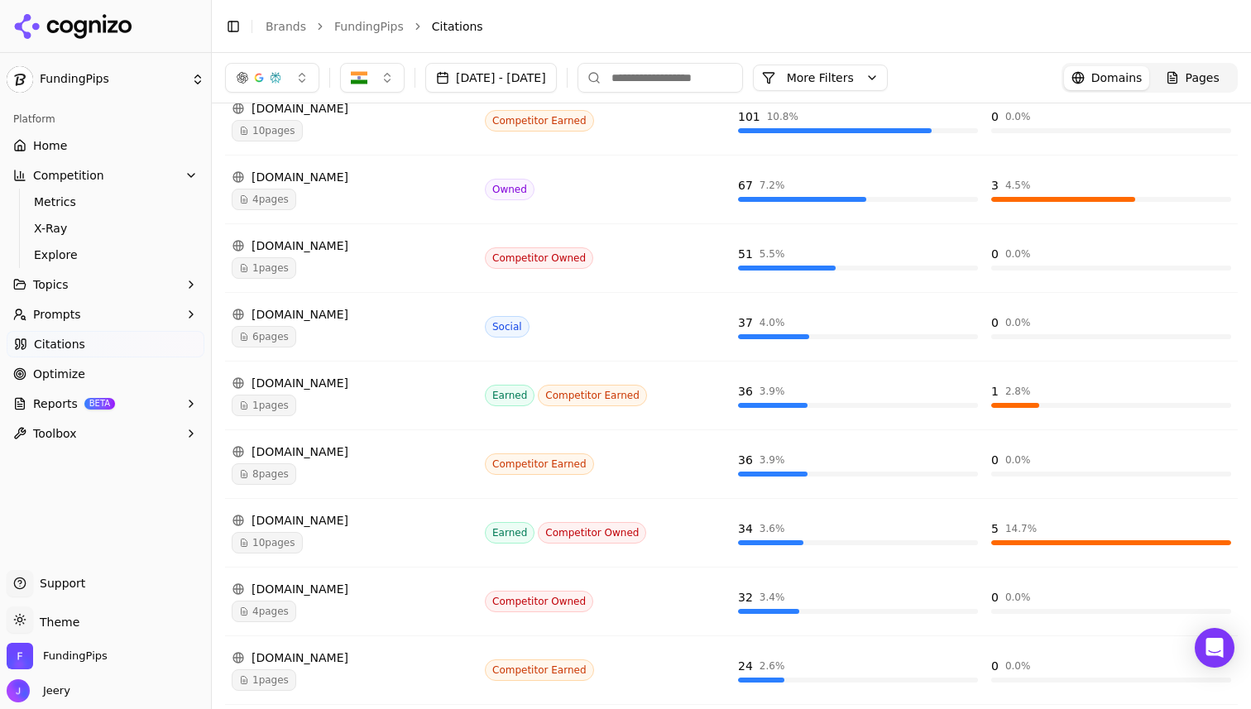
click at [287, 337] on span "6 pages" at bounding box center [264, 337] width 65 height 22
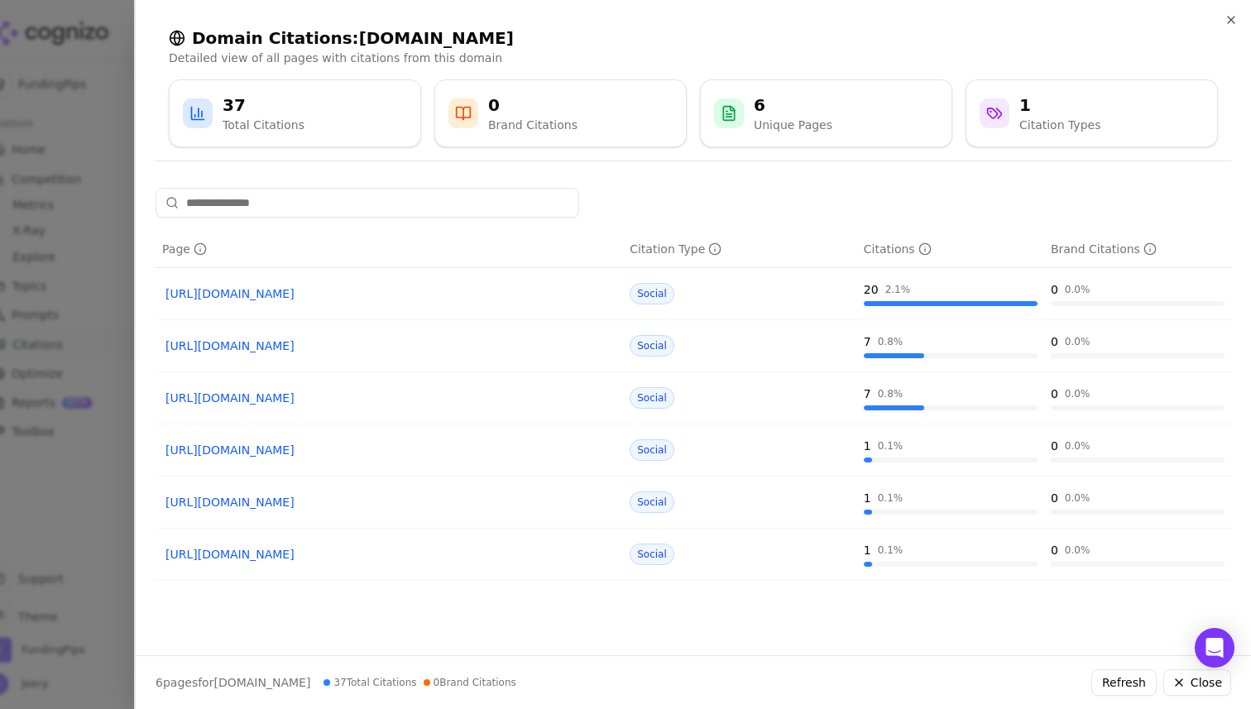
click at [287, 295] on link "[URL][DOMAIN_NAME]" at bounding box center [388, 293] width 447 height 17
